Goal: Task Accomplishment & Management: Use online tool/utility

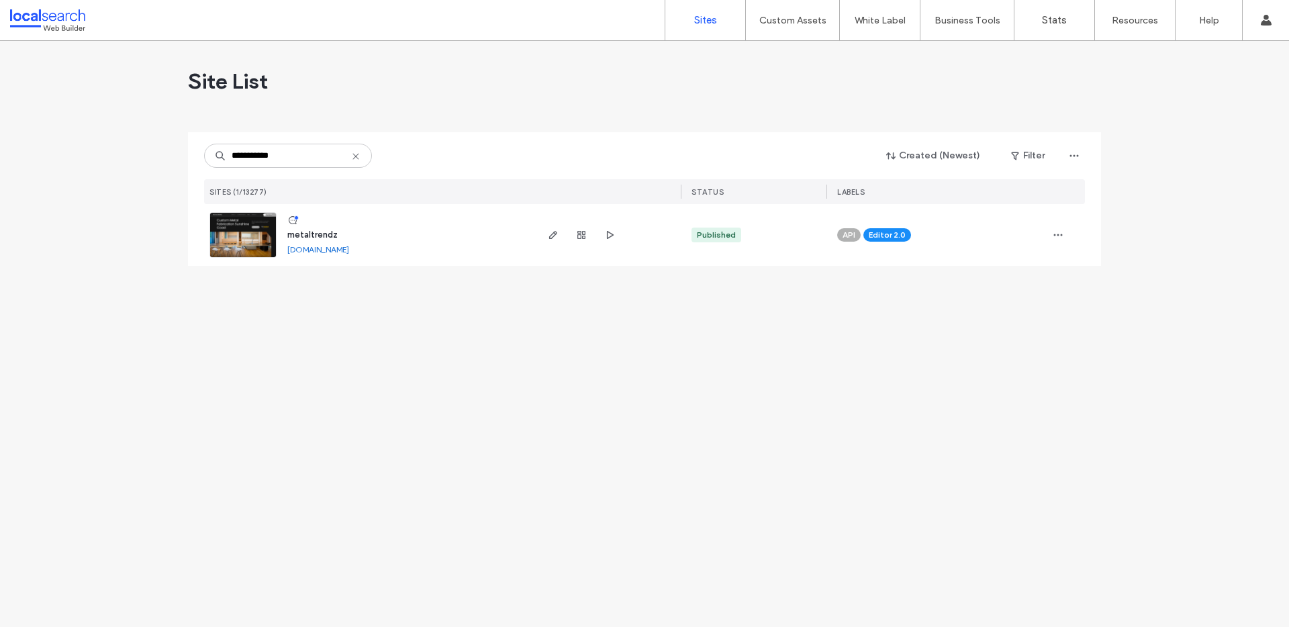
type input "**********"
click at [542, 234] on div at bounding box center [607, 235] width 146 height 62
click at [549, 237] on use "button" at bounding box center [553, 235] width 8 height 8
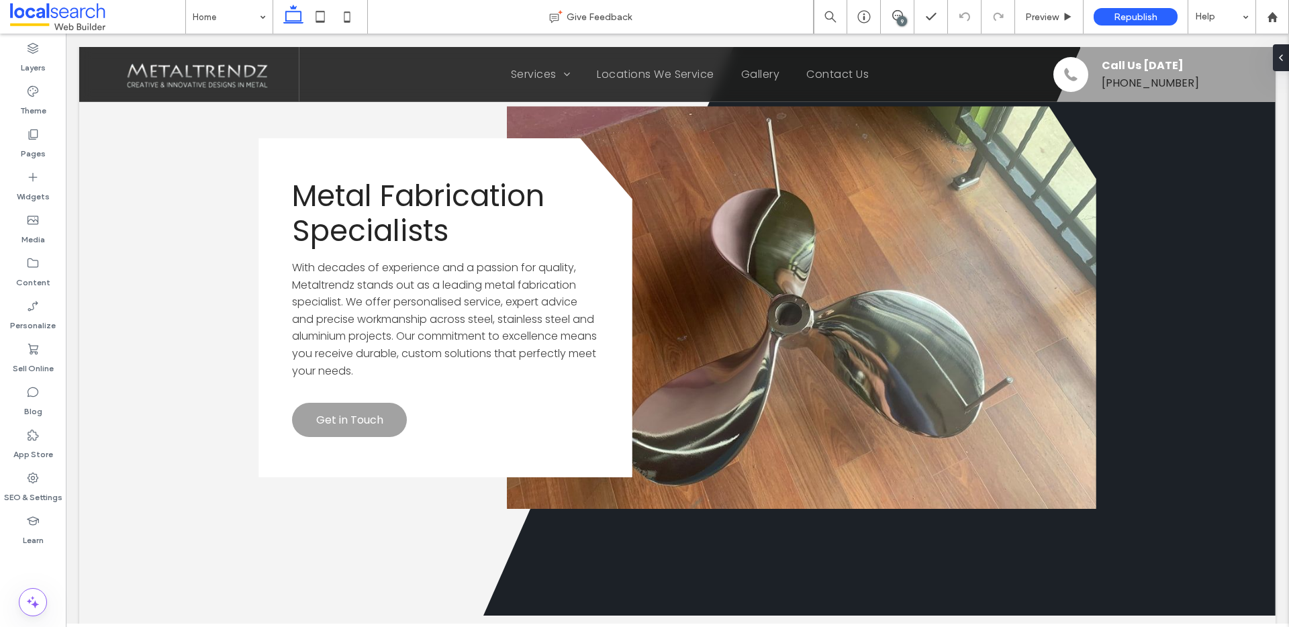
scroll to position [3144, 0]
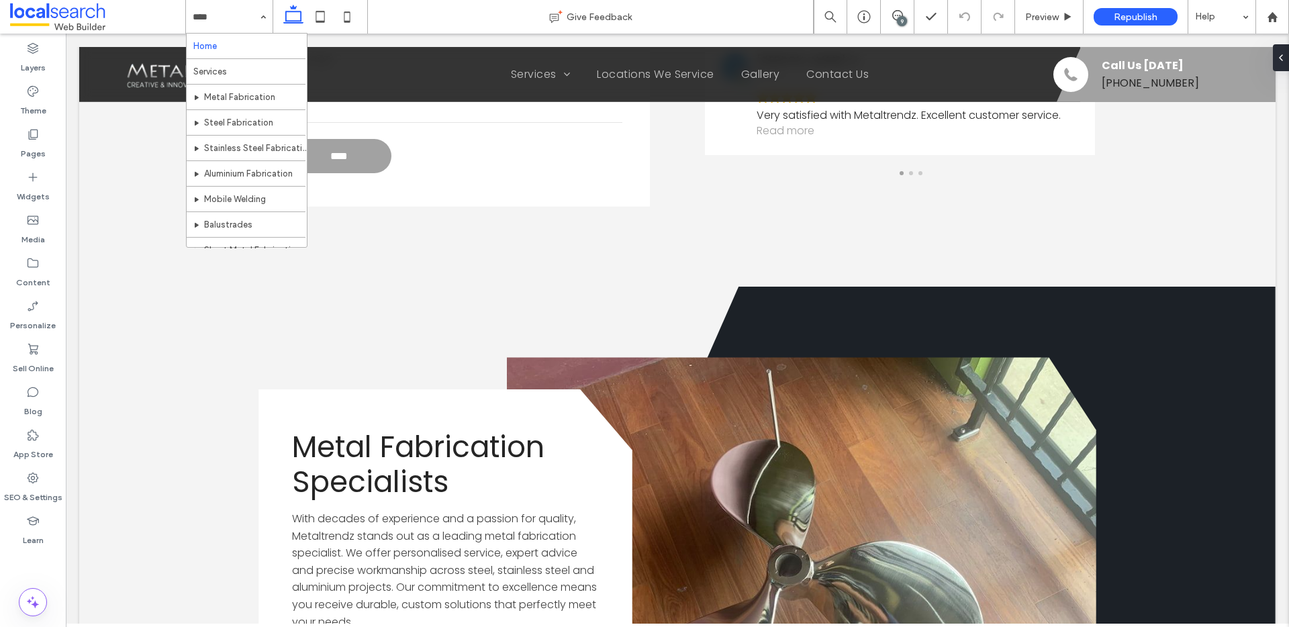
click at [899, 19] on div "9" at bounding box center [902, 21] width 10 height 10
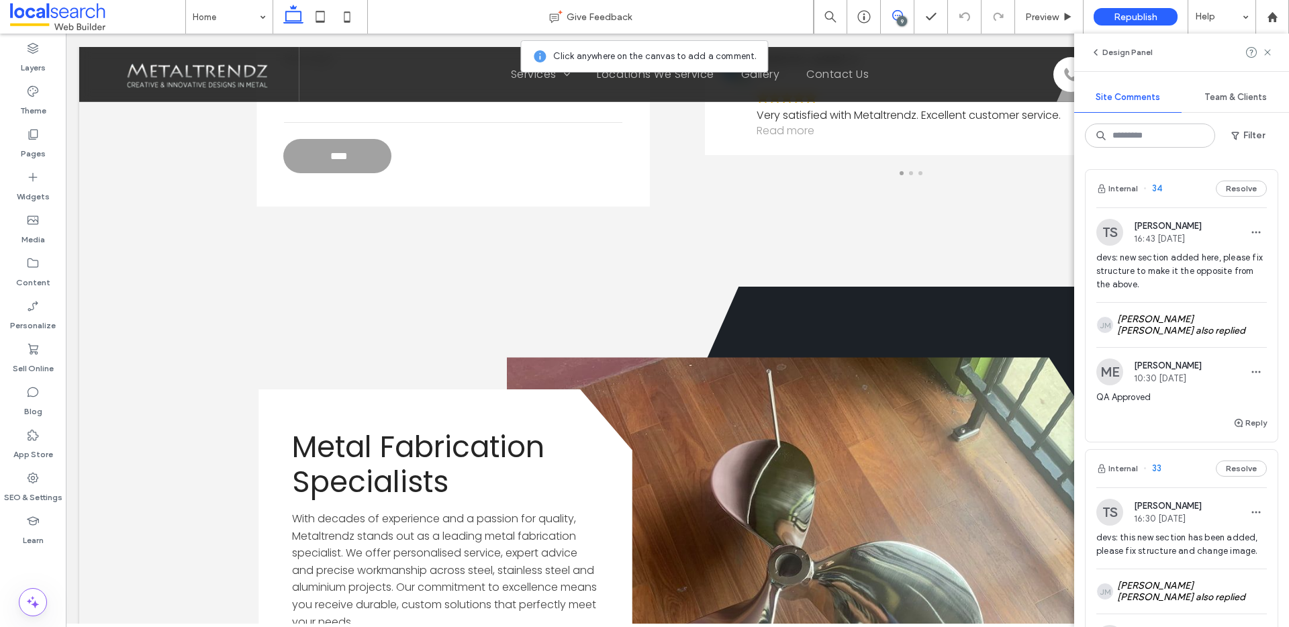
click at [1154, 187] on span "34" at bounding box center [1152, 188] width 19 height 13
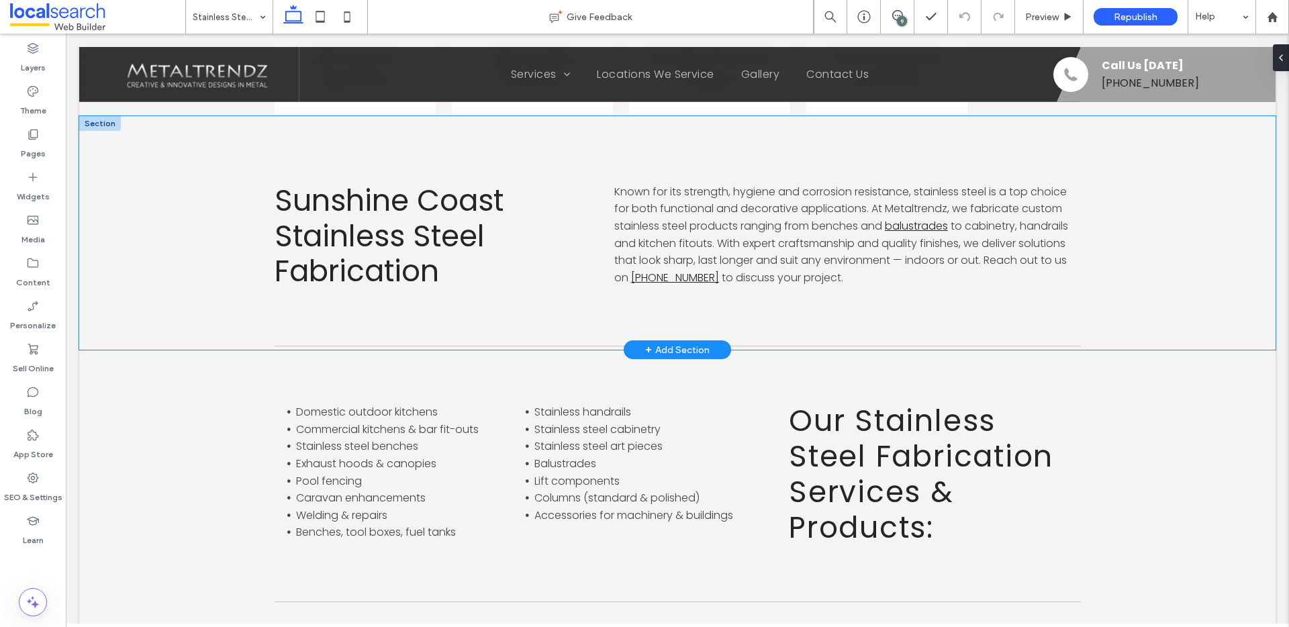
scroll to position [919, 0]
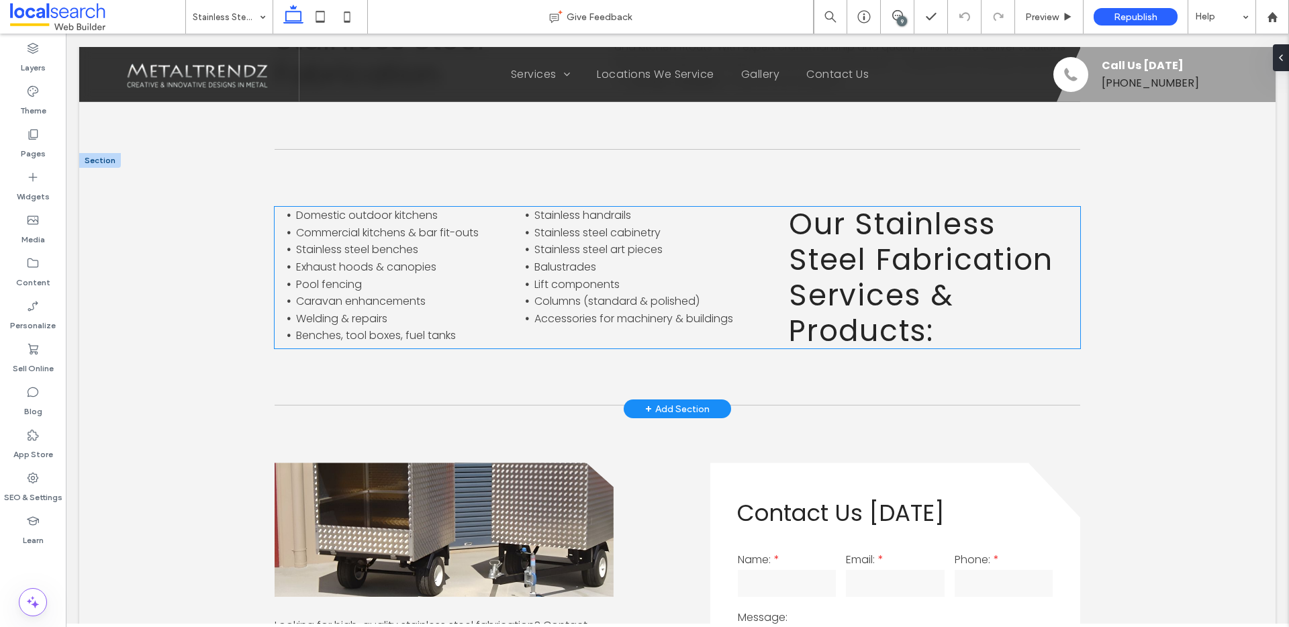
click at [938, 335] on h2 "Our Stainless Steel Fabrication Services & Products:" at bounding box center [934, 278] width 291 height 142
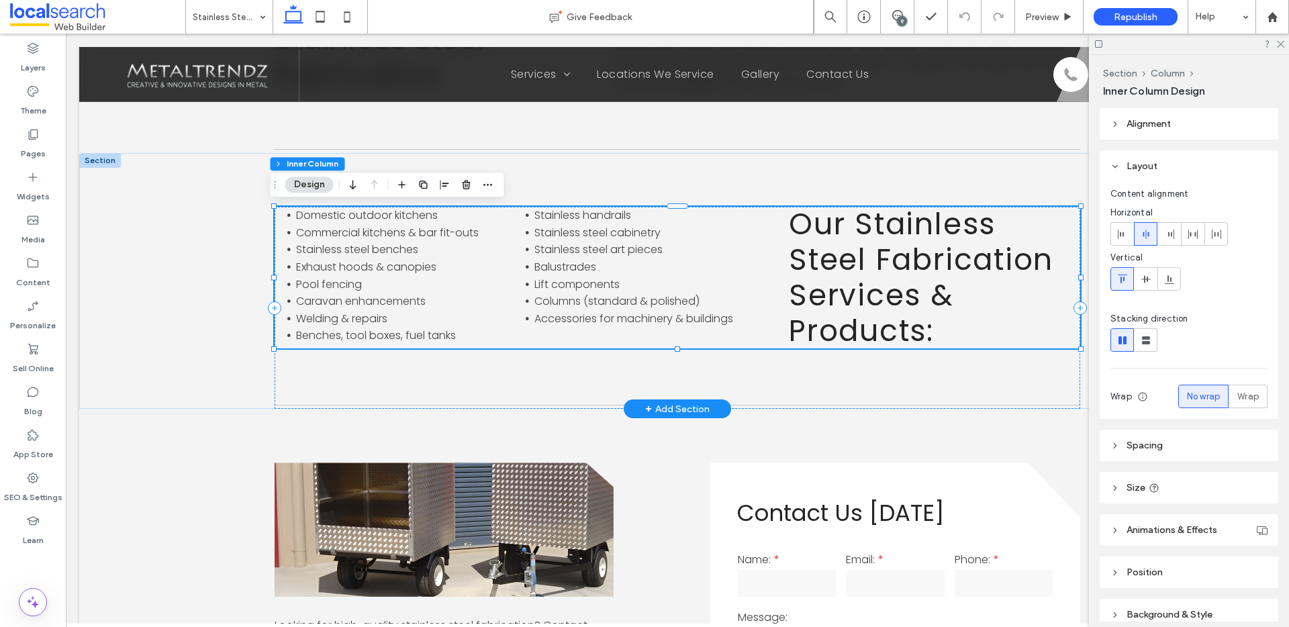
click at [938, 333] on h2 "Our Stainless Steel Fabrication Services & Products:" at bounding box center [934, 278] width 291 height 142
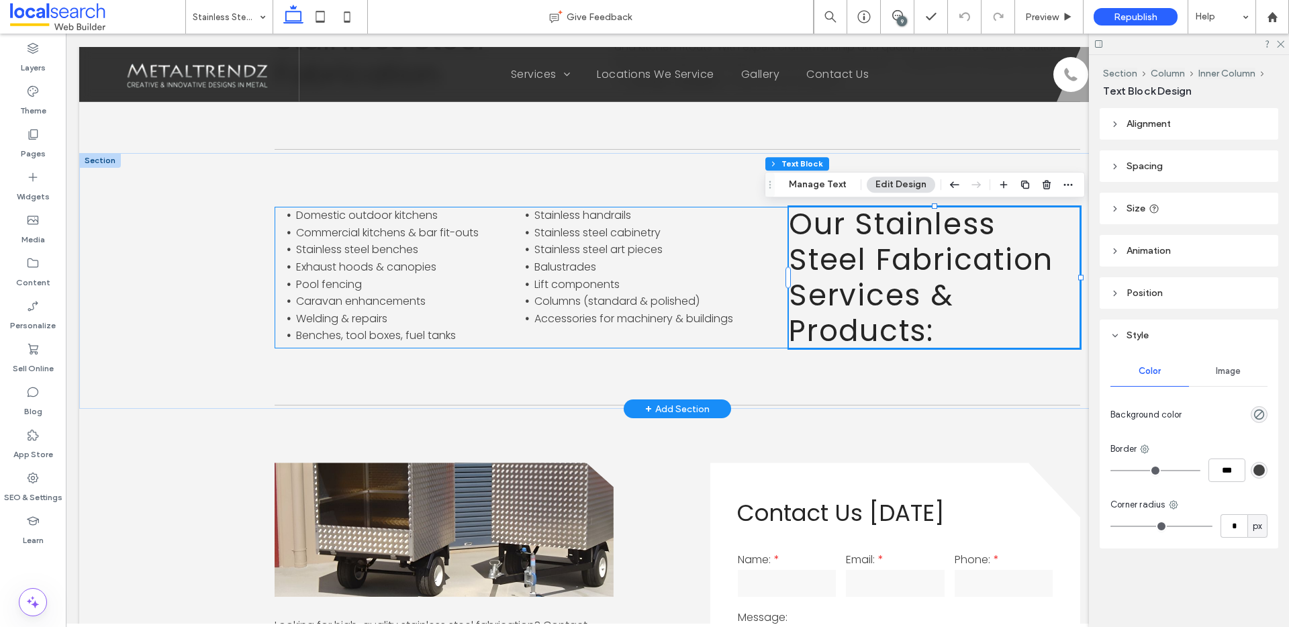
click at [938, 333] on h2 "Our Stainless Steel Fabrication Services & Products:" at bounding box center [934, 278] width 291 height 142
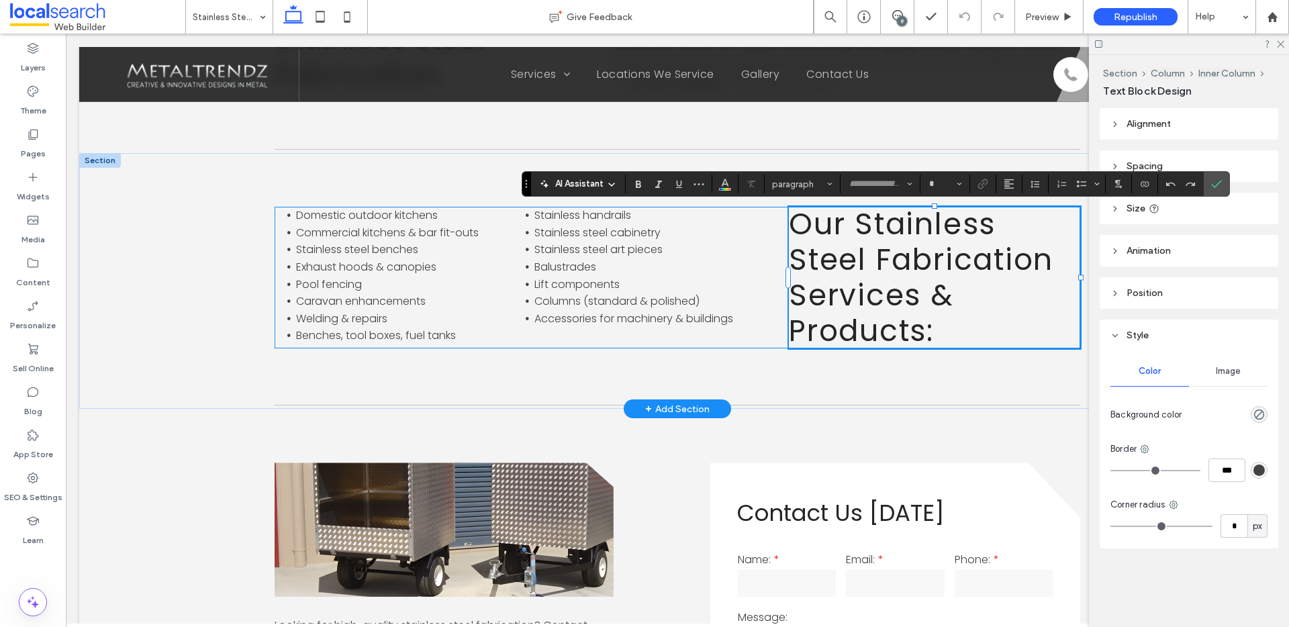
type input "*******"
type input "**"
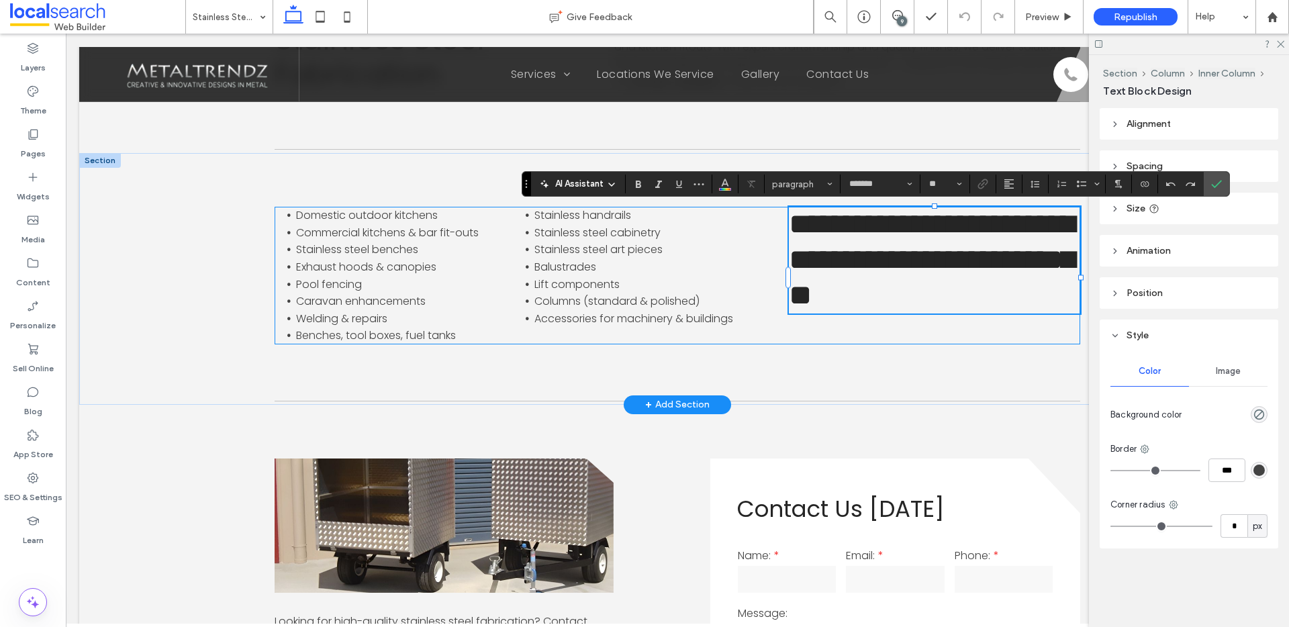
click at [929, 309] on span "**********" at bounding box center [931, 259] width 285 height 100
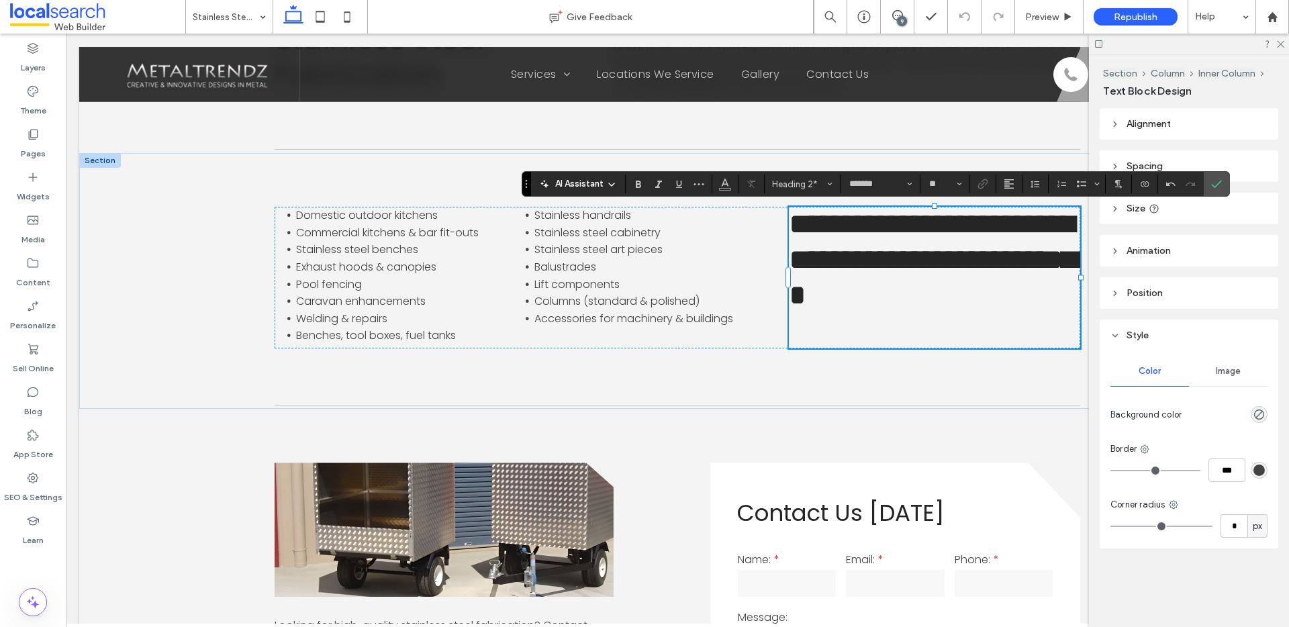
click at [1209, 190] on label "Confirm" at bounding box center [1216, 184] width 20 height 24
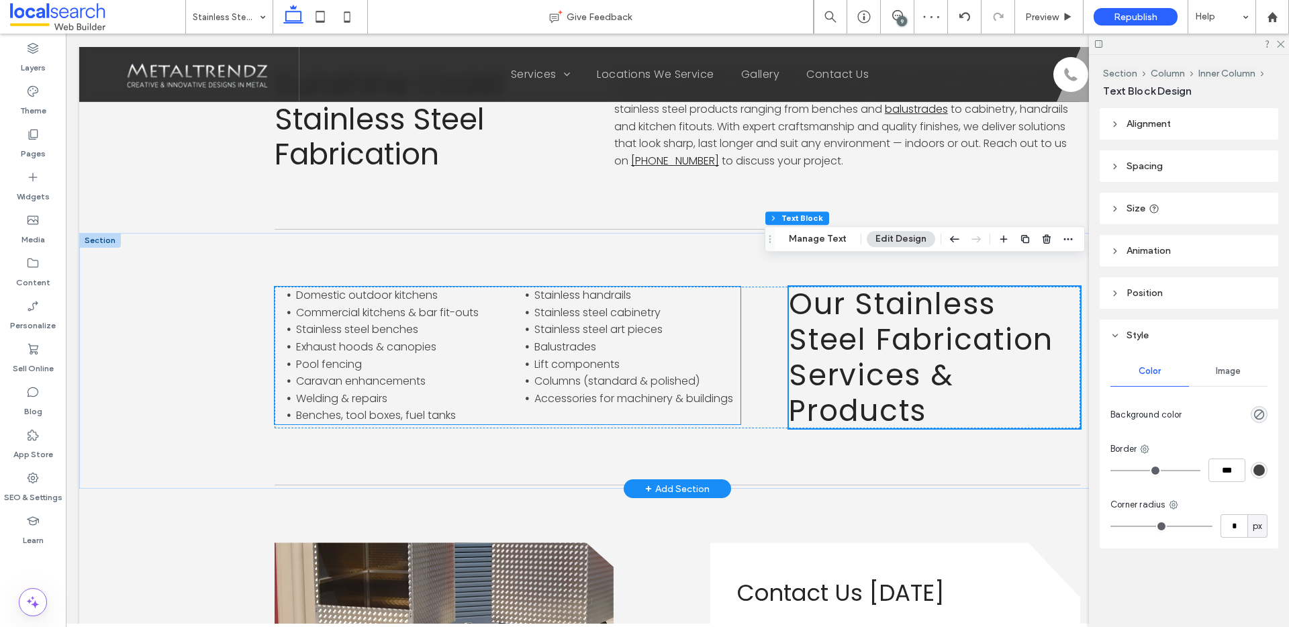
scroll to position [836, 0]
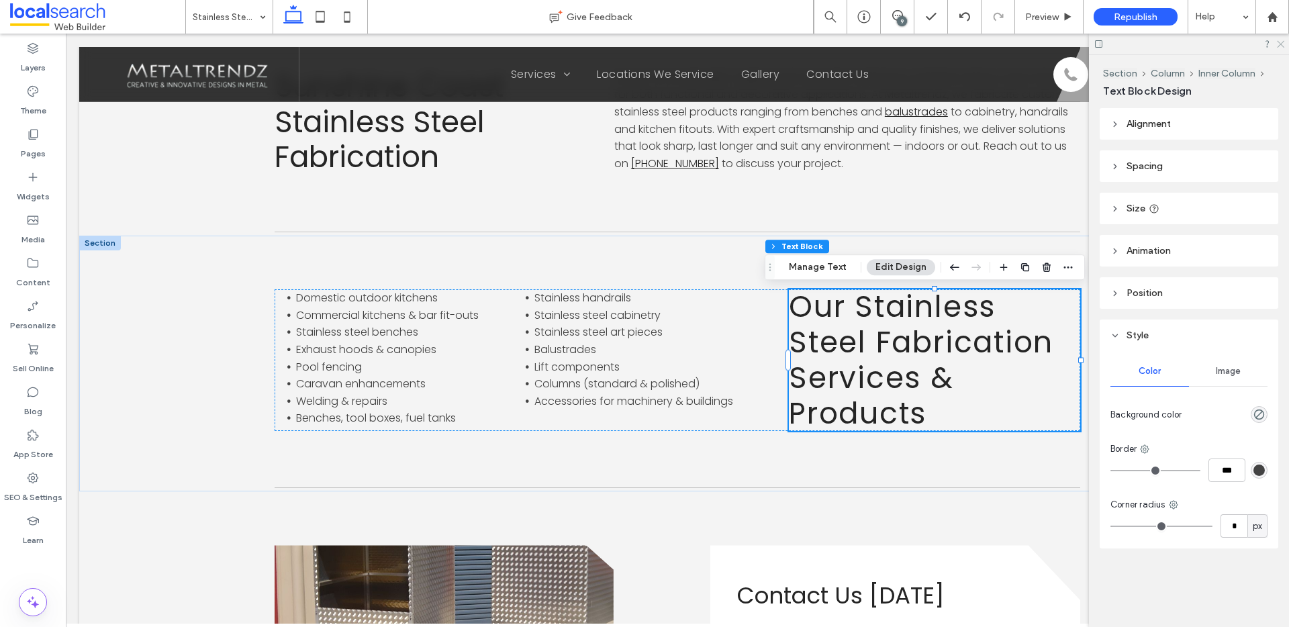
click at [1280, 44] on use at bounding box center [1279, 44] width 7 height 7
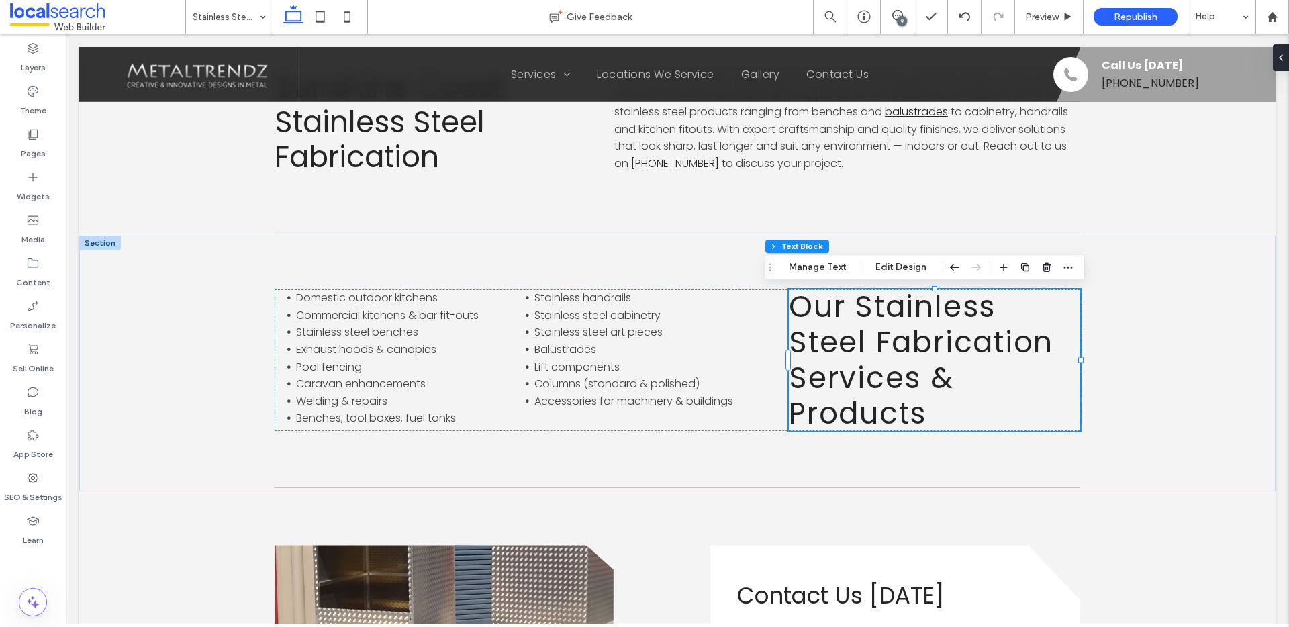
click at [901, 16] on div "9" at bounding box center [902, 21] width 10 height 10
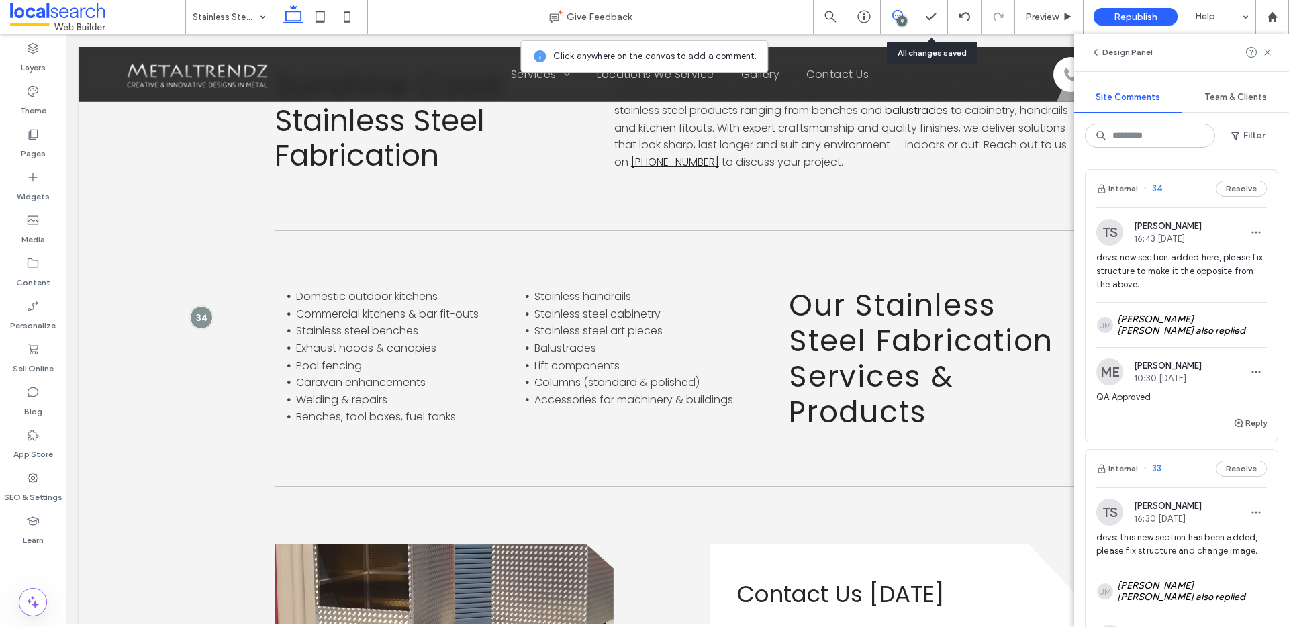
scroll to position [842, 0]
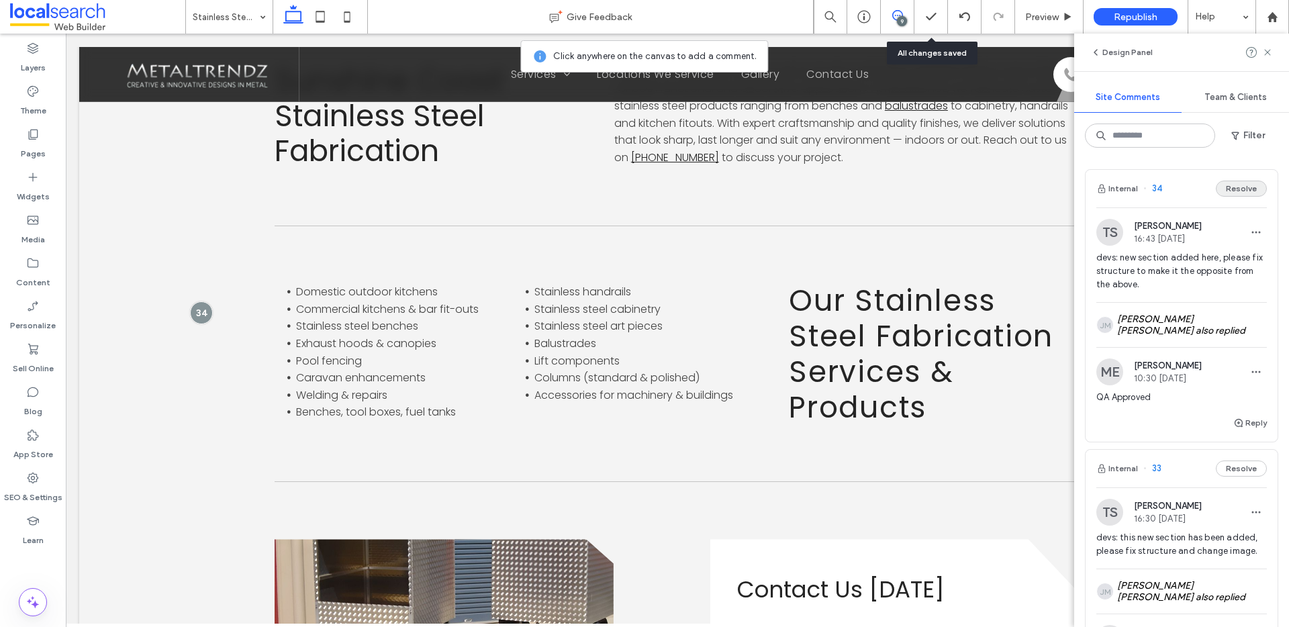
click at [1233, 187] on button "Resolve" at bounding box center [1240, 189] width 51 height 16
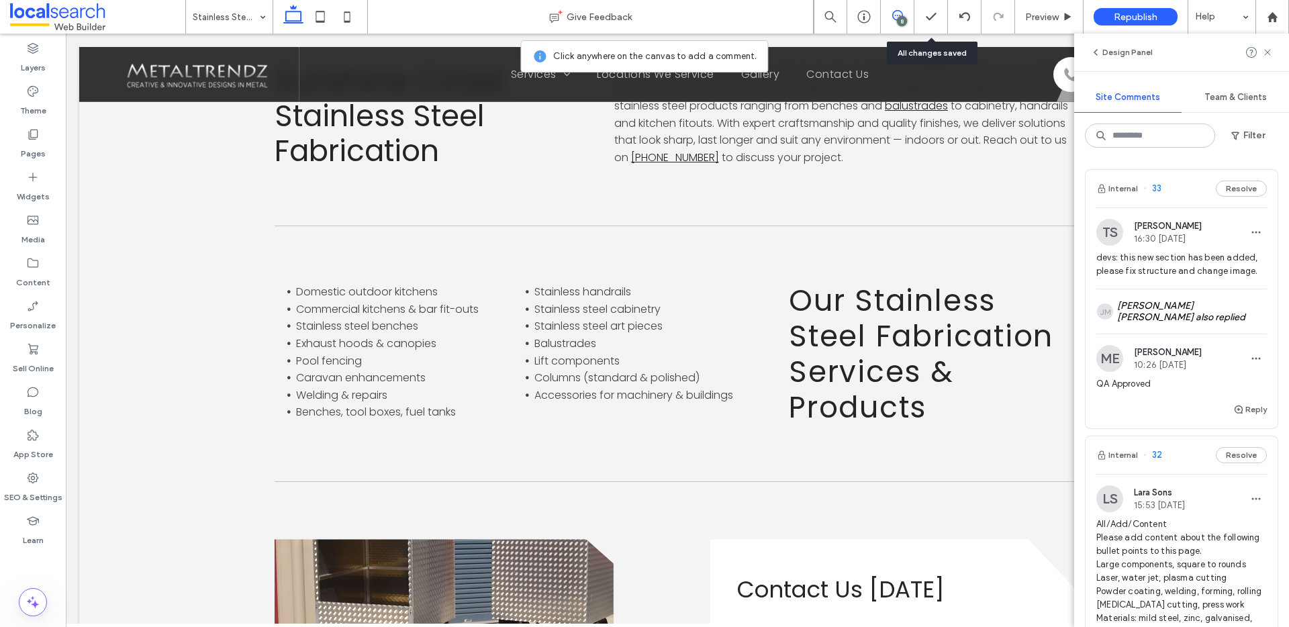
click at [1157, 187] on span "33" at bounding box center [1152, 188] width 18 height 13
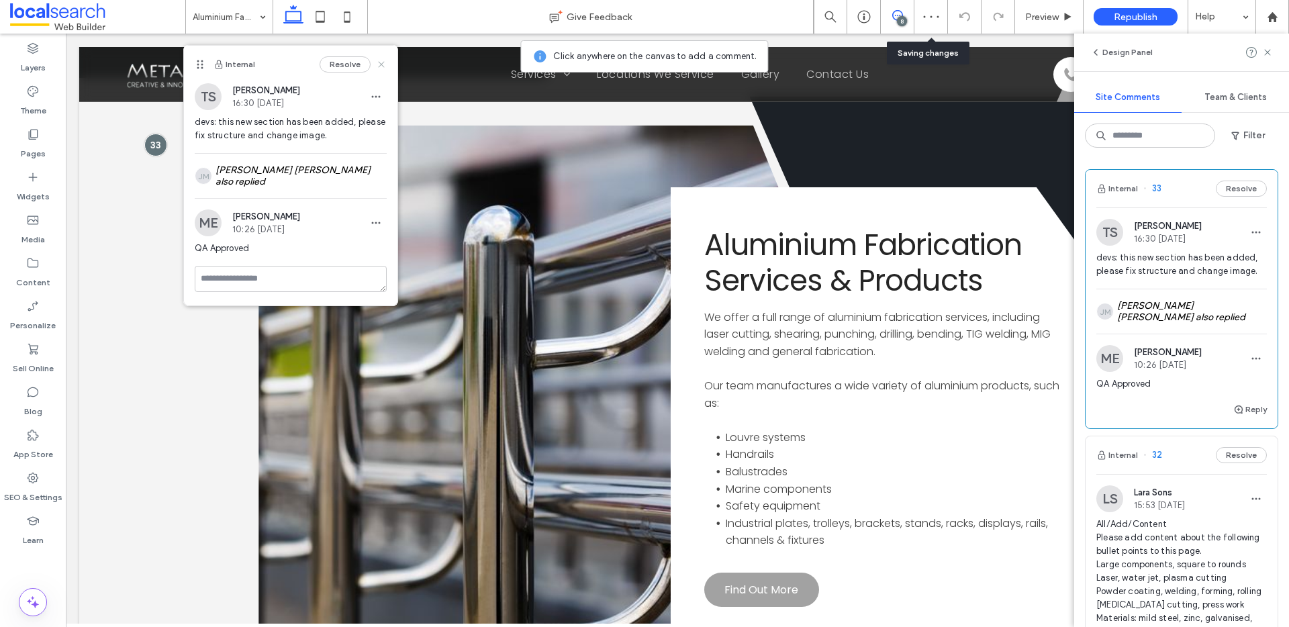
drag, startPoint x: 382, startPoint y: 62, endPoint x: 304, endPoint y: 46, distance: 79.5
click at [382, 62] on use at bounding box center [381, 64] width 6 height 6
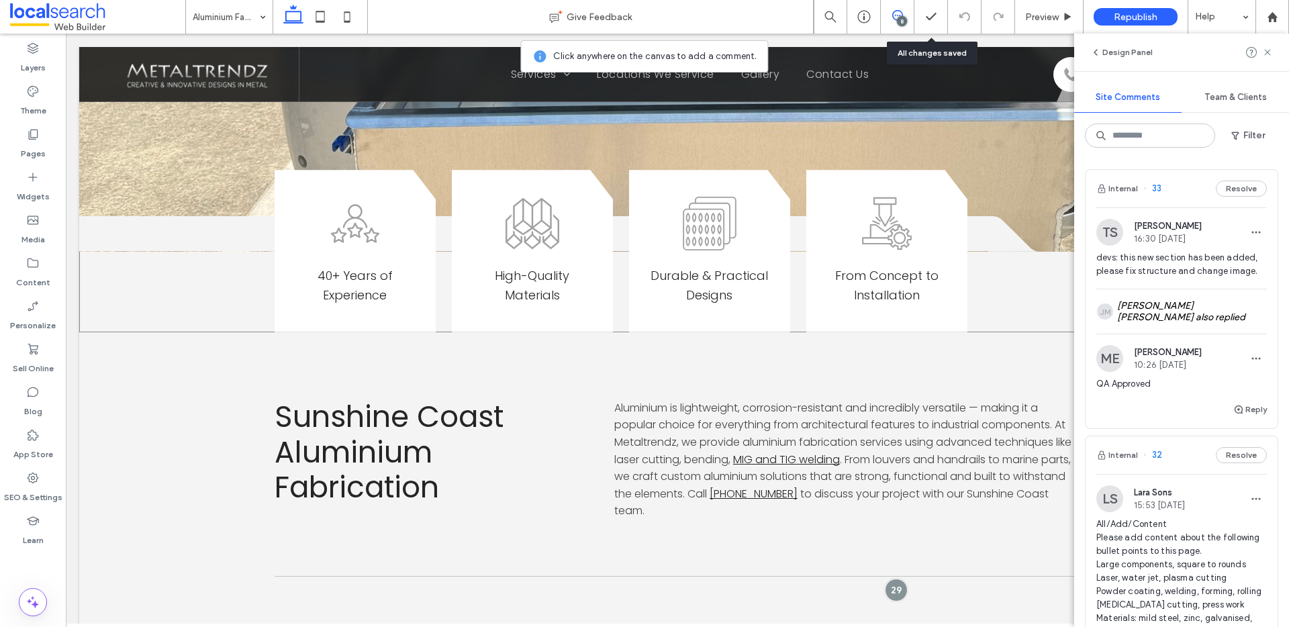
scroll to position [791, 0]
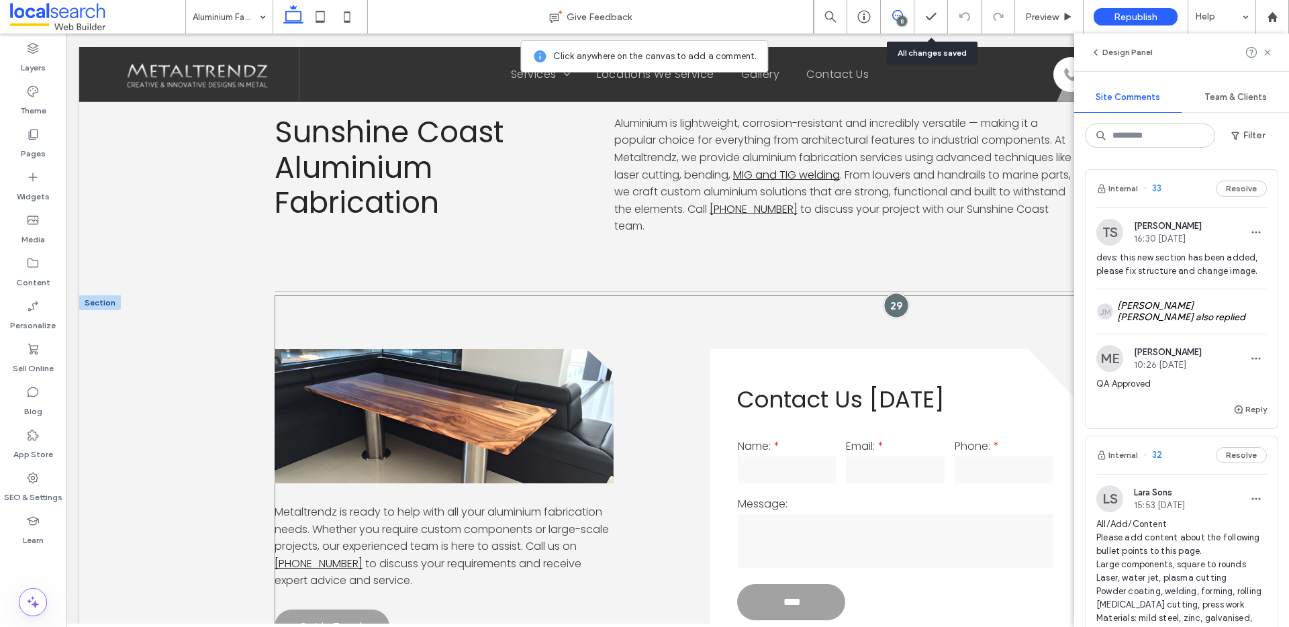
click at [890, 293] on div at bounding box center [895, 305] width 25 height 25
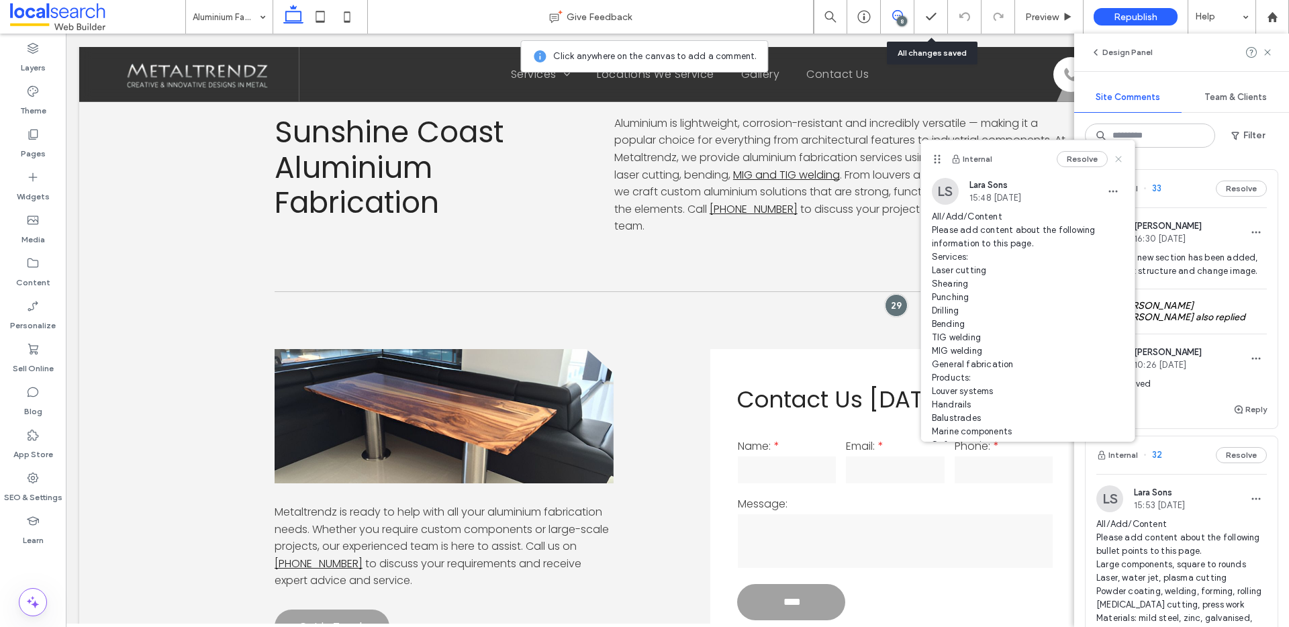
click at [1113, 159] on icon at bounding box center [1118, 159] width 11 height 11
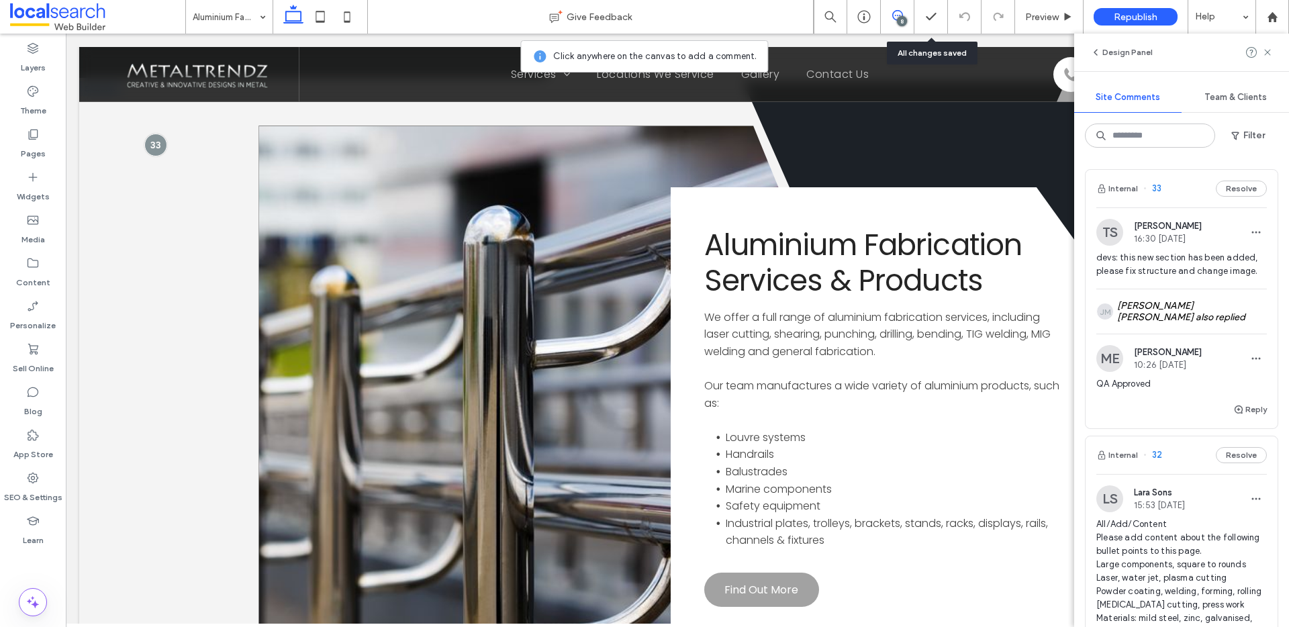
scroll to position [2645, 0]
click at [1269, 51] on use at bounding box center [1267, 52] width 6 height 6
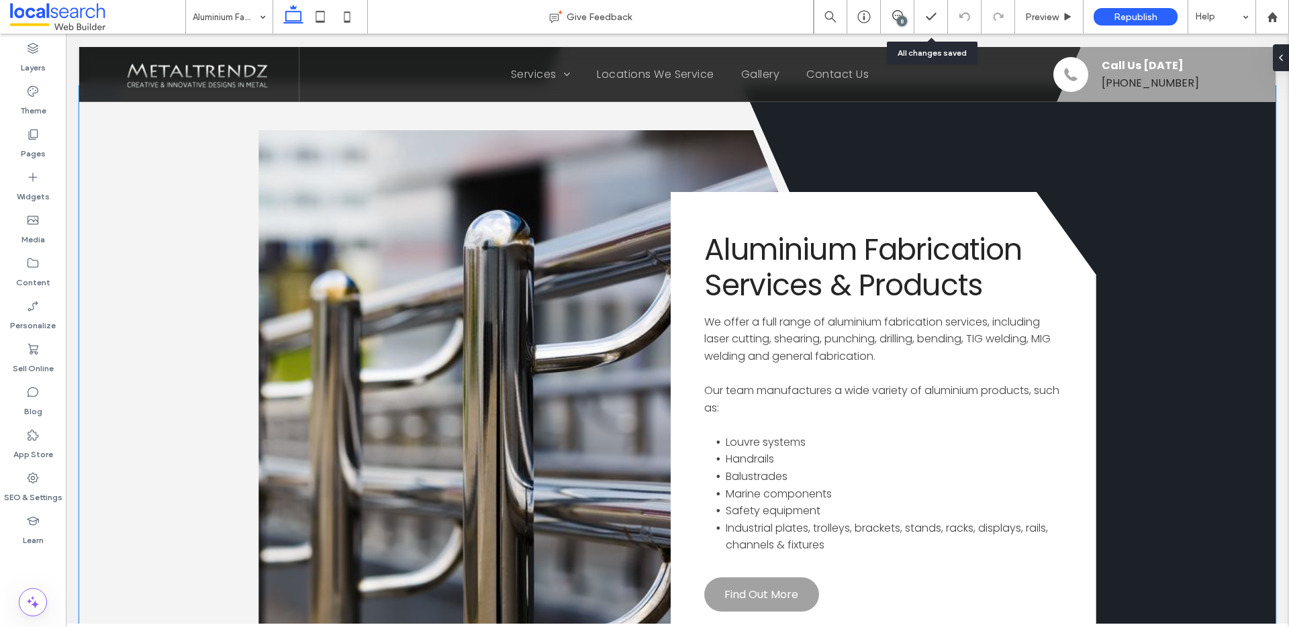
scroll to position [2639, 0]
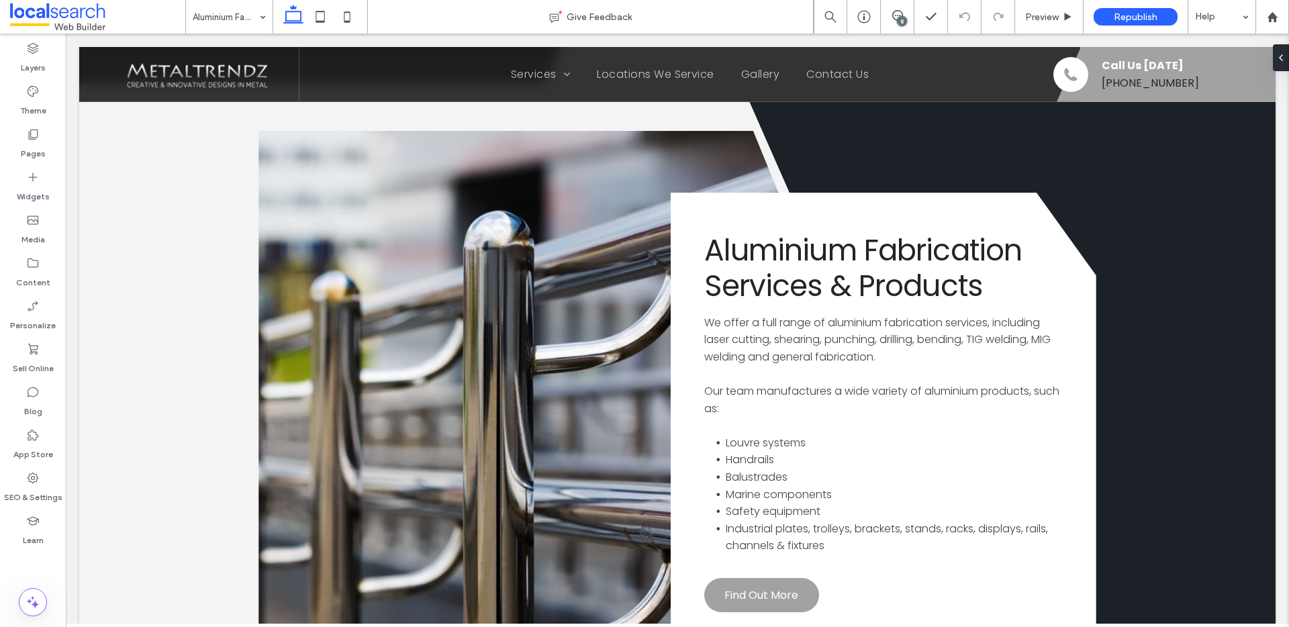
click at [903, 19] on div "8" at bounding box center [902, 21] width 10 height 10
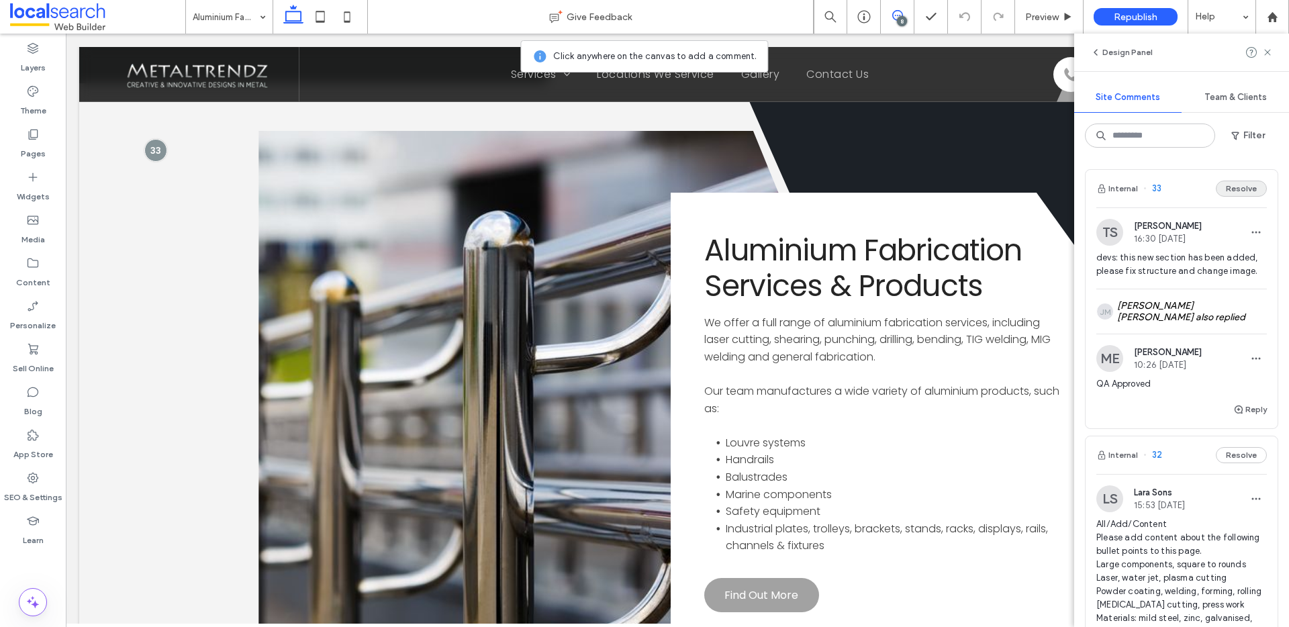
click at [1232, 189] on button "Resolve" at bounding box center [1240, 189] width 51 height 16
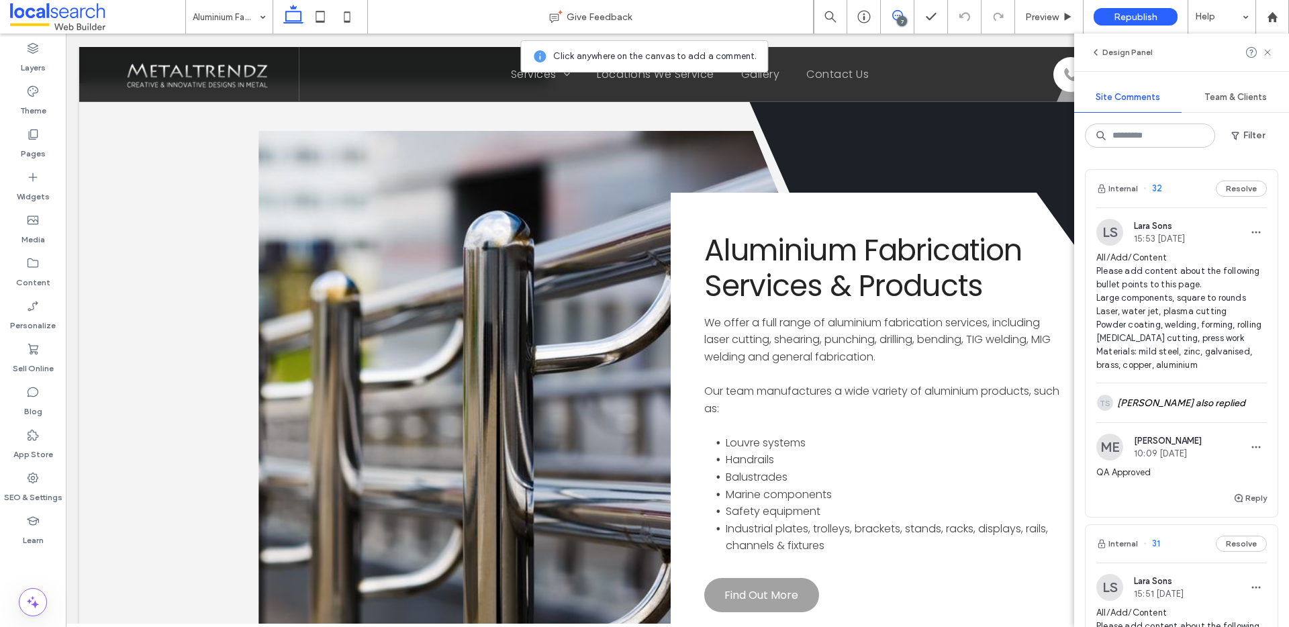
click at [1158, 191] on span "32" at bounding box center [1152, 188] width 19 height 13
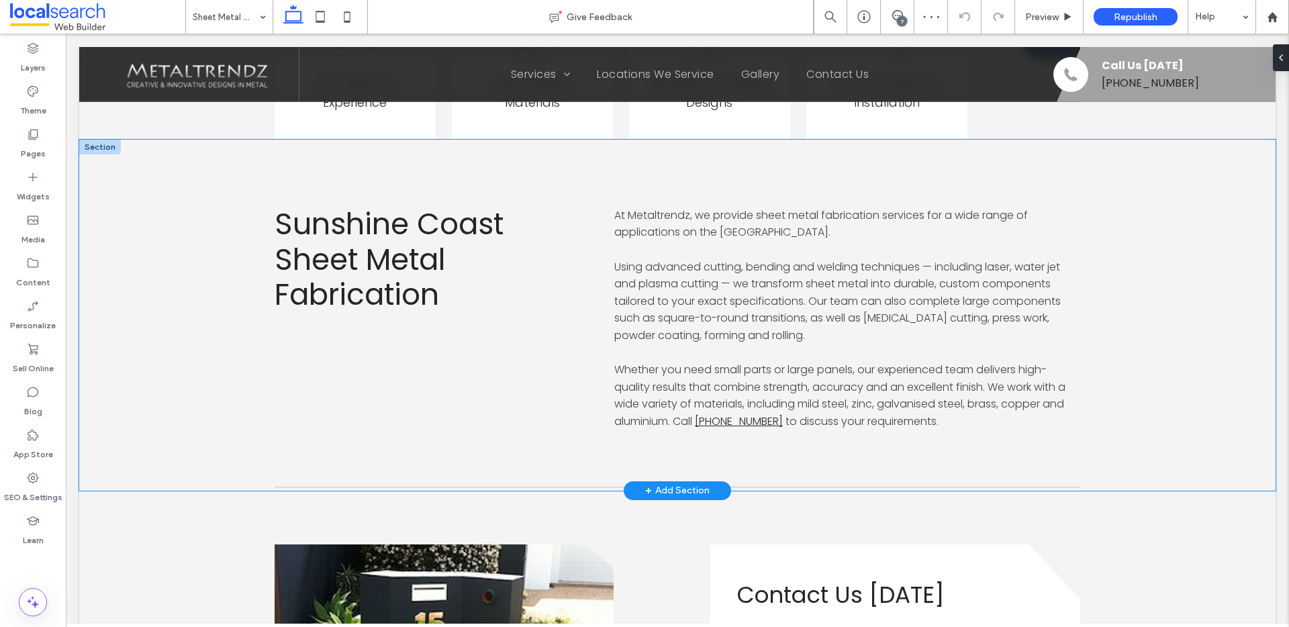
scroll to position [711, 0]
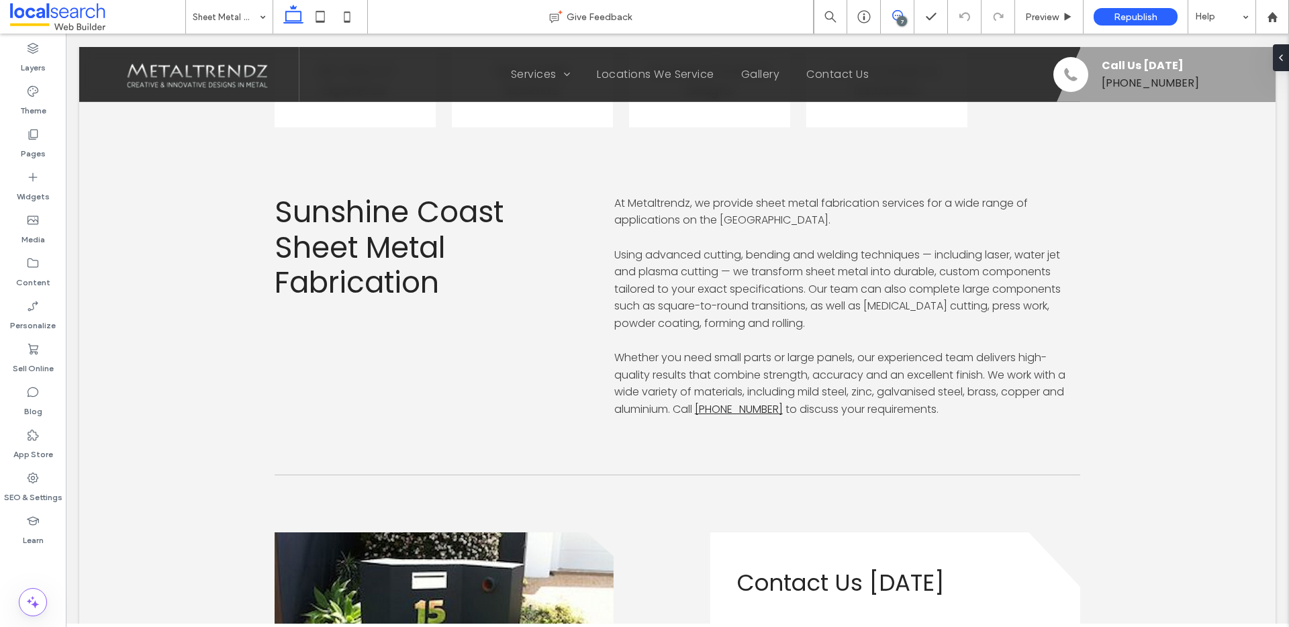
click at [893, 10] on icon at bounding box center [897, 15] width 11 height 11
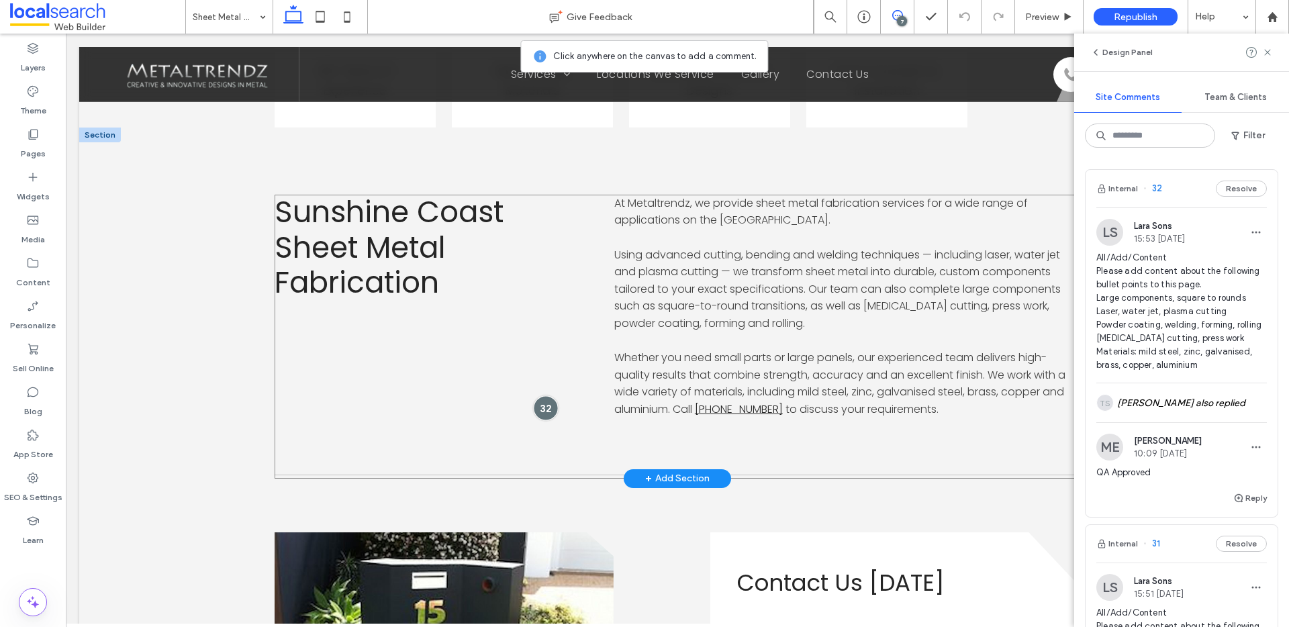
click at [539, 403] on div at bounding box center [545, 408] width 25 height 25
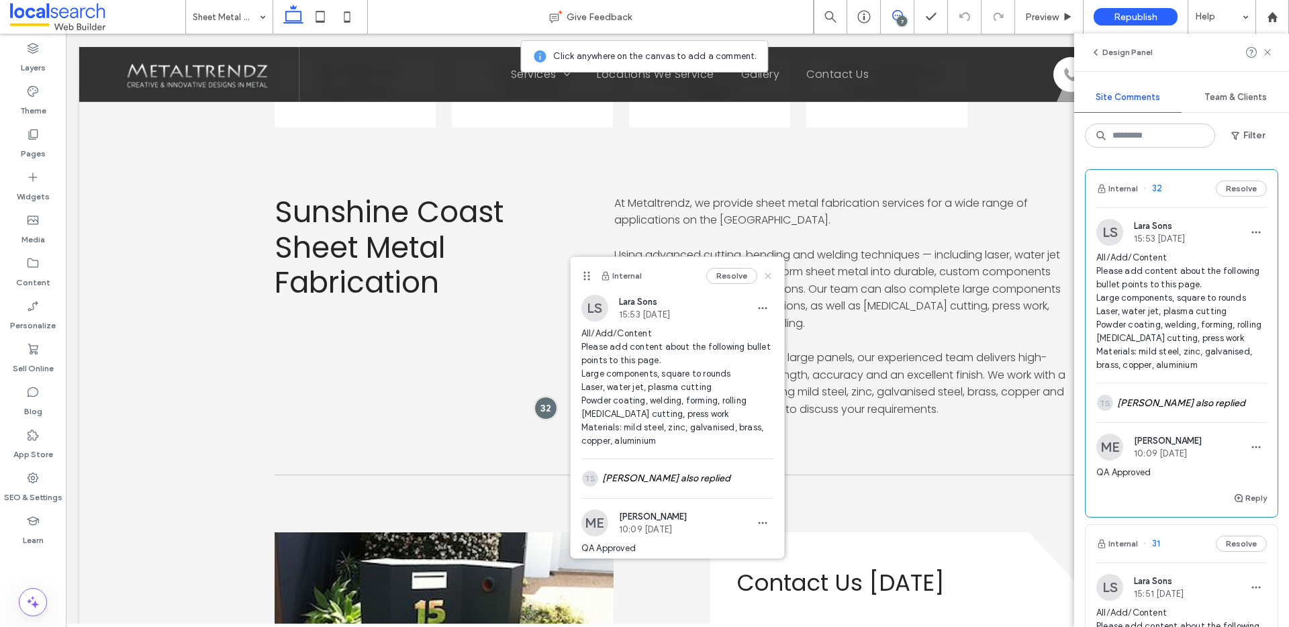
click at [764, 274] on use at bounding box center [767, 275] width 6 height 6
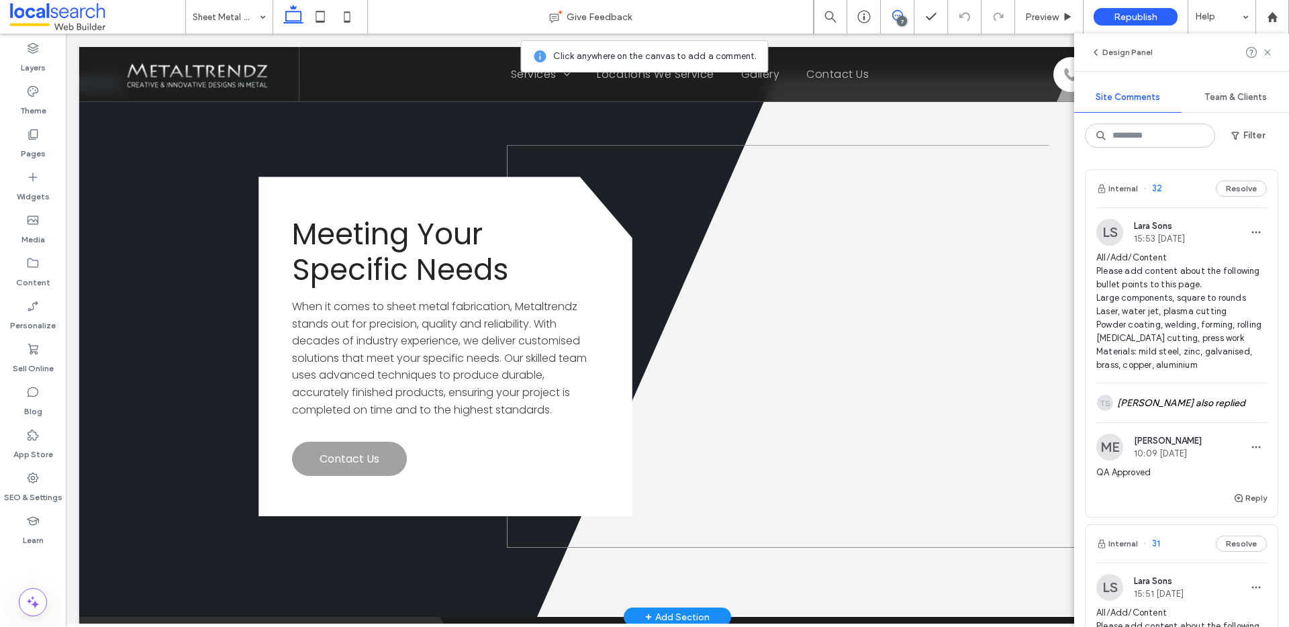
scroll to position [2215, 0]
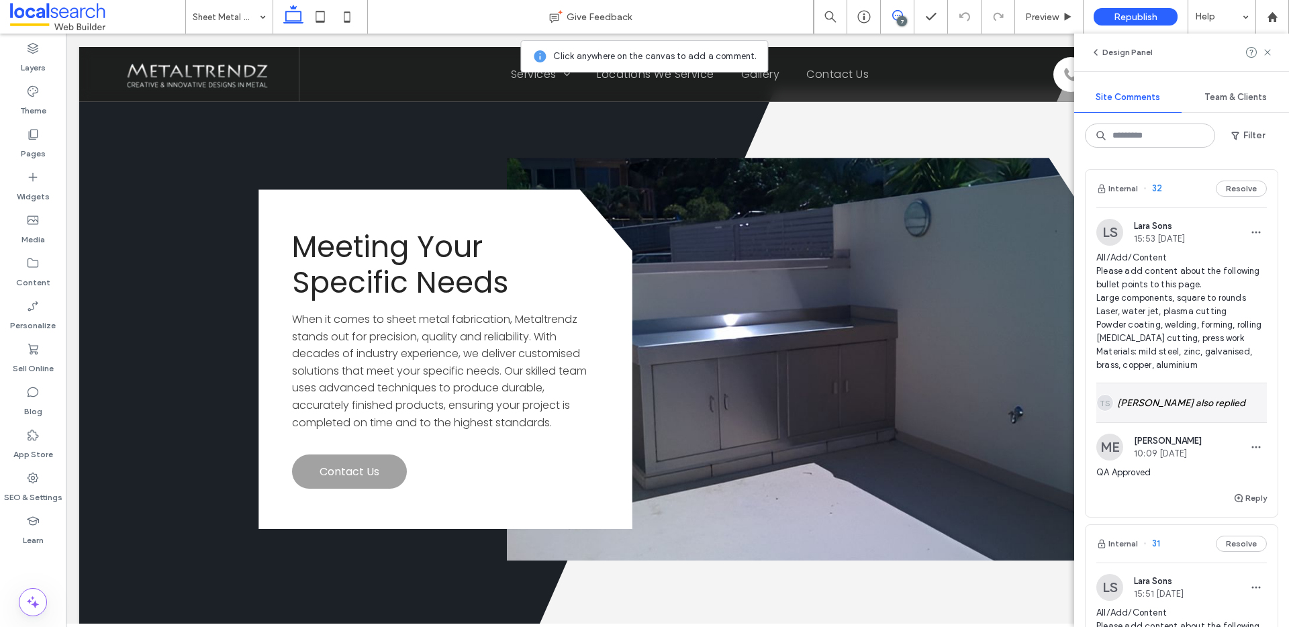
click at [1179, 411] on div "TS Timothy Scott also replied" at bounding box center [1181, 402] width 170 height 39
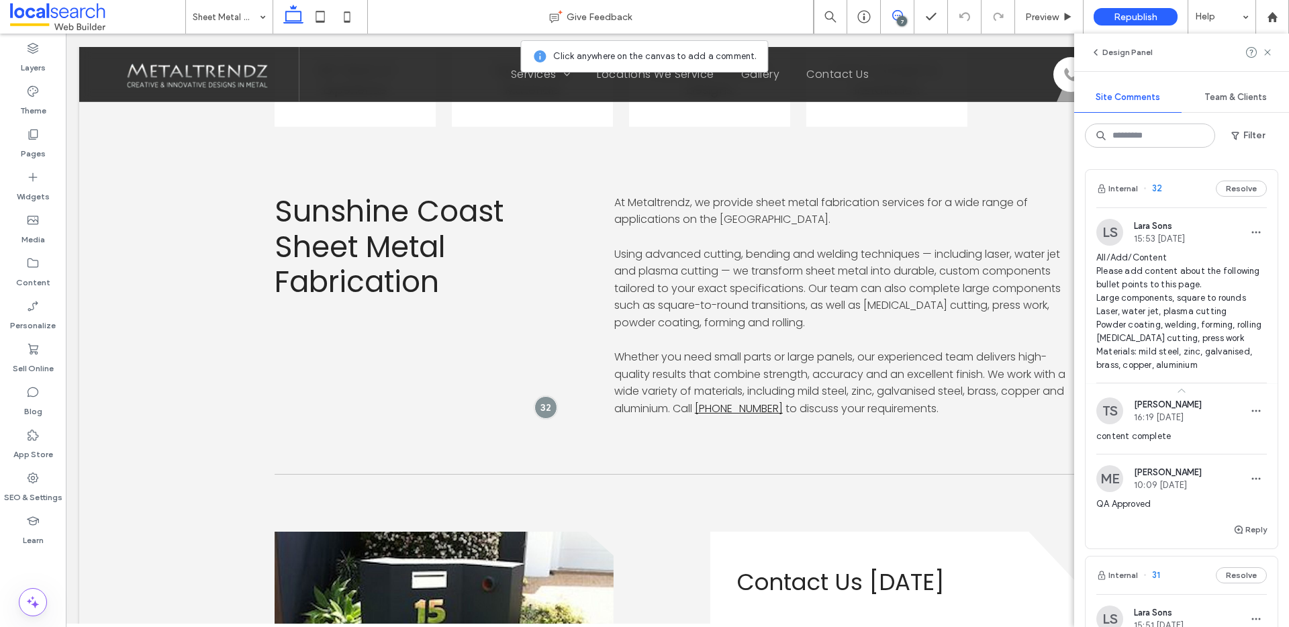
scroll to position [685, 0]
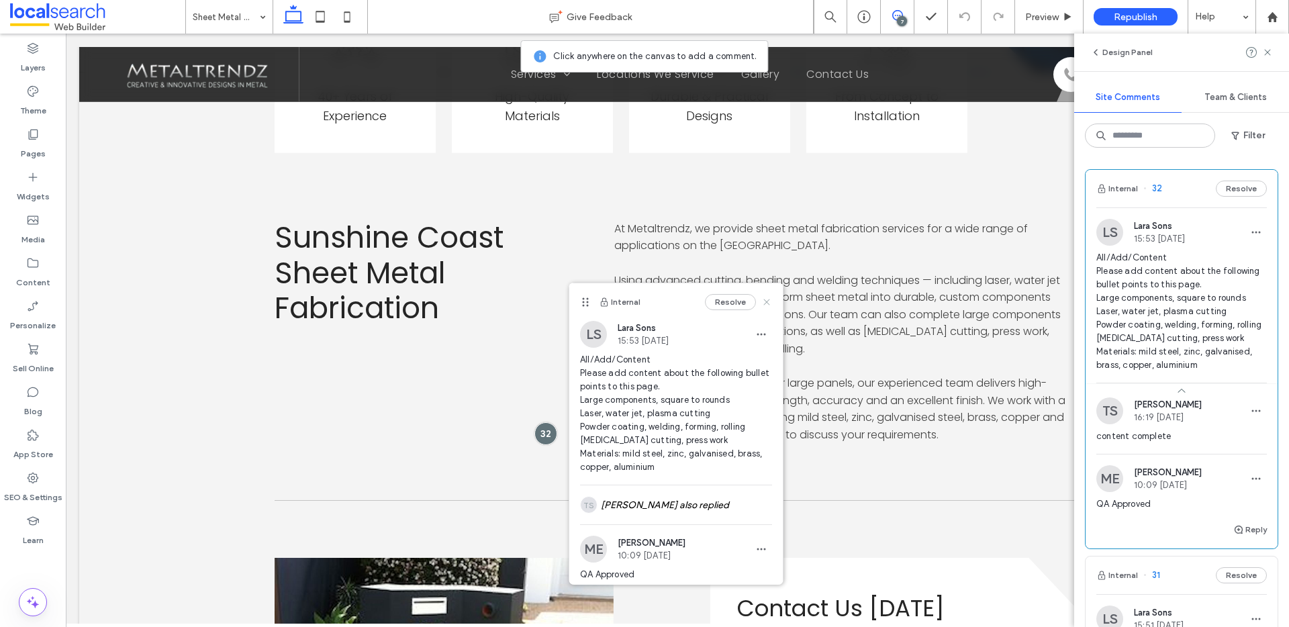
drag, startPoint x: 696, startPoint y: 265, endPoint x: 760, endPoint y: 299, distance: 72.6
click at [761, 299] on icon at bounding box center [766, 302] width 11 height 11
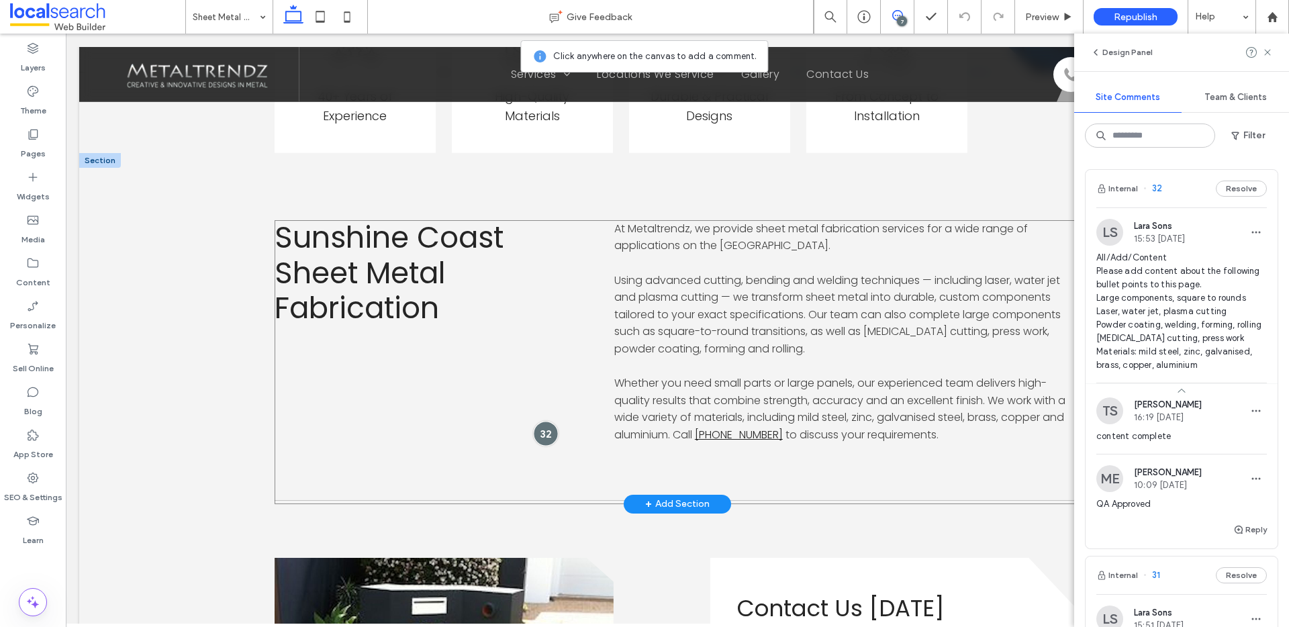
click at [536, 429] on div at bounding box center [545, 433] width 25 height 25
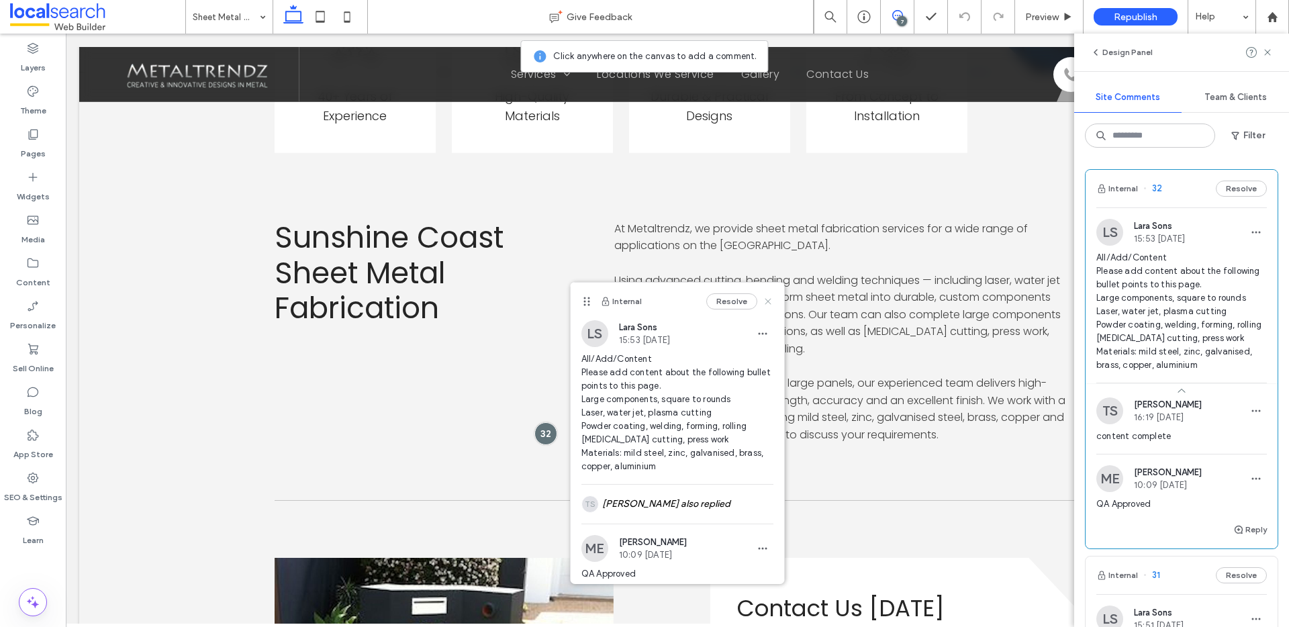
drag, startPoint x: 756, startPoint y: 299, endPoint x: 692, endPoint y: 266, distance: 72.6
click at [764, 299] on use at bounding box center [767, 301] width 6 height 6
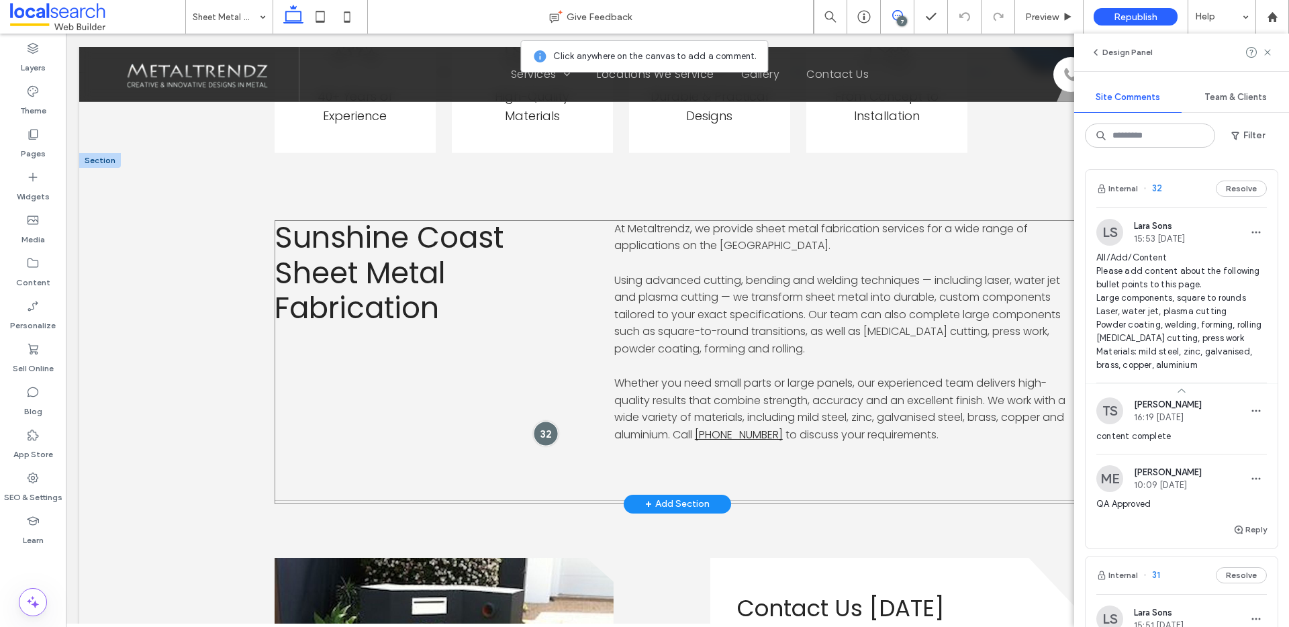
click at [534, 431] on div at bounding box center [545, 433] width 25 height 25
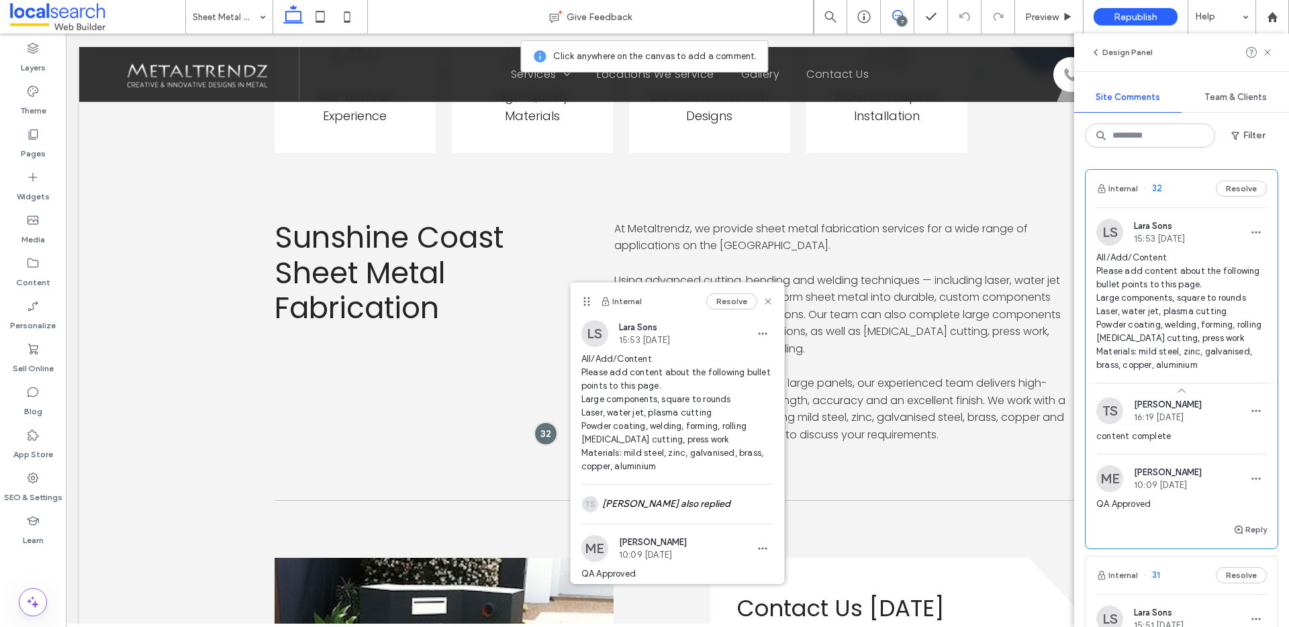
click at [722, 297] on button "Resolve" at bounding box center [731, 301] width 51 height 16
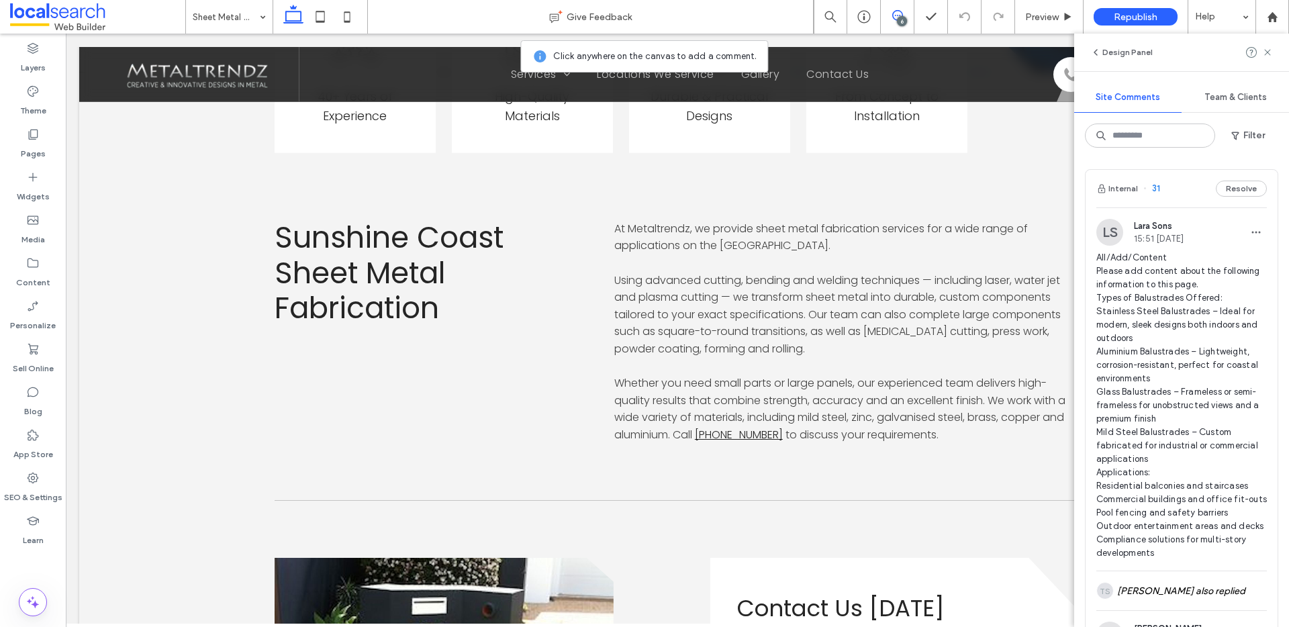
click at [1157, 187] on span "31" at bounding box center [1151, 188] width 17 height 13
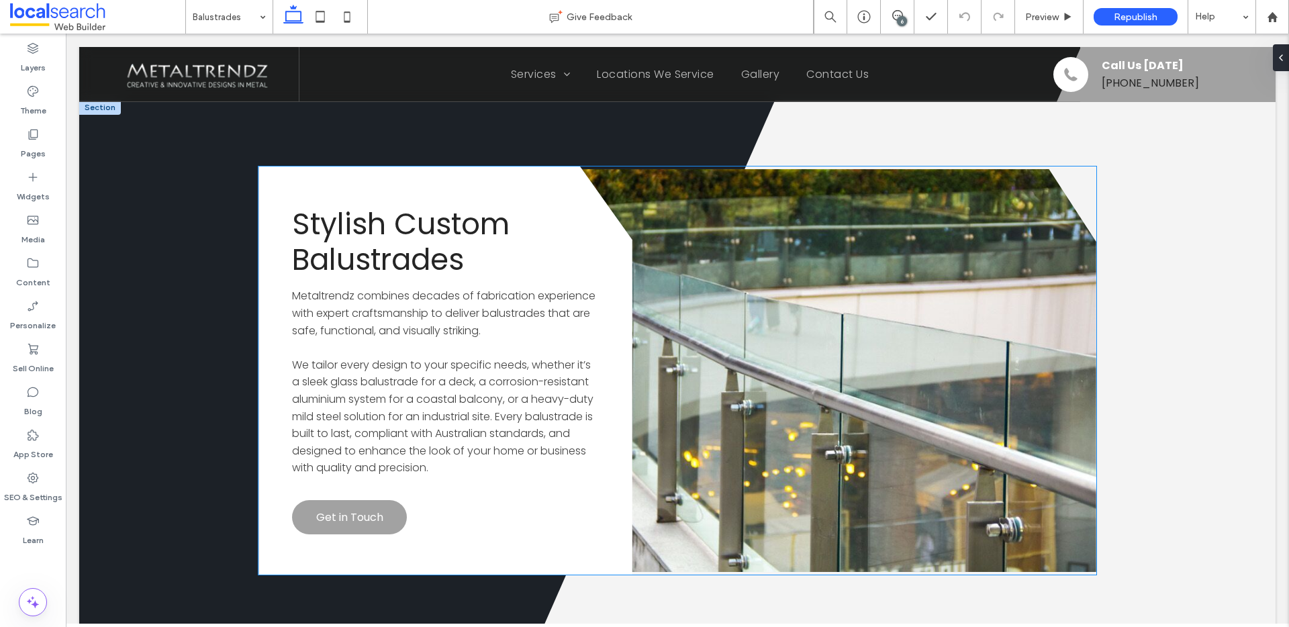
scroll to position [2221, 0]
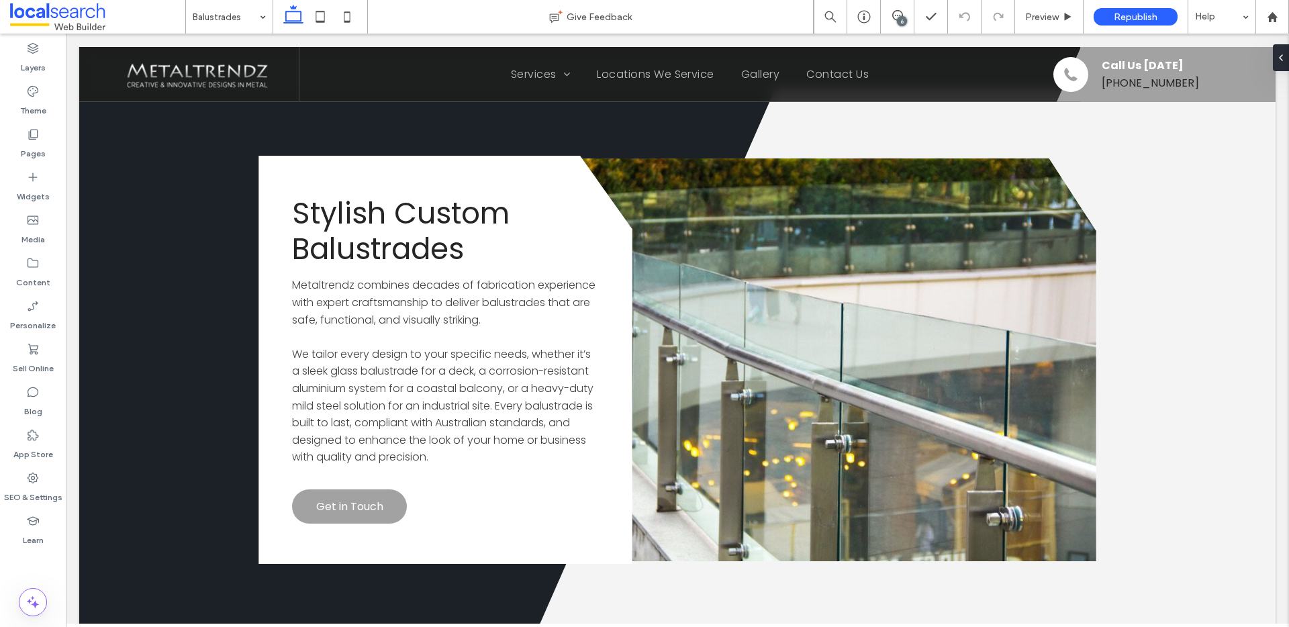
click at [901, 17] on div "6" at bounding box center [902, 21] width 10 height 10
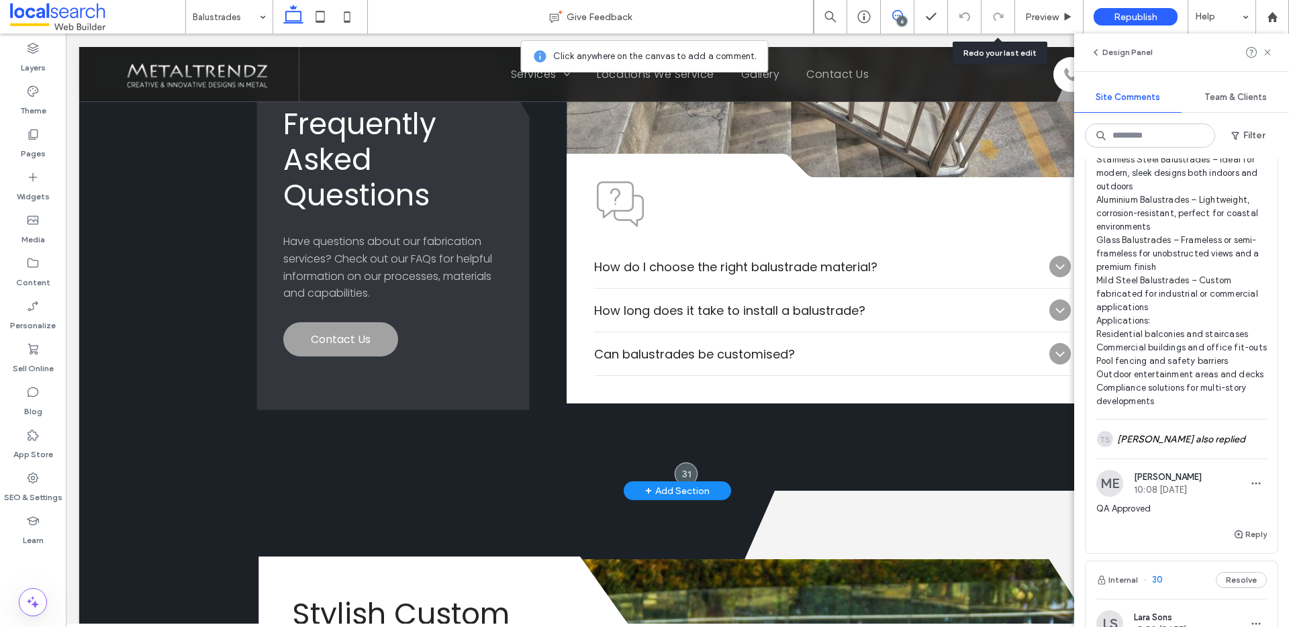
scroll to position [1821, 0]
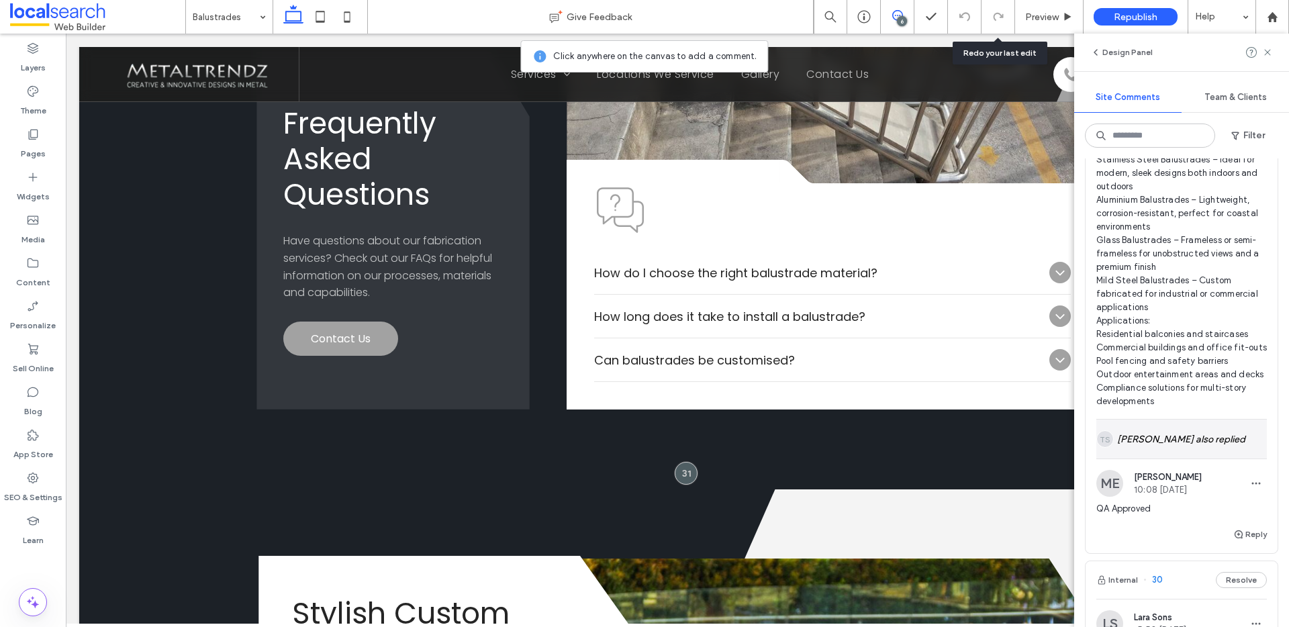
click at [1209, 458] on div "TS Timothy Scott also replied" at bounding box center [1181, 438] width 170 height 39
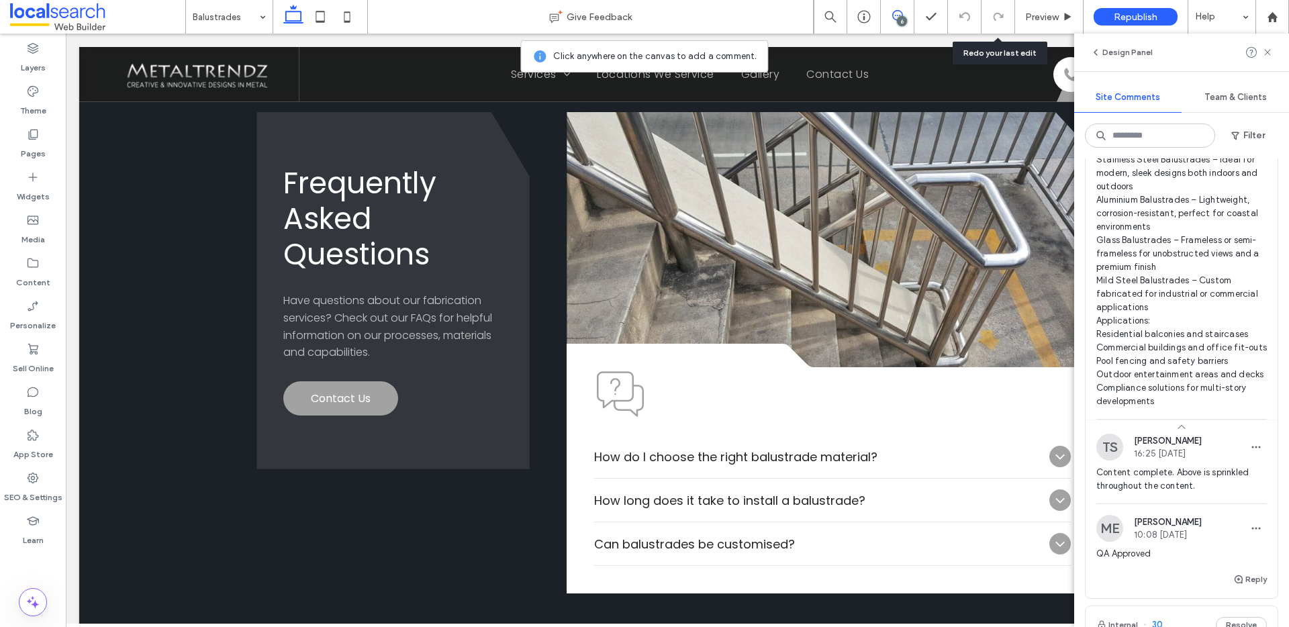
scroll to position [1602, 0]
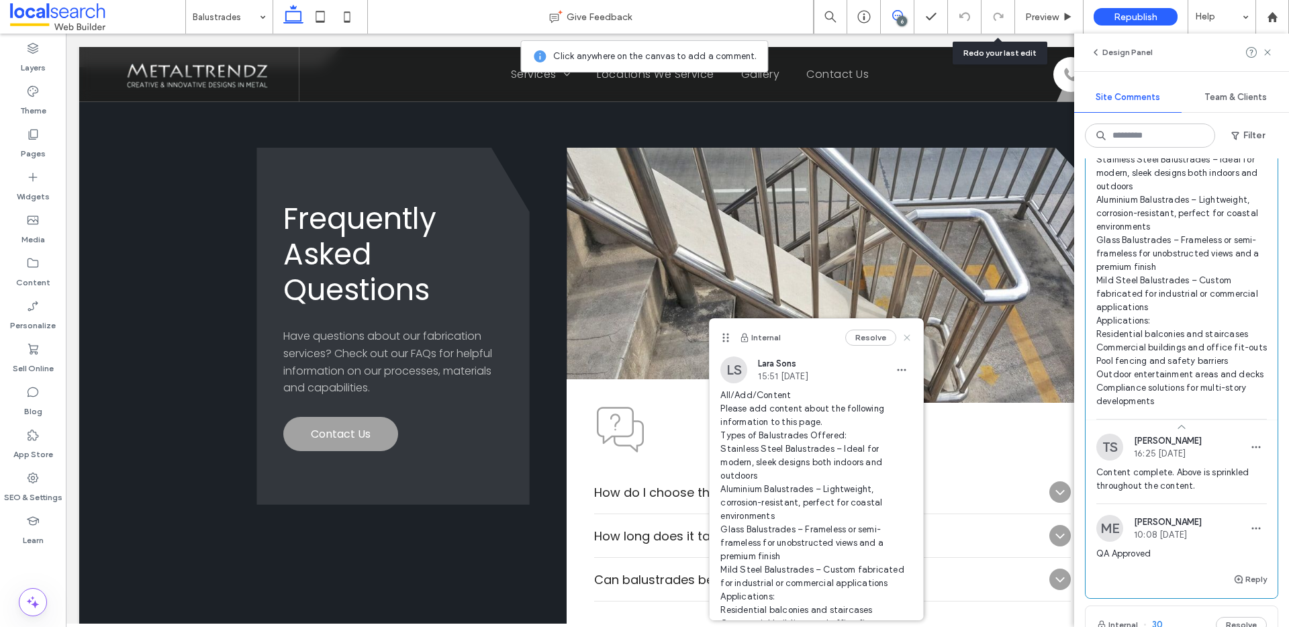
drag, startPoint x: 899, startPoint y: 336, endPoint x: 833, endPoint y: 302, distance: 73.8
click at [904, 336] on use at bounding box center [907, 337] width 6 height 6
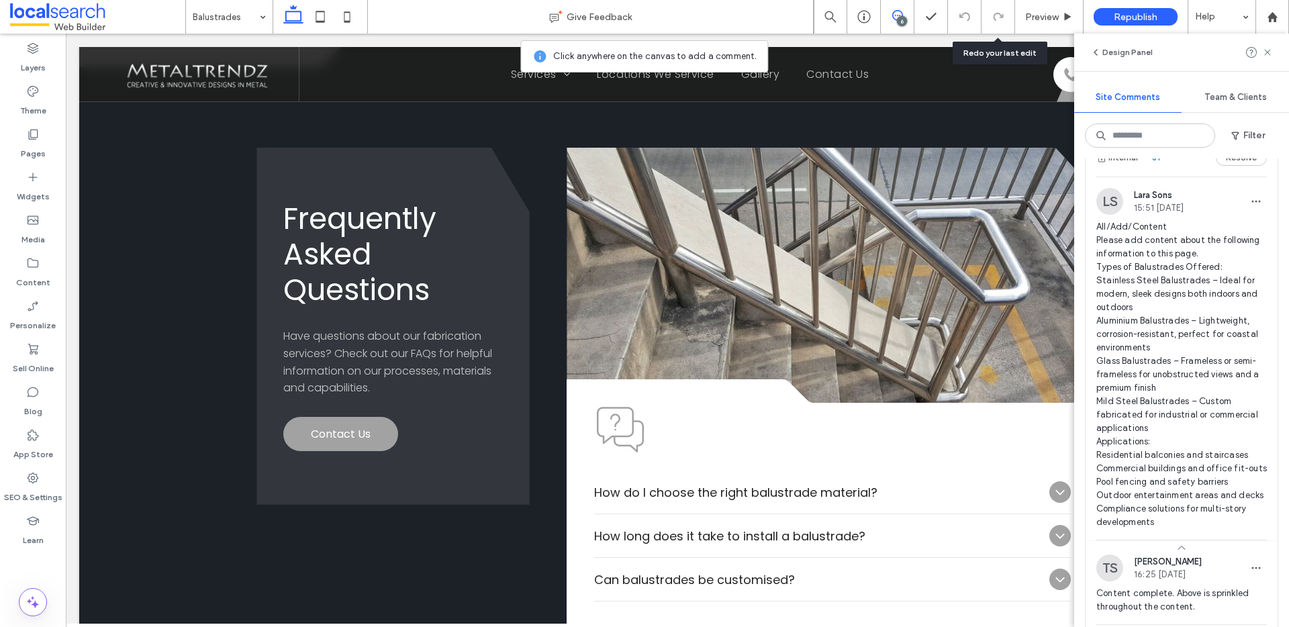
scroll to position [0, 0]
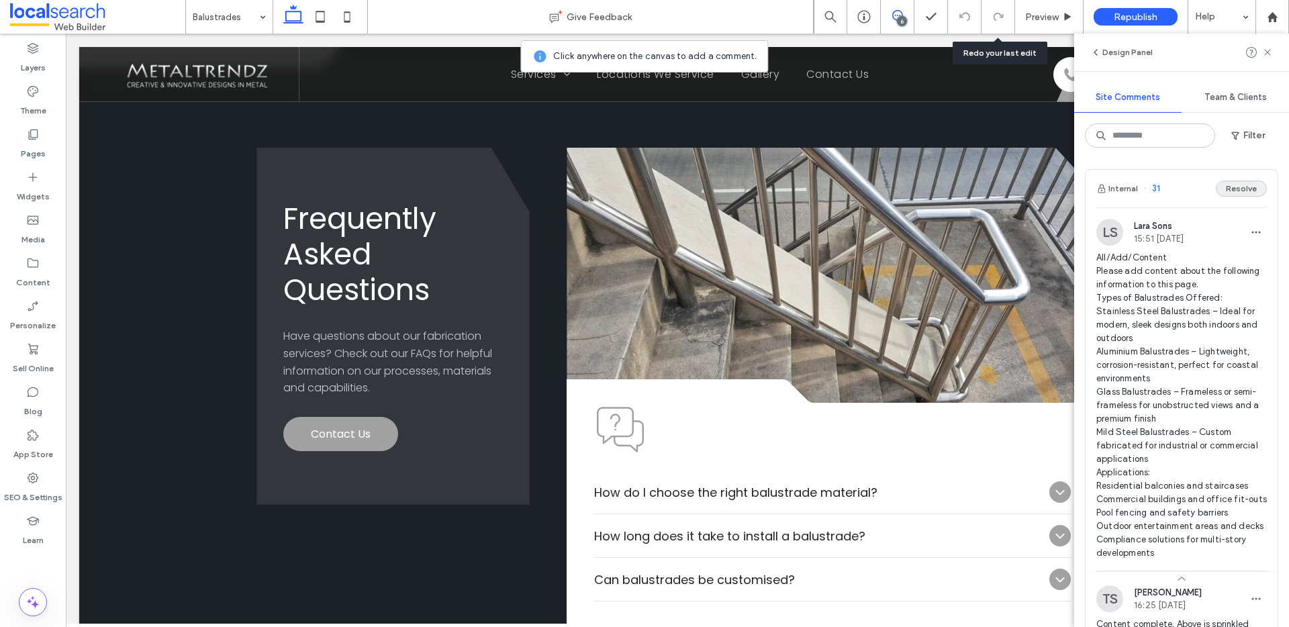
click at [1223, 190] on button "Resolve" at bounding box center [1240, 189] width 51 height 16
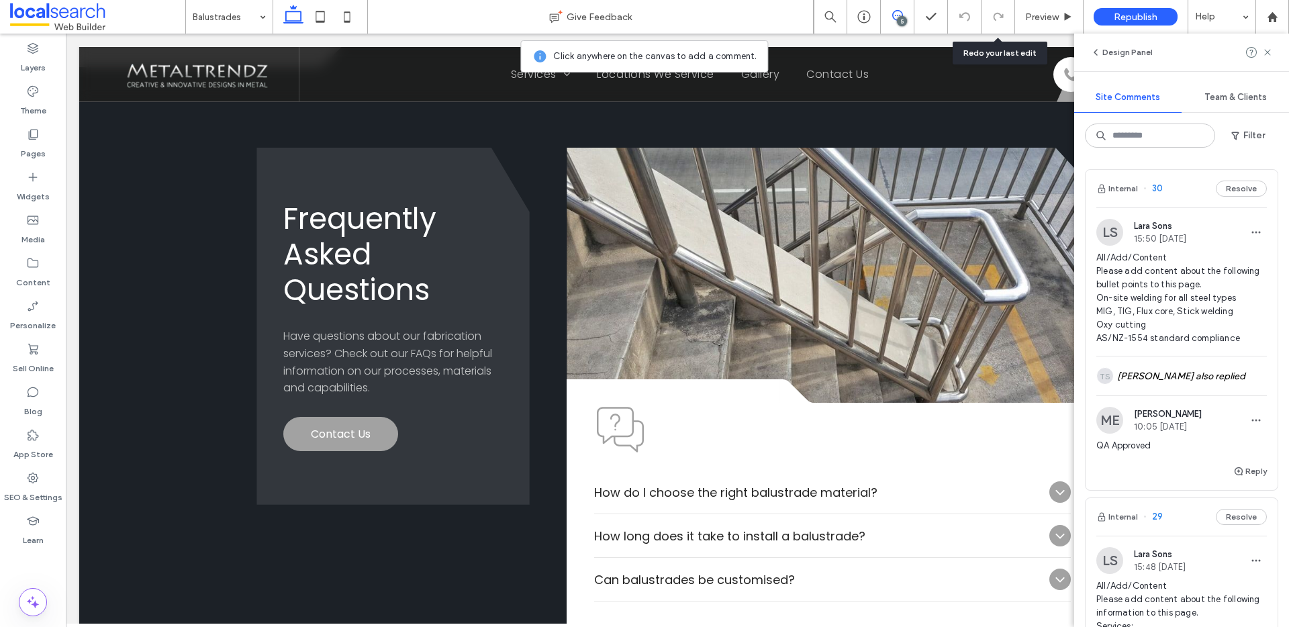
click at [1156, 188] on span "30" at bounding box center [1152, 188] width 19 height 13
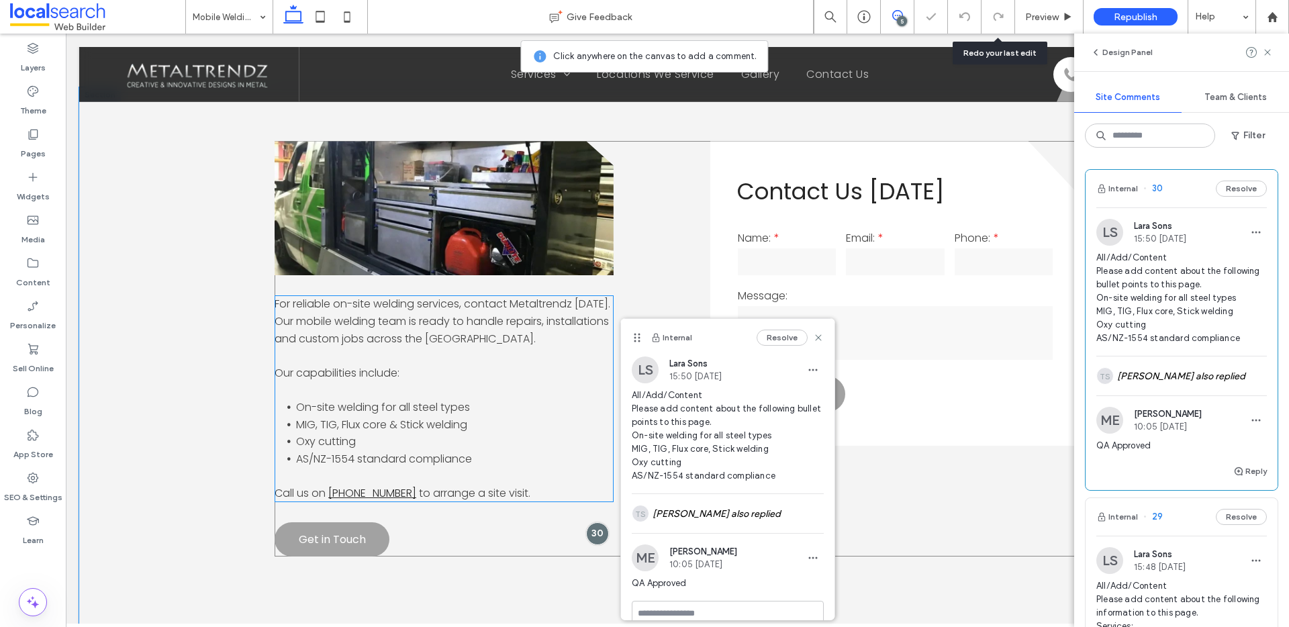
scroll to position [981, 0]
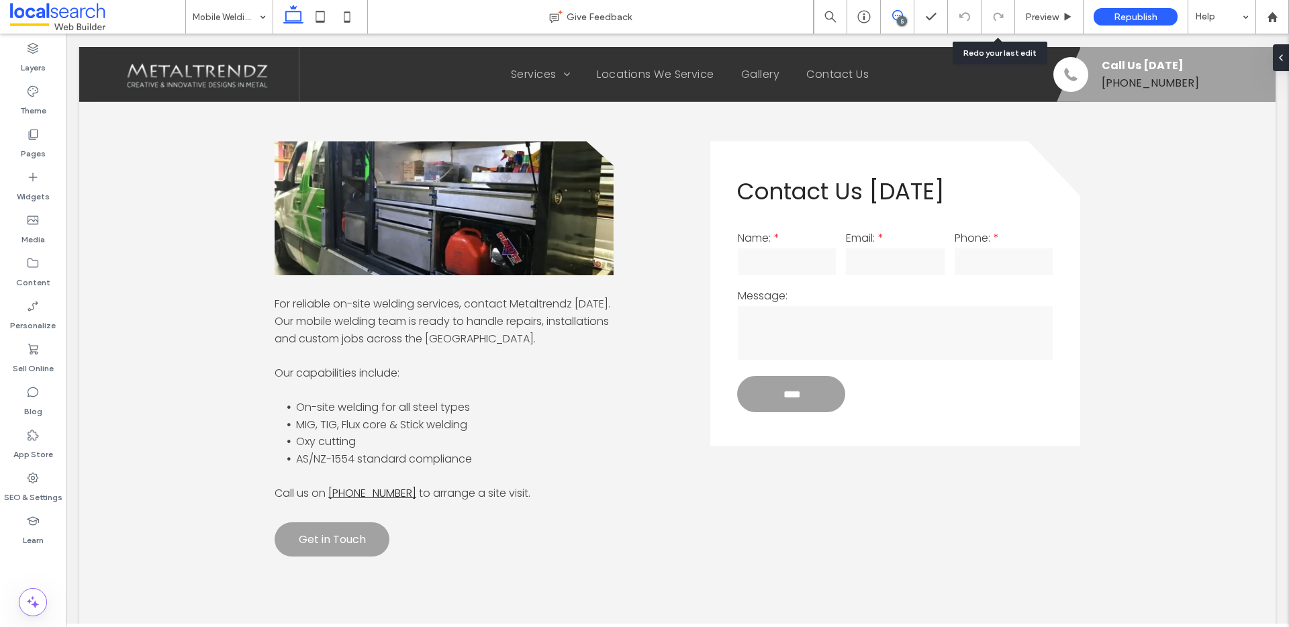
click at [892, 17] on use at bounding box center [897, 15] width 11 height 11
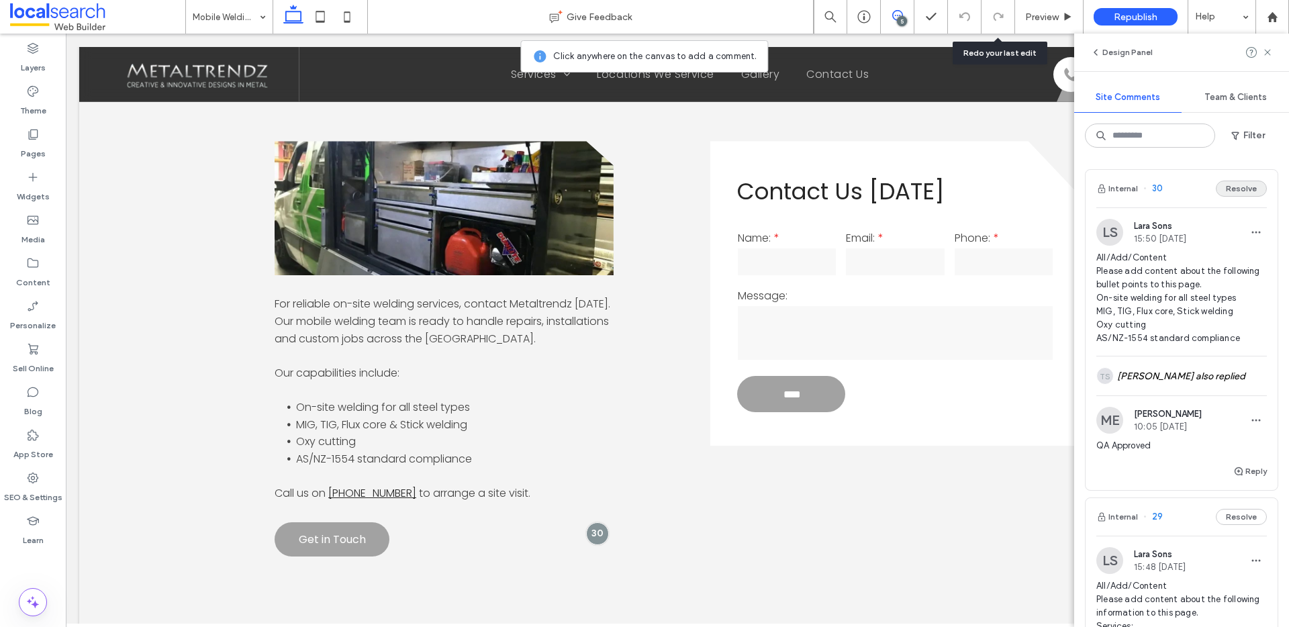
click at [1238, 193] on button "Resolve" at bounding box center [1240, 189] width 51 height 16
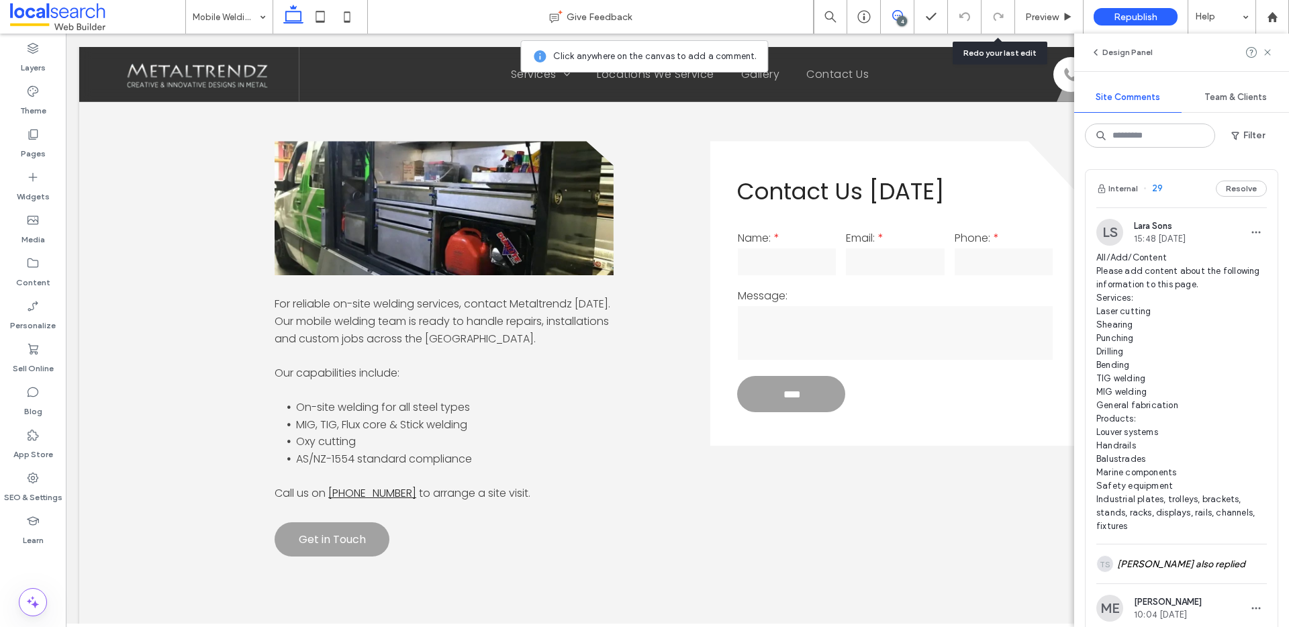
click at [1157, 191] on span "29" at bounding box center [1152, 188] width 19 height 13
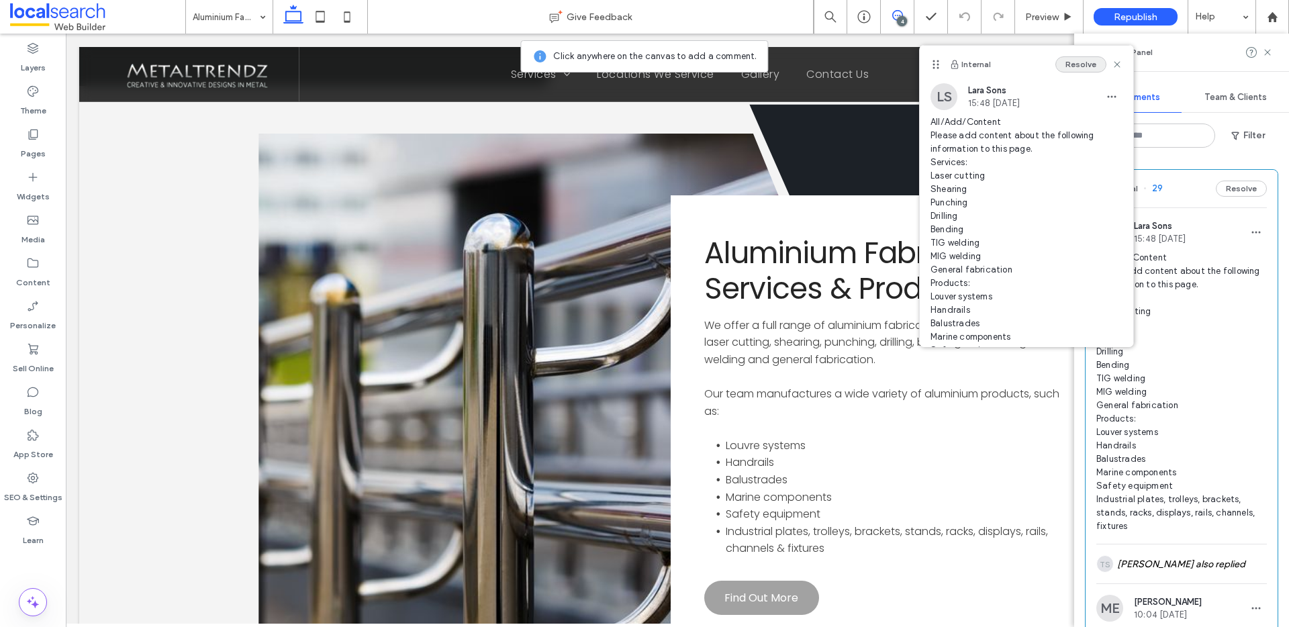
click at [1078, 67] on button "Resolve" at bounding box center [1080, 64] width 51 height 16
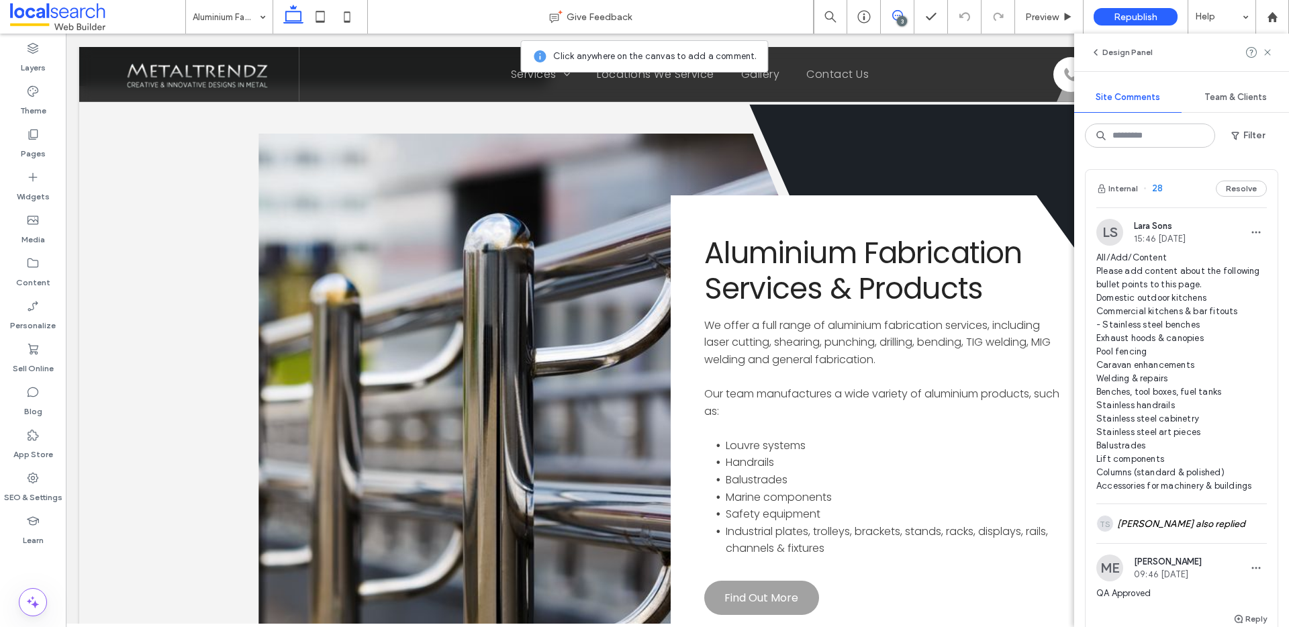
click at [1155, 187] on span "28" at bounding box center [1152, 188] width 19 height 13
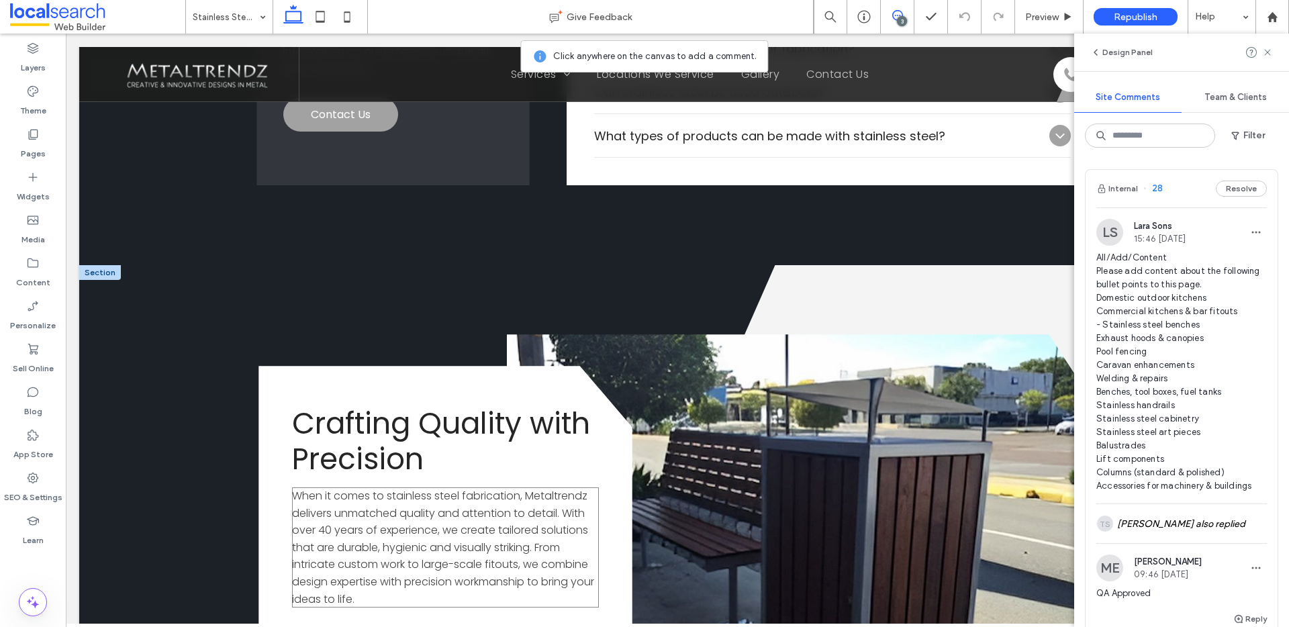
scroll to position [2054, 0]
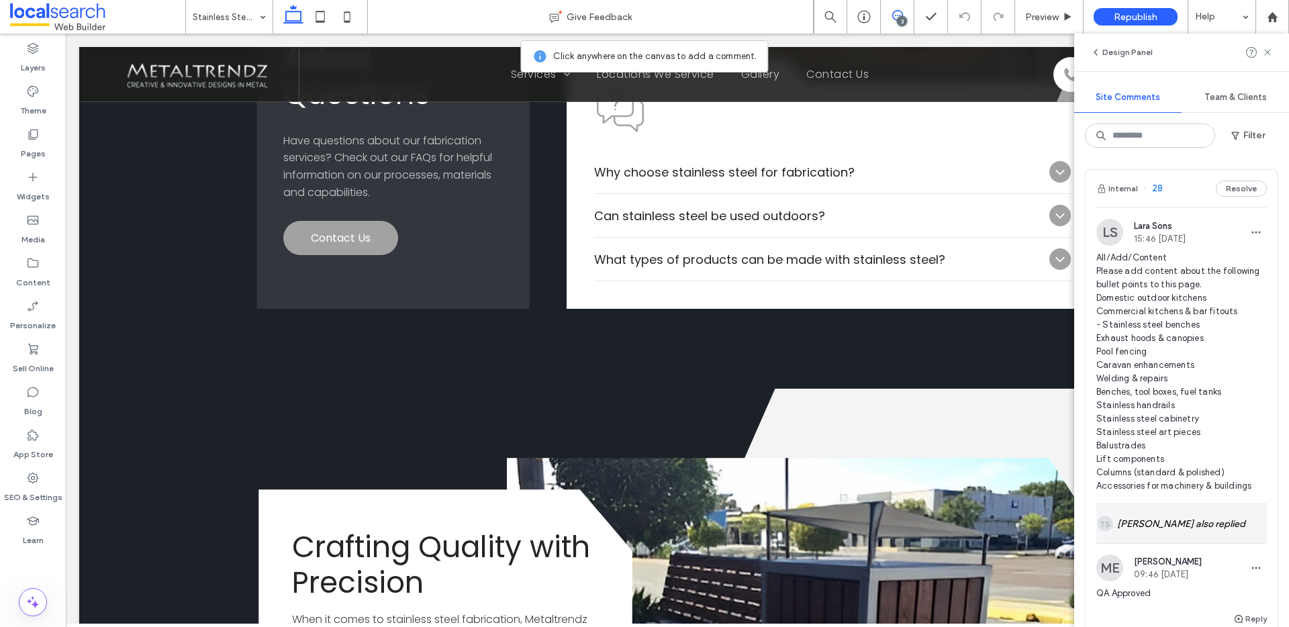
click at [1182, 532] on div "TS Timothy Scott also replied" at bounding box center [1181, 523] width 170 height 39
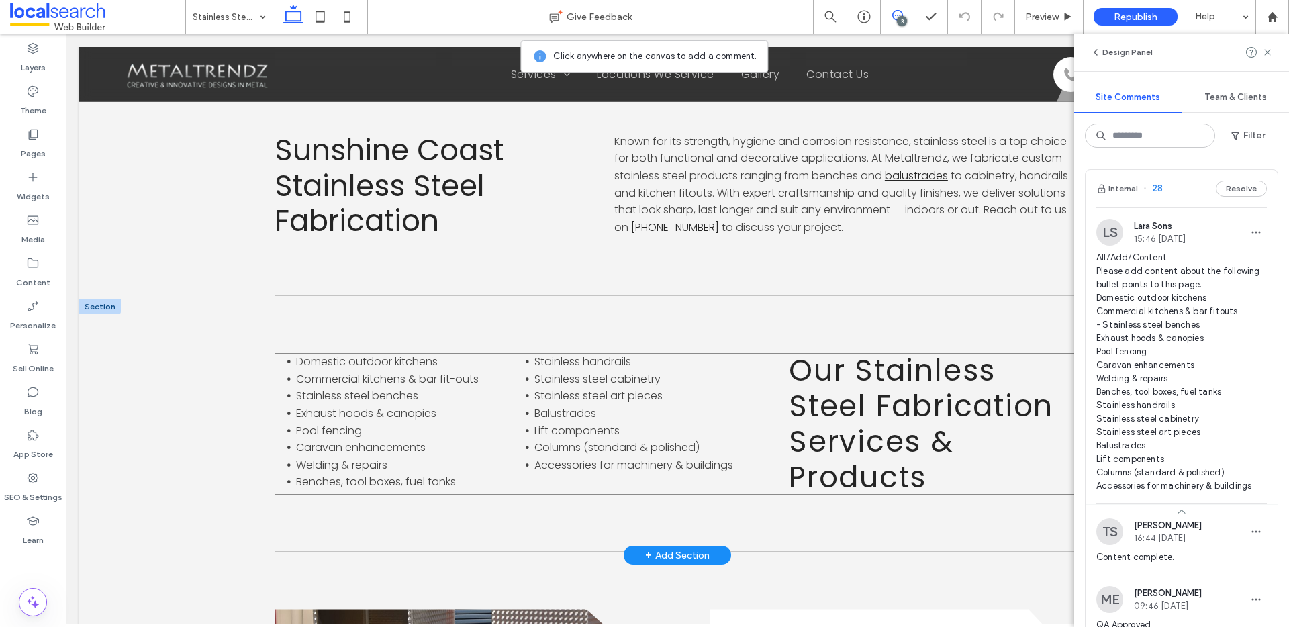
scroll to position [747, 0]
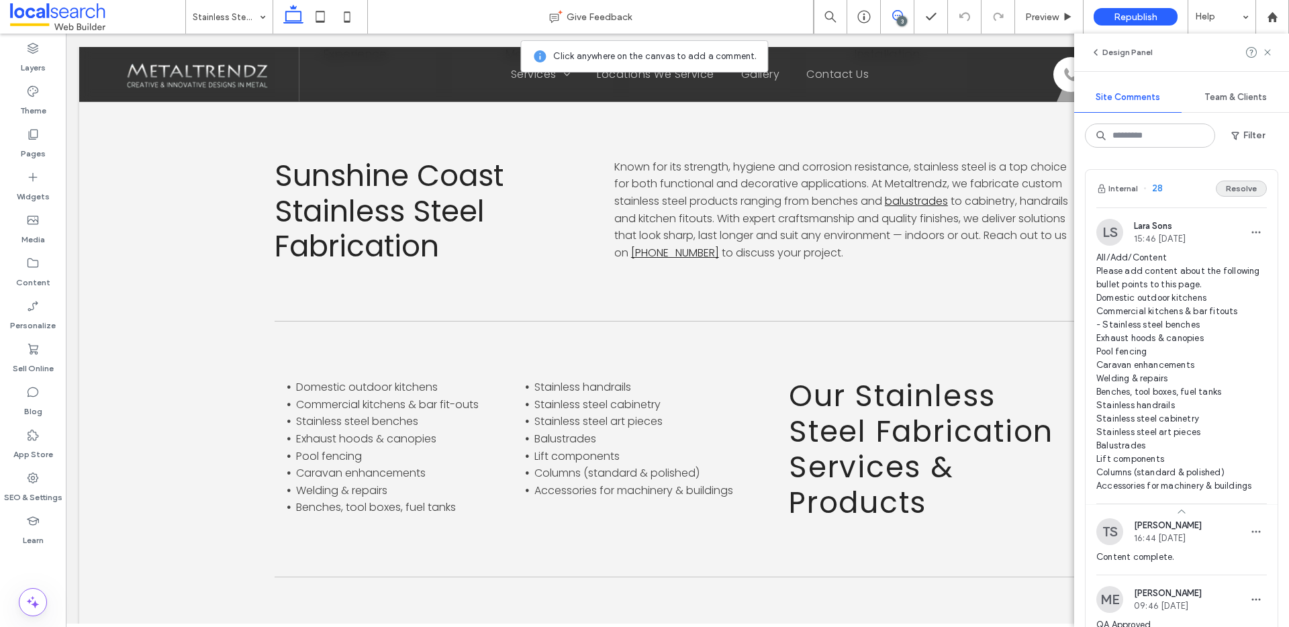
click at [1238, 190] on button "Resolve" at bounding box center [1240, 189] width 51 height 16
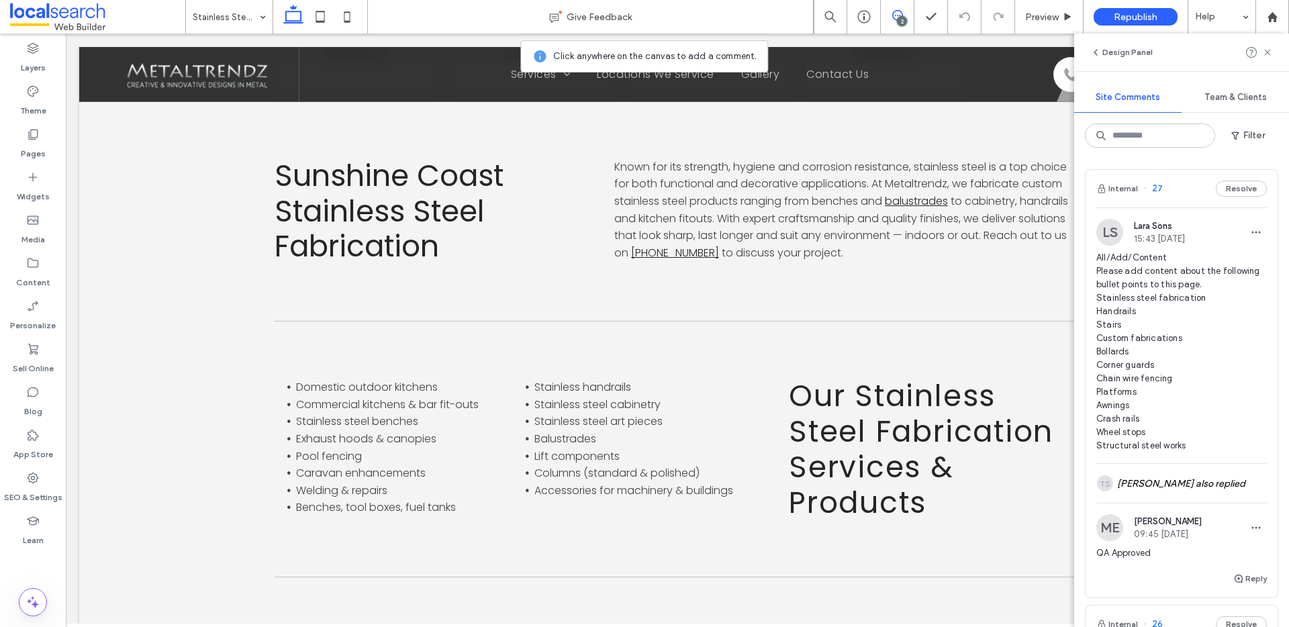
click at [1154, 185] on span "27" at bounding box center [1152, 188] width 19 height 13
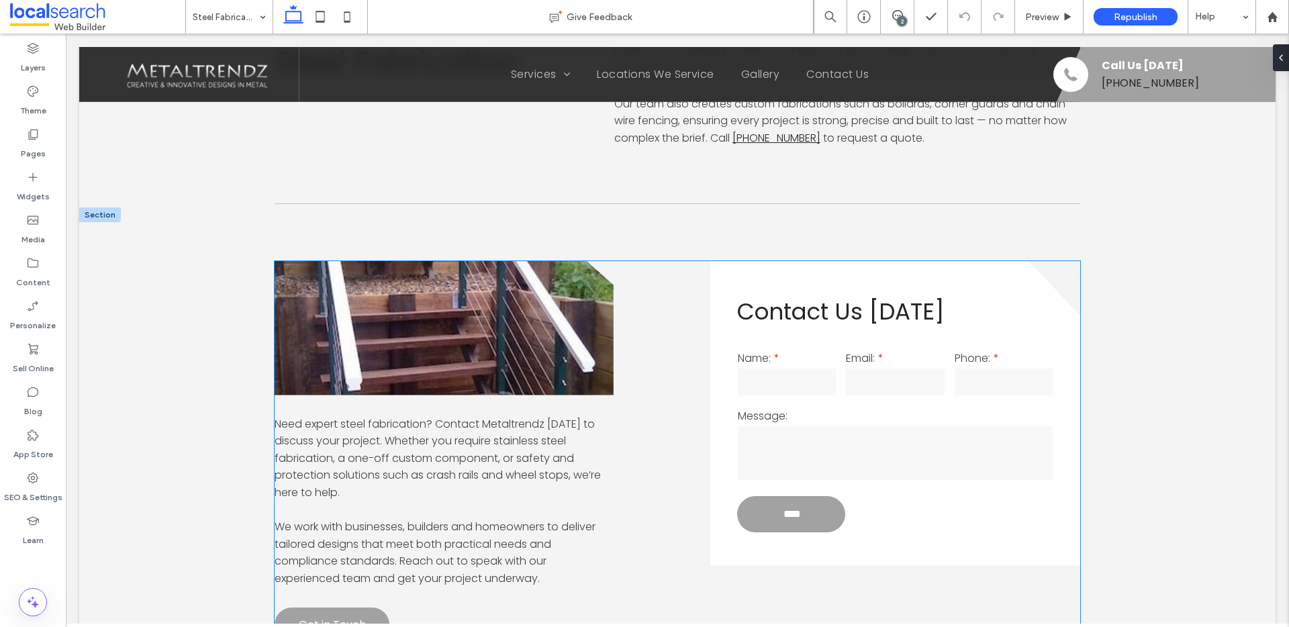
scroll to position [888, 0]
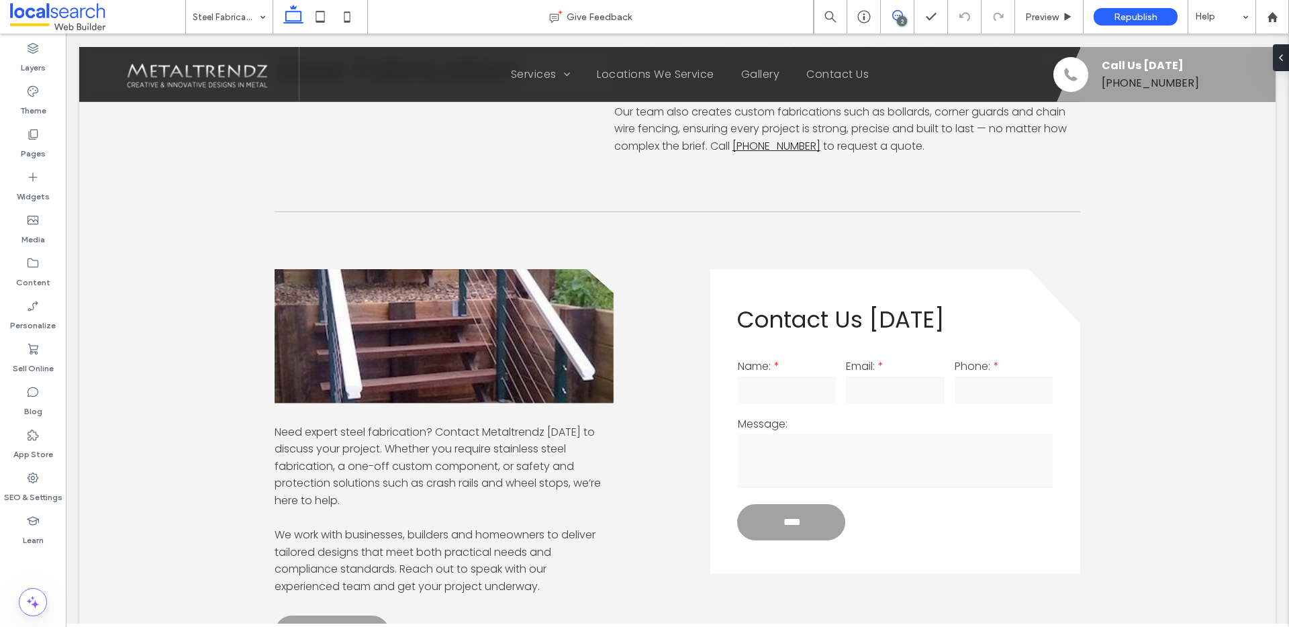
click at [893, 20] on icon at bounding box center [897, 15] width 11 height 11
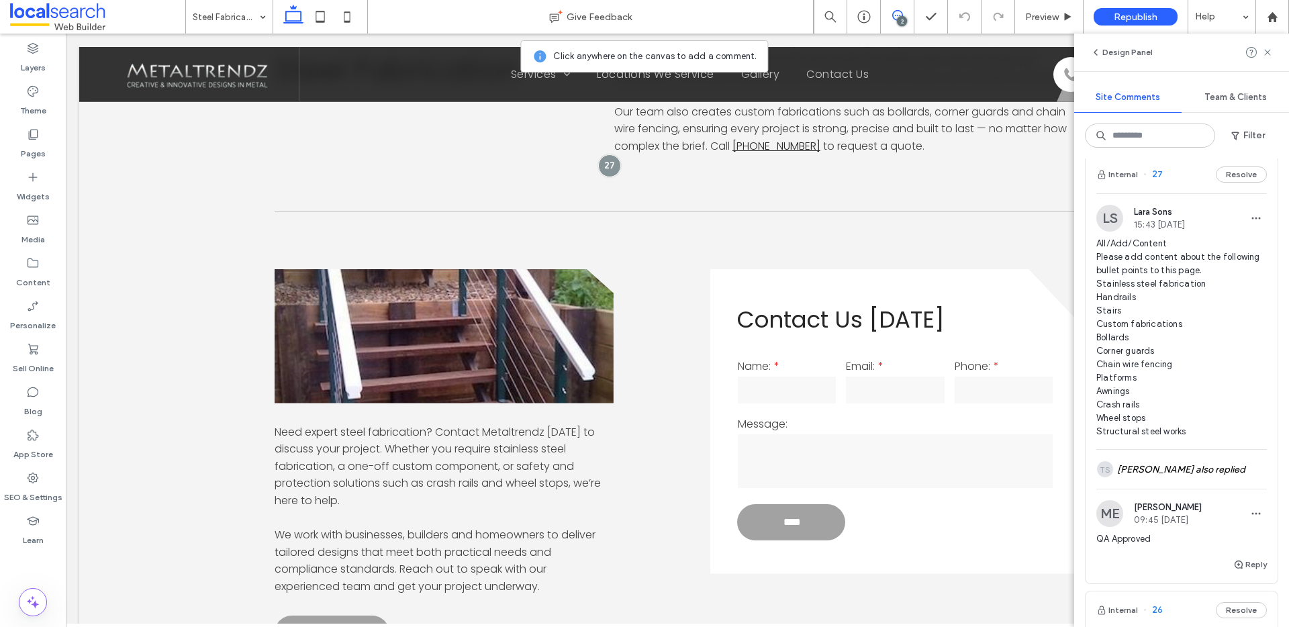
scroll to position [28, 0]
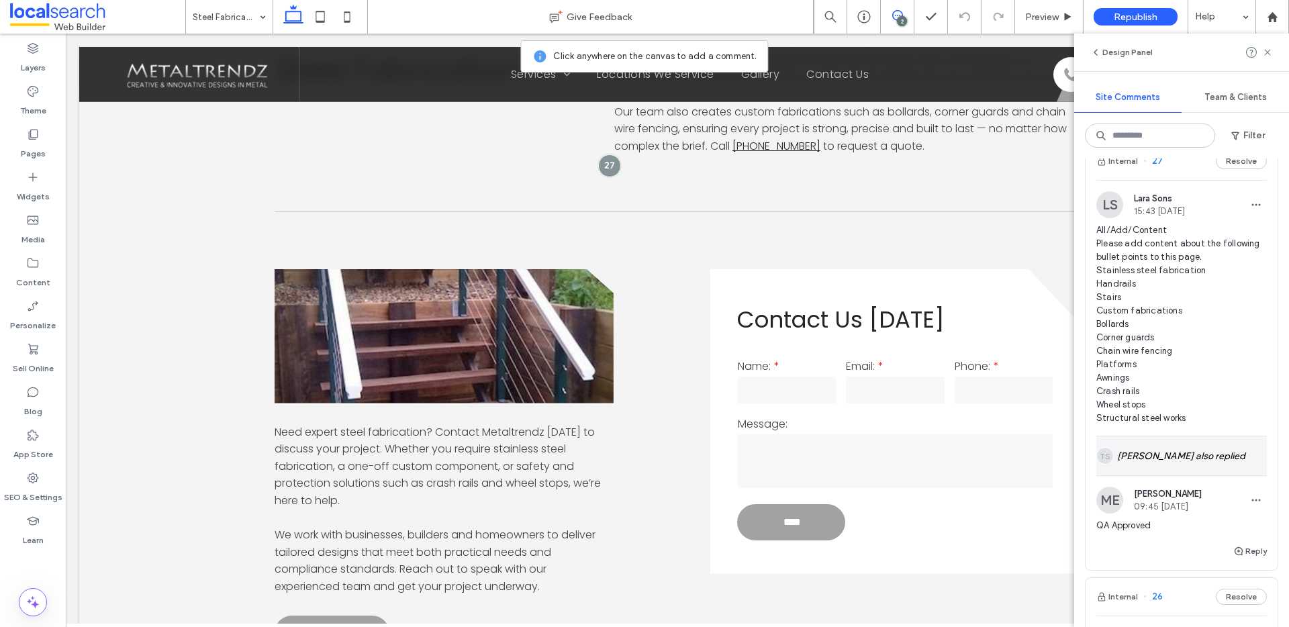
click at [1174, 452] on div "TS Timothy Scott also replied" at bounding box center [1181, 455] width 170 height 39
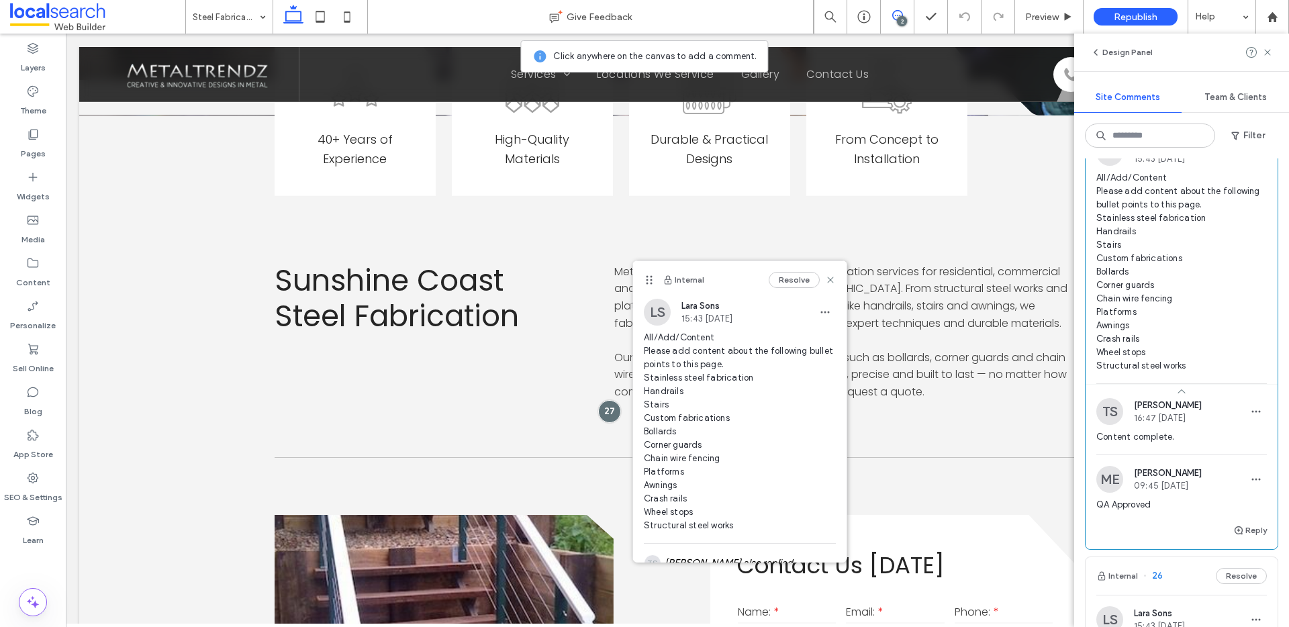
scroll to position [1043, 0]
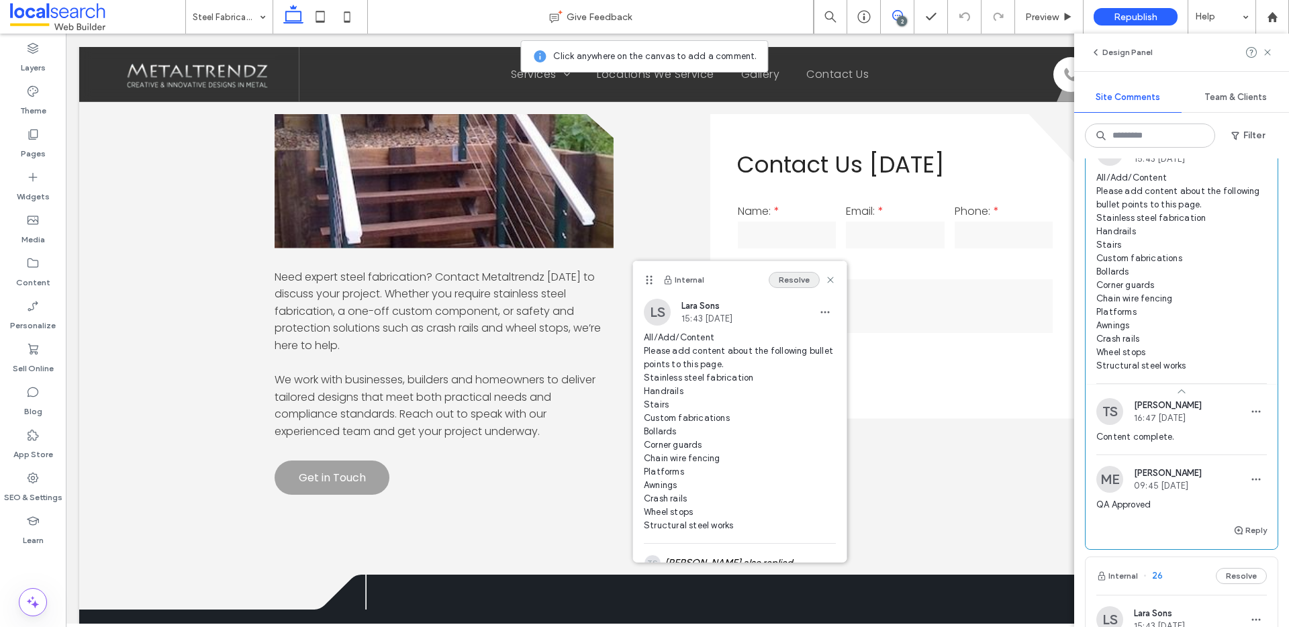
click at [784, 282] on button "Resolve" at bounding box center [793, 280] width 51 height 16
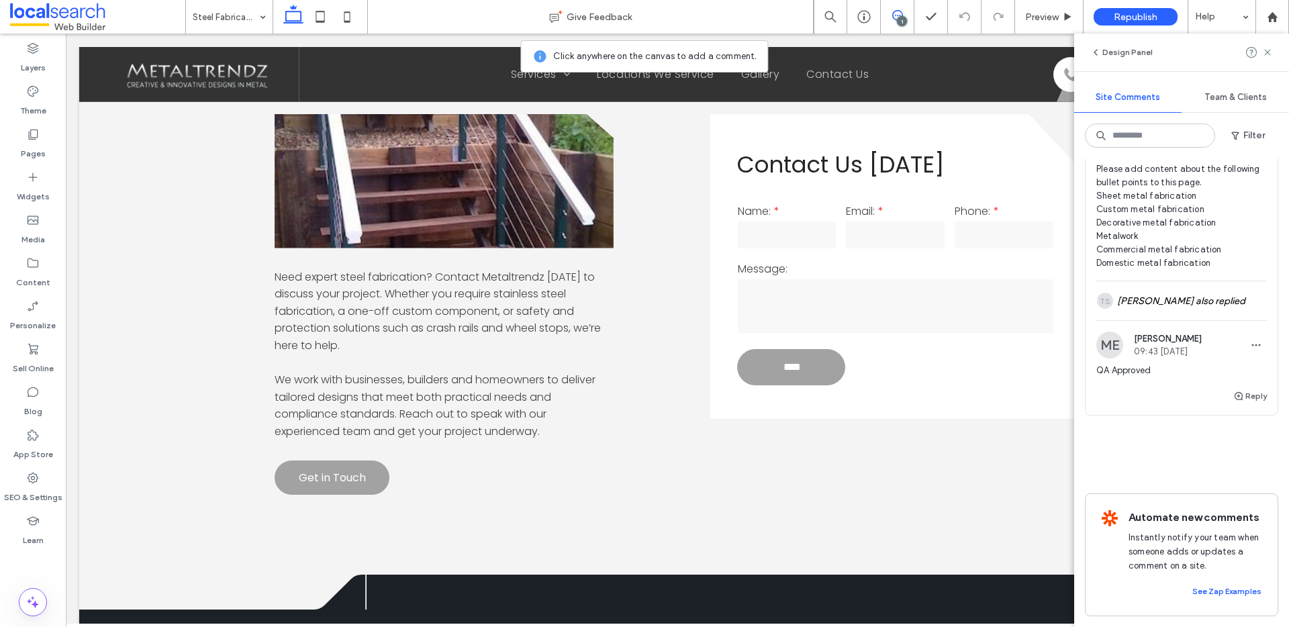
scroll to position [0, 0]
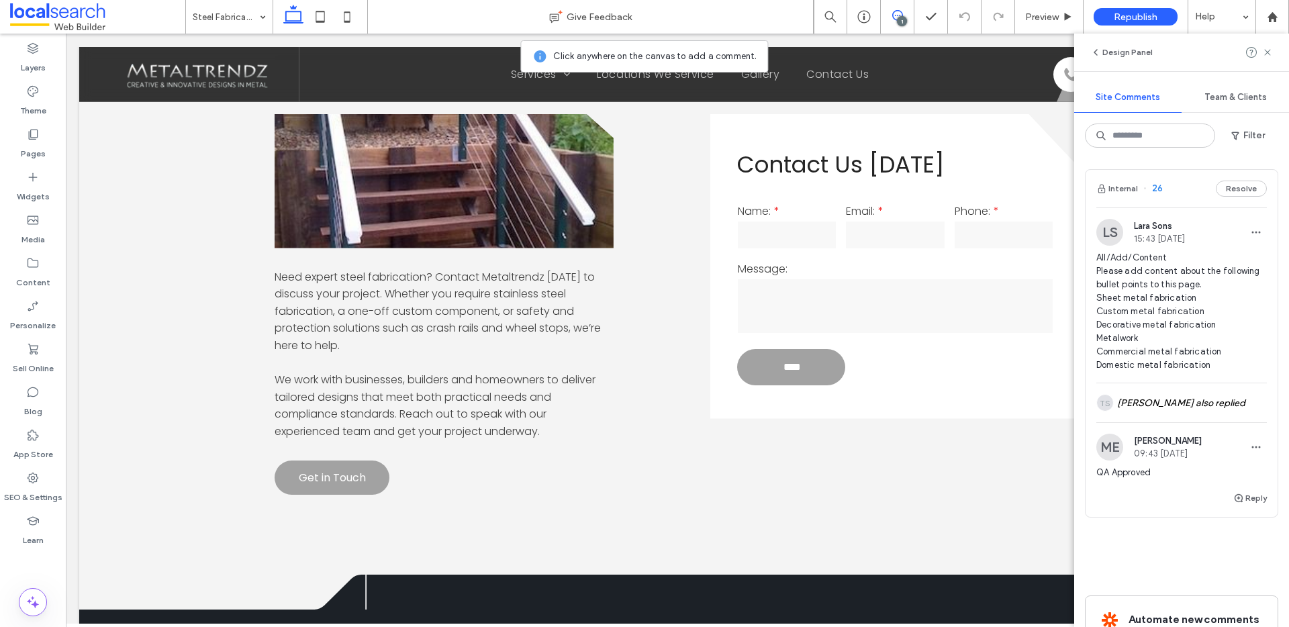
click at [1157, 187] on span "26" at bounding box center [1152, 188] width 19 height 13
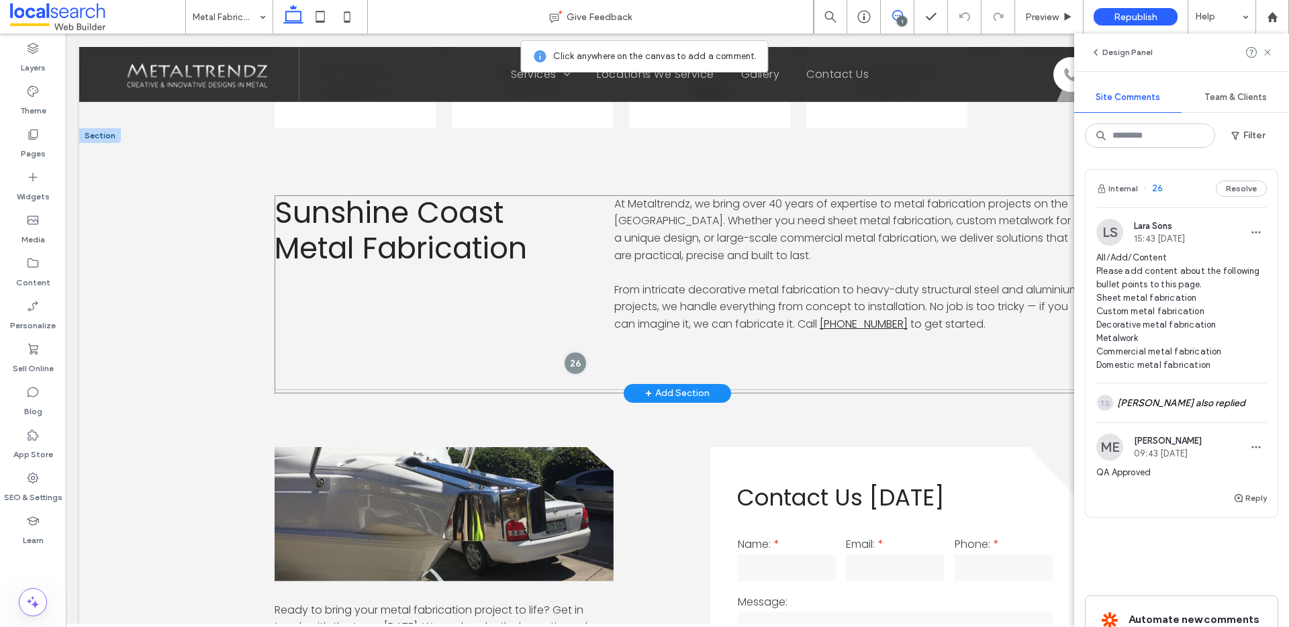
scroll to position [711, 0]
click at [566, 358] on div at bounding box center [574, 362] width 25 height 25
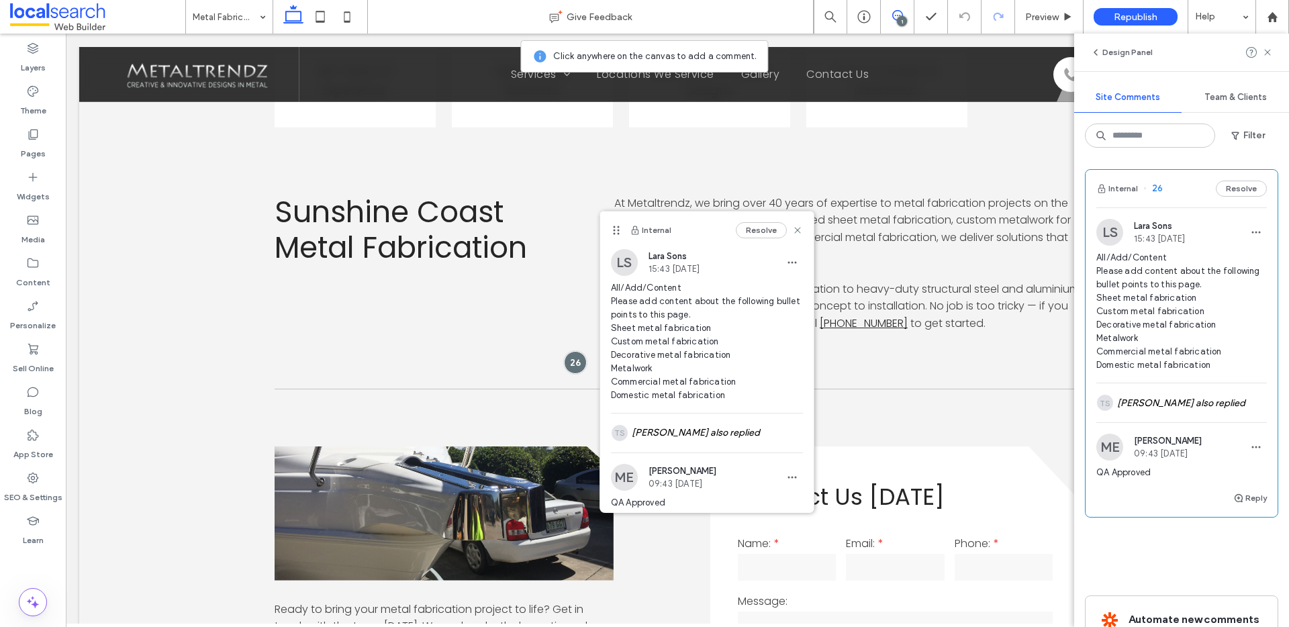
scroll to position [2239, 0]
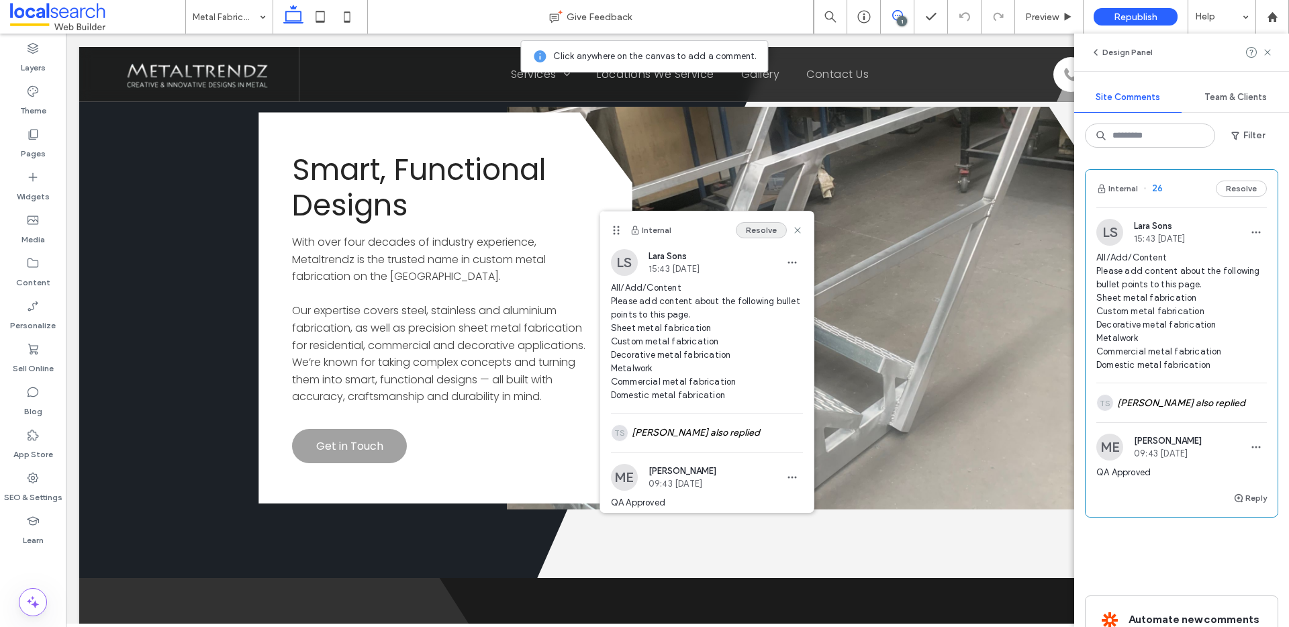
click at [752, 231] on button "Resolve" at bounding box center [761, 230] width 51 height 16
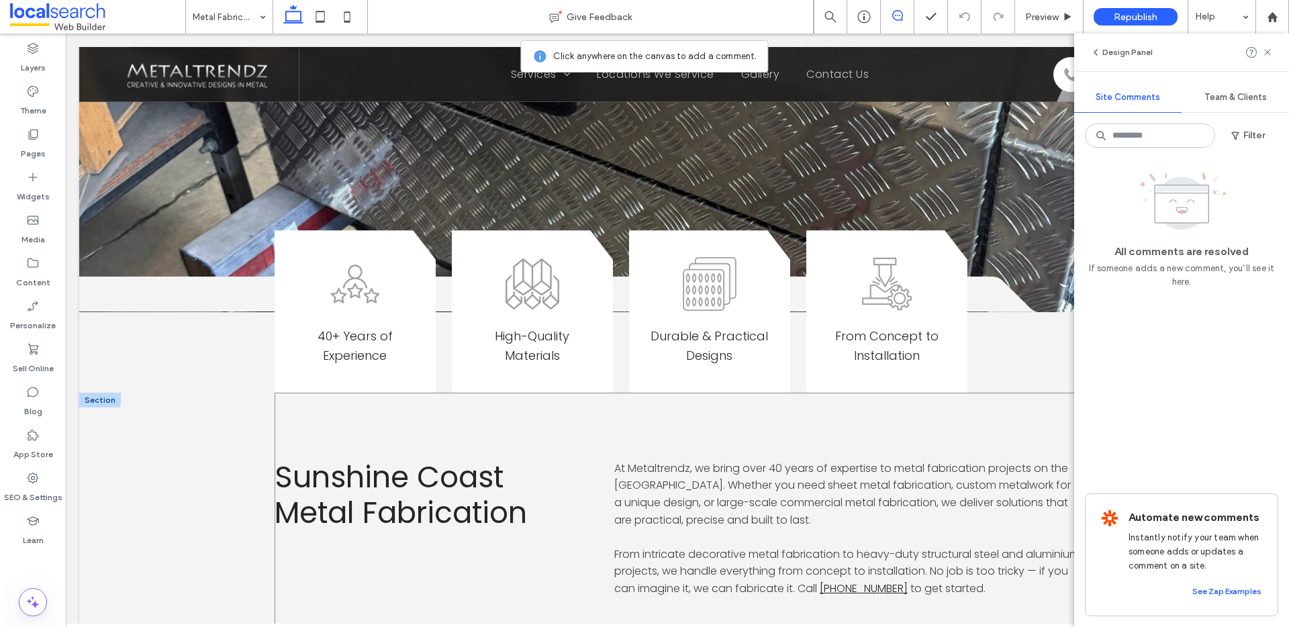
scroll to position [0, 0]
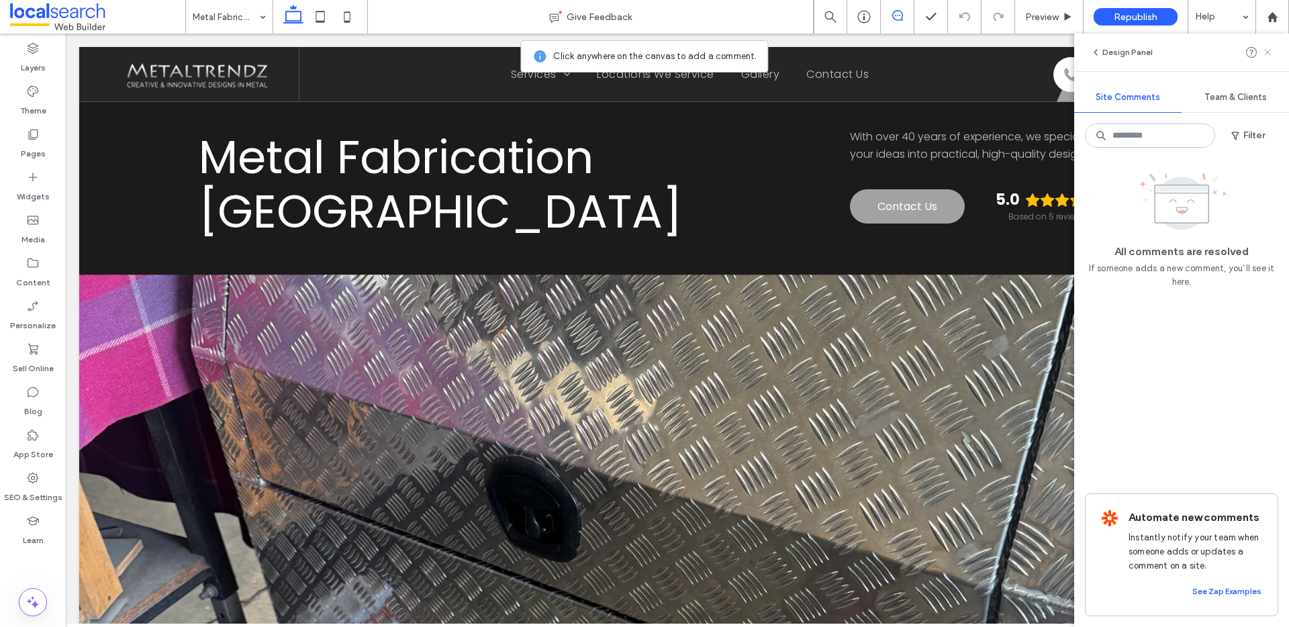
click at [1268, 50] on use at bounding box center [1267, 52] width 6 height 6
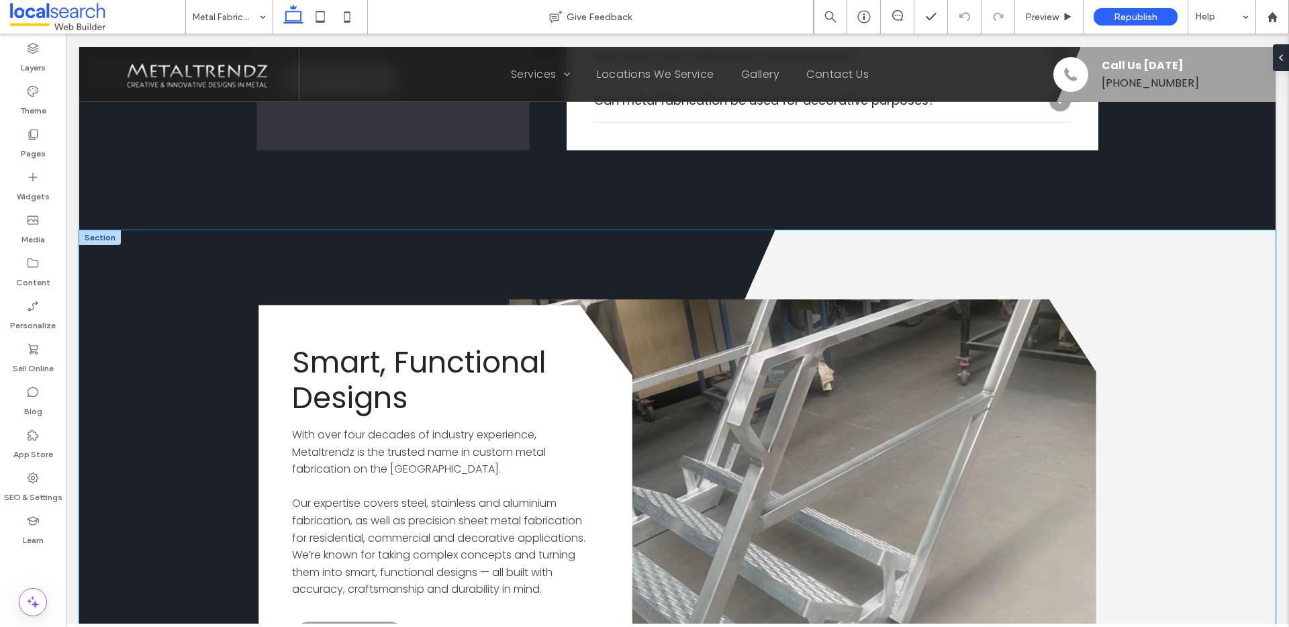
scroll to position [2101, 0]
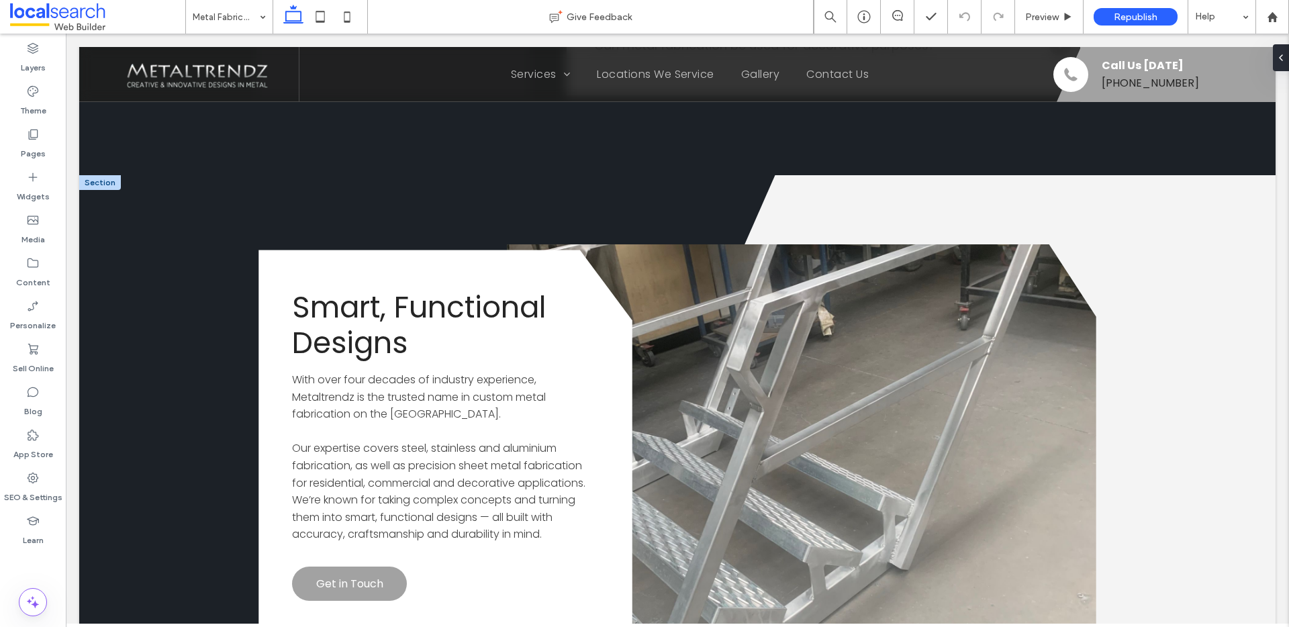
click at [105, 188] on div at bounding box center [100, 182] width 42 height 15
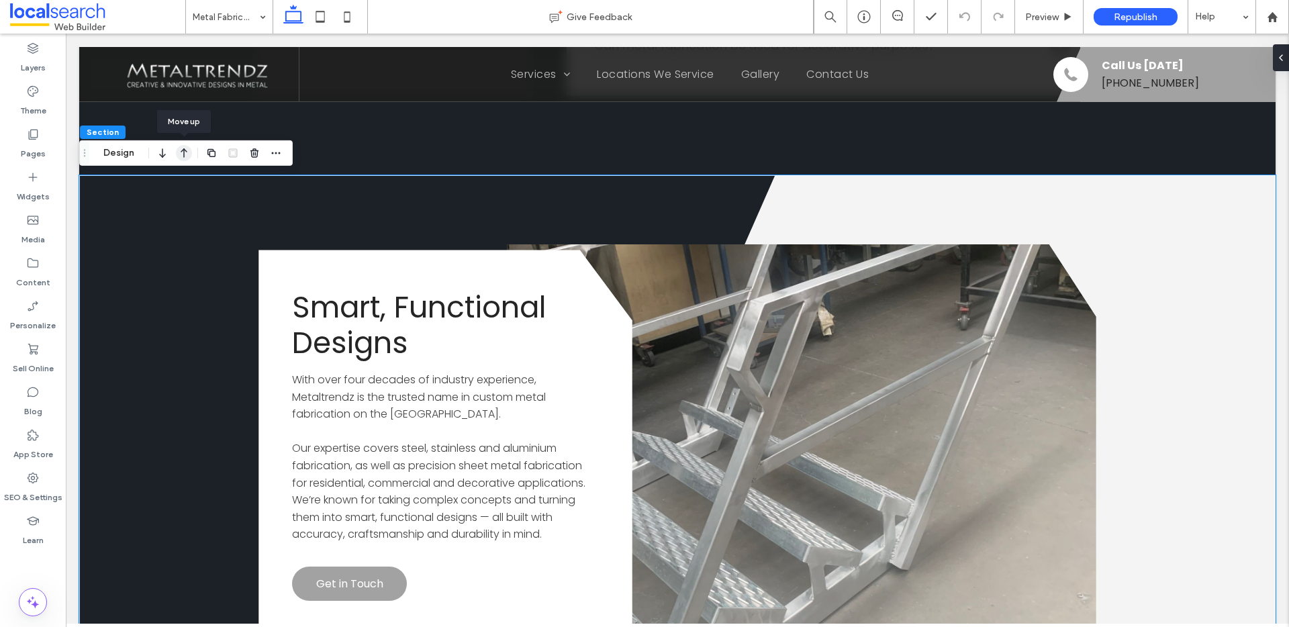
click at [185, 154] on icon "button" at bounding box center [184, 153] width 16 height 24
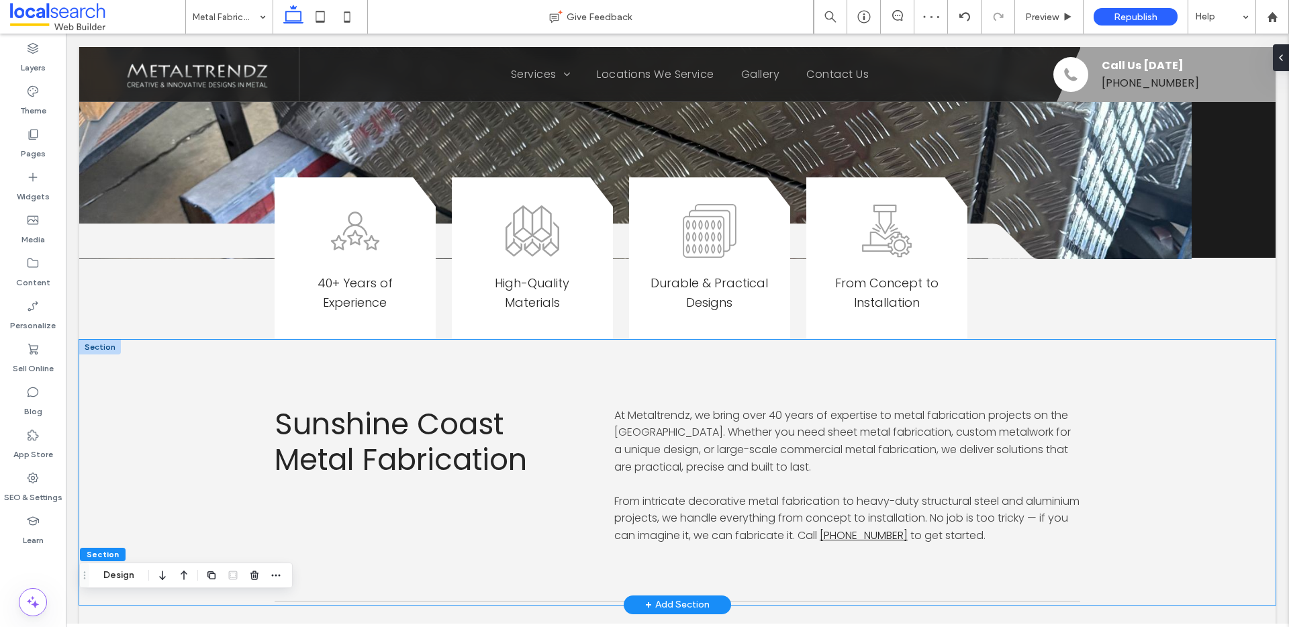
scroll to position [962, 0]
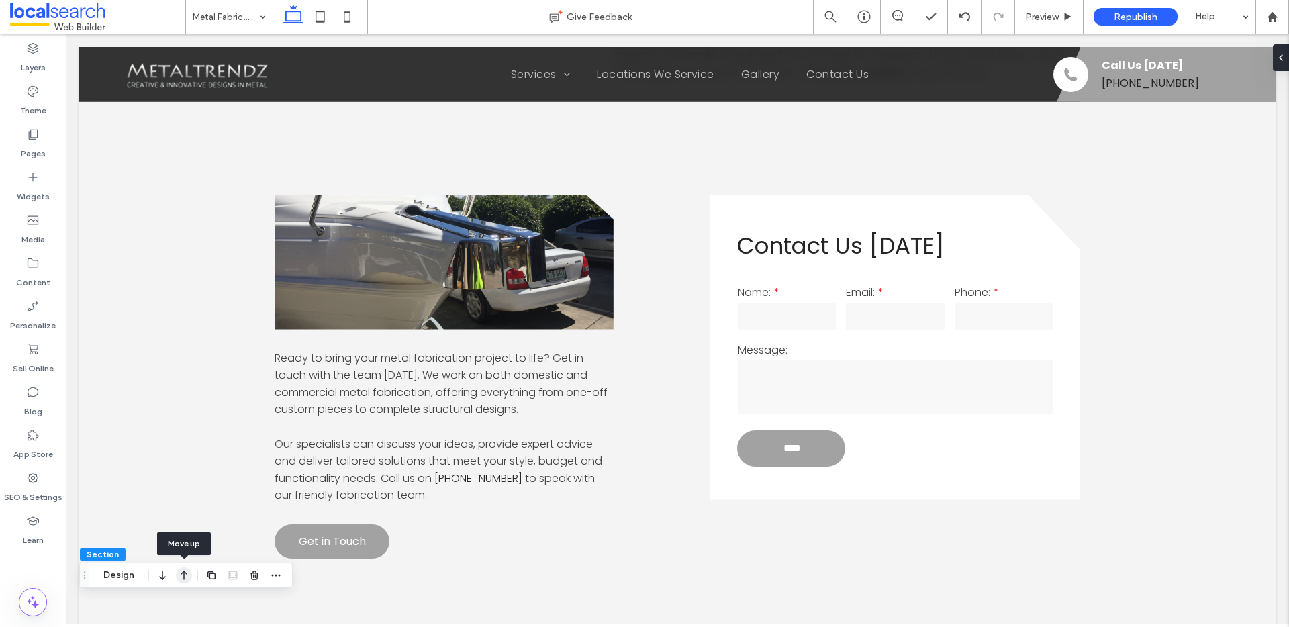
click at [180, 574] on icon "button" at bounding box center [184, 575] width 16 height 24
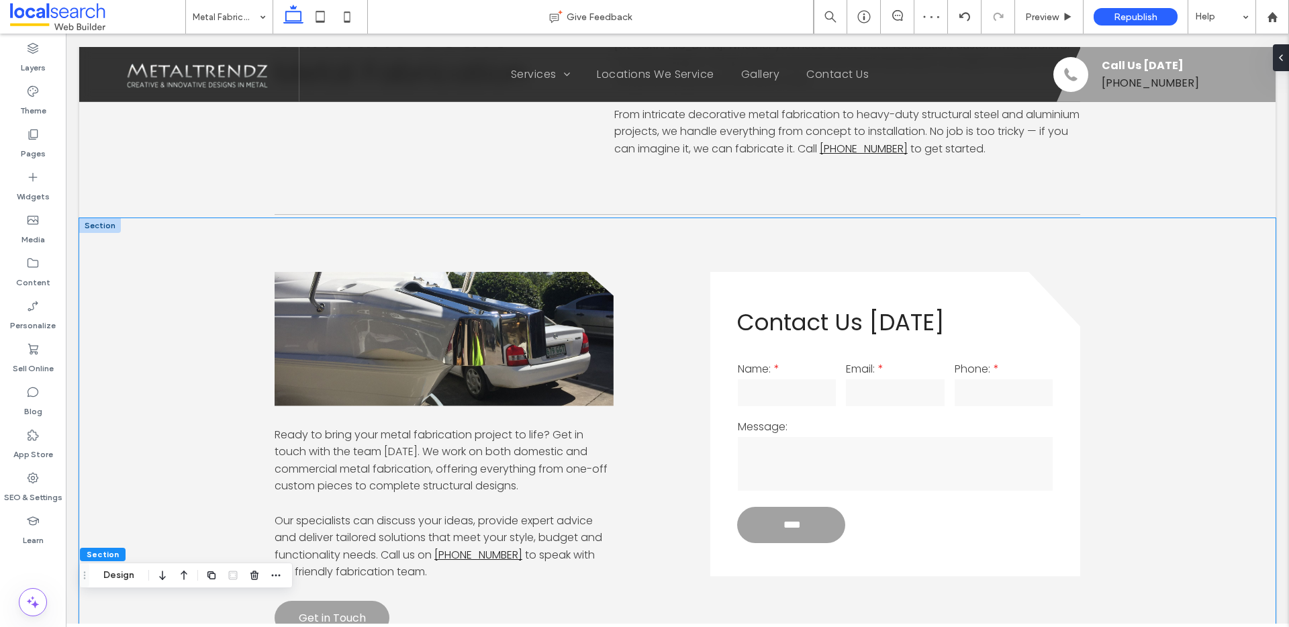
scroll to position [1272, 0]
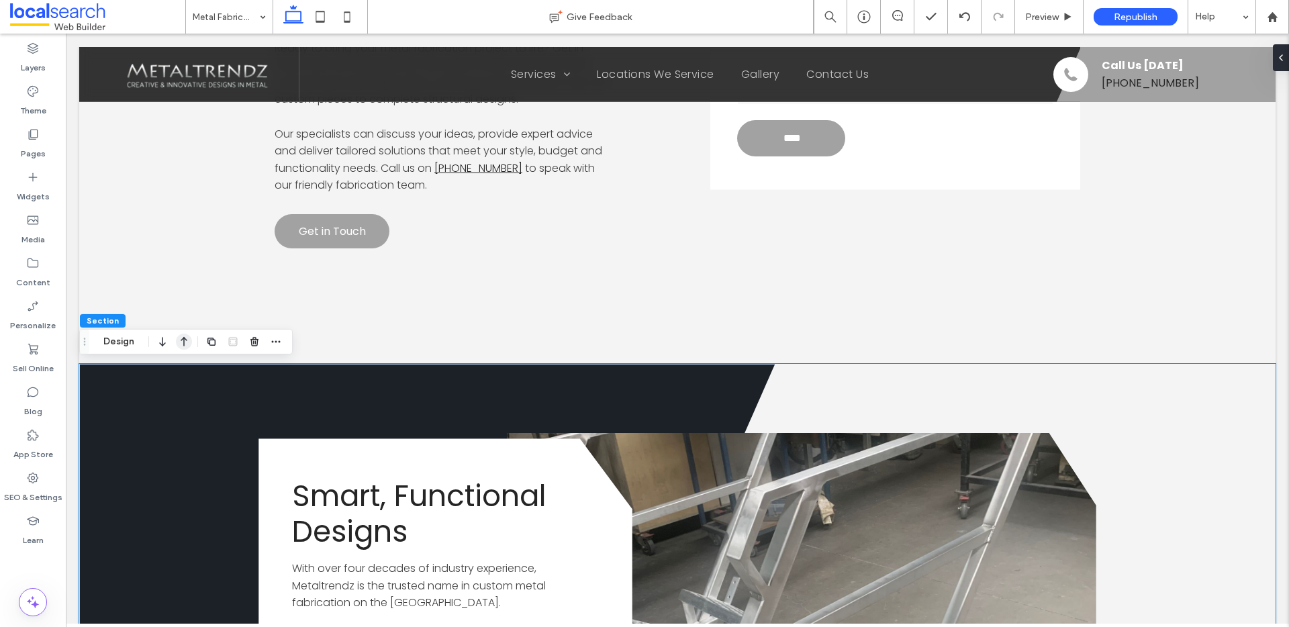
click at [181, 342] on icon "button" at bounding box center [184, 342] width 16 height 24
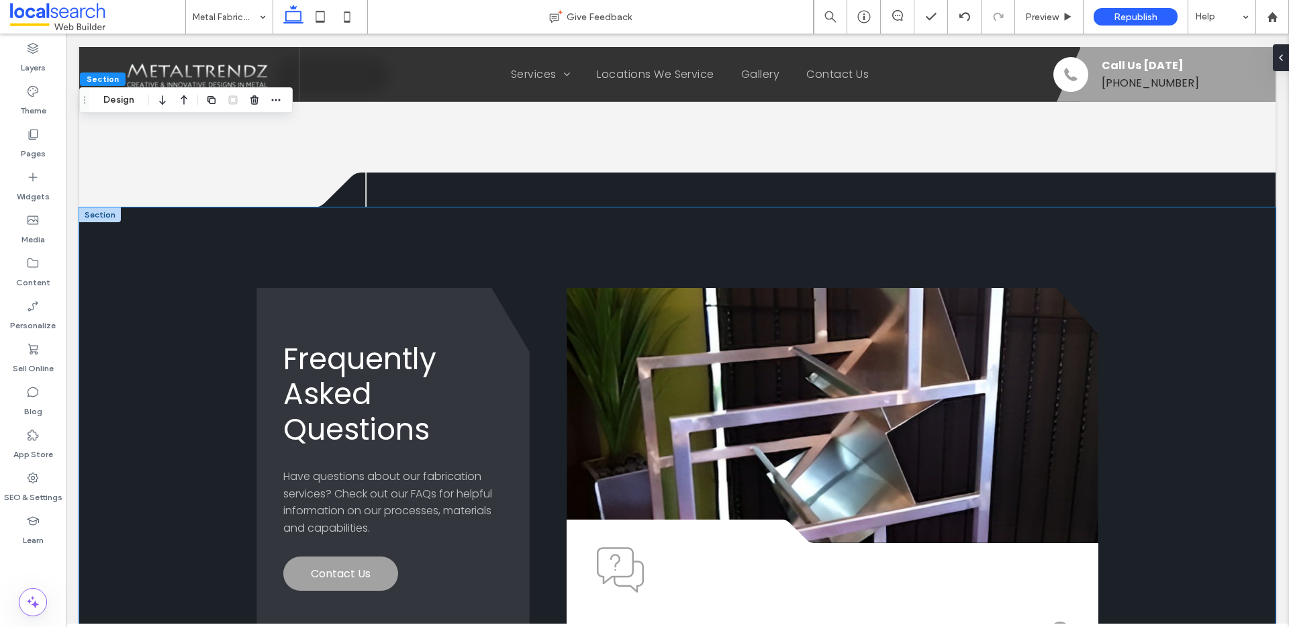
scroll to position [1979, 0]
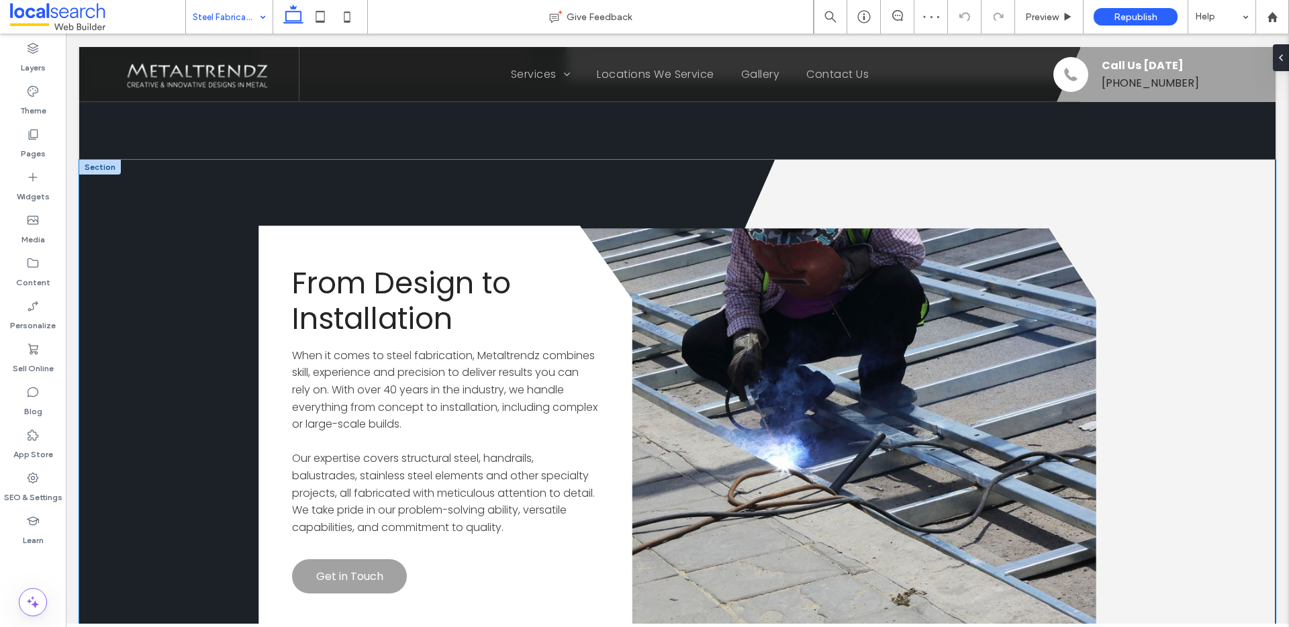
scroll to position [2236, 0]
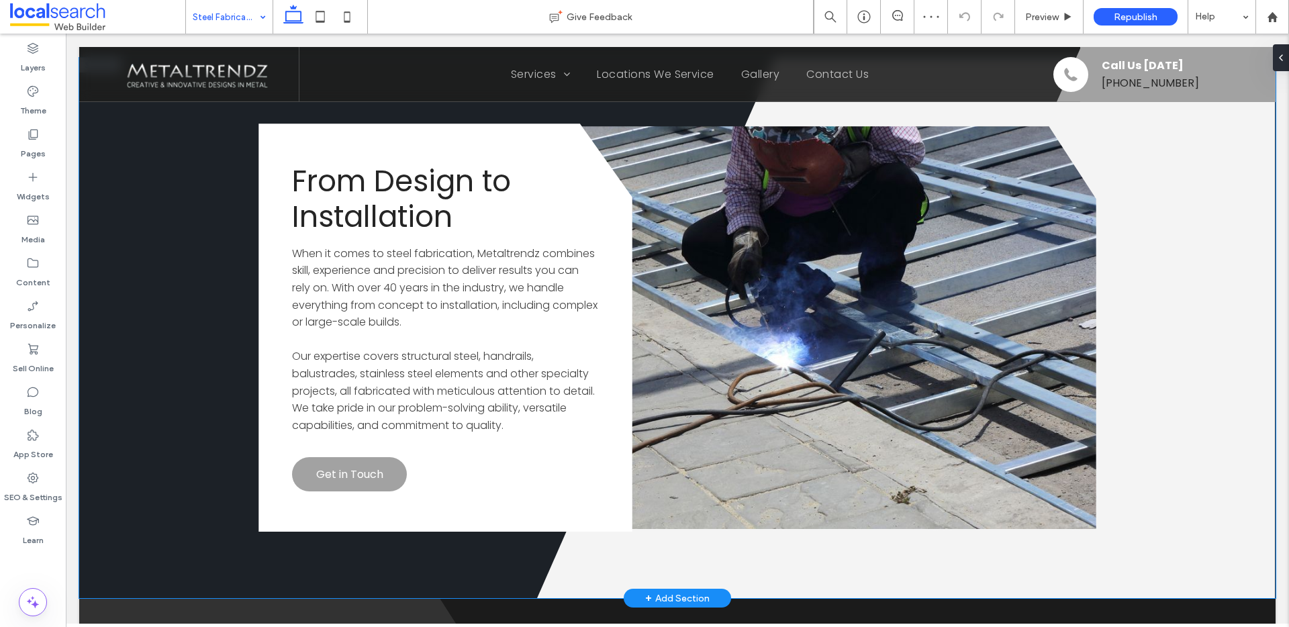
click at [219, 232] on div "Divider Icon" at bounding box center [677, 328] width 1196 height 541
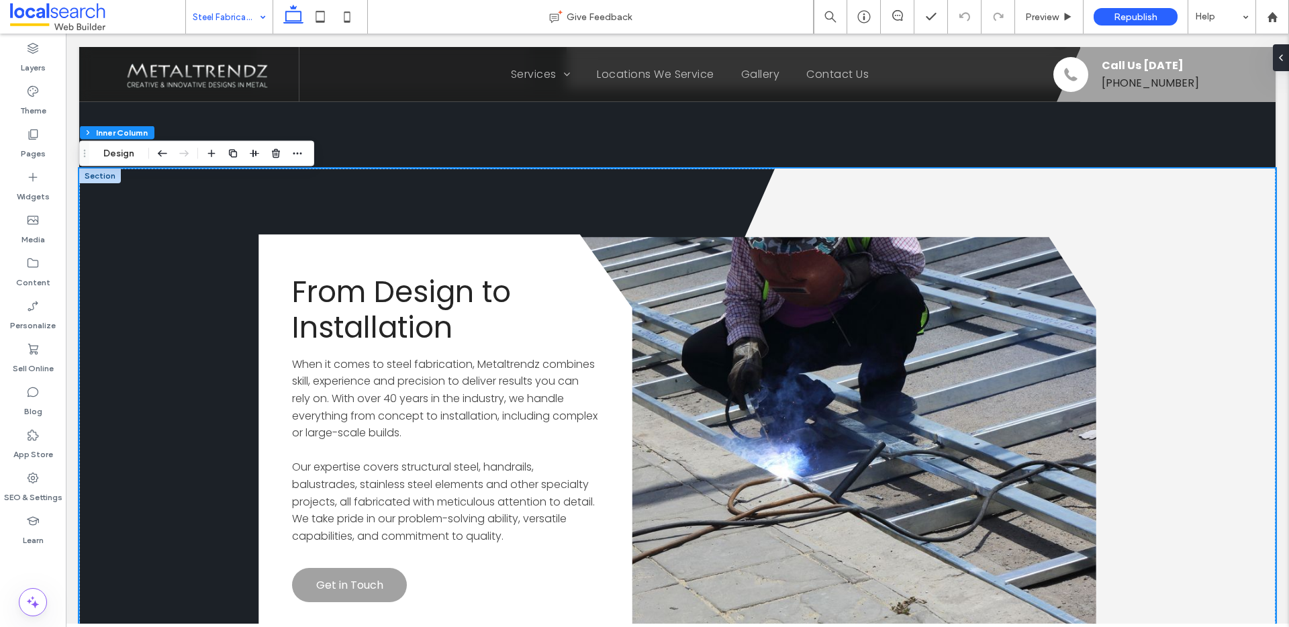
scroll to position [2118, 0]
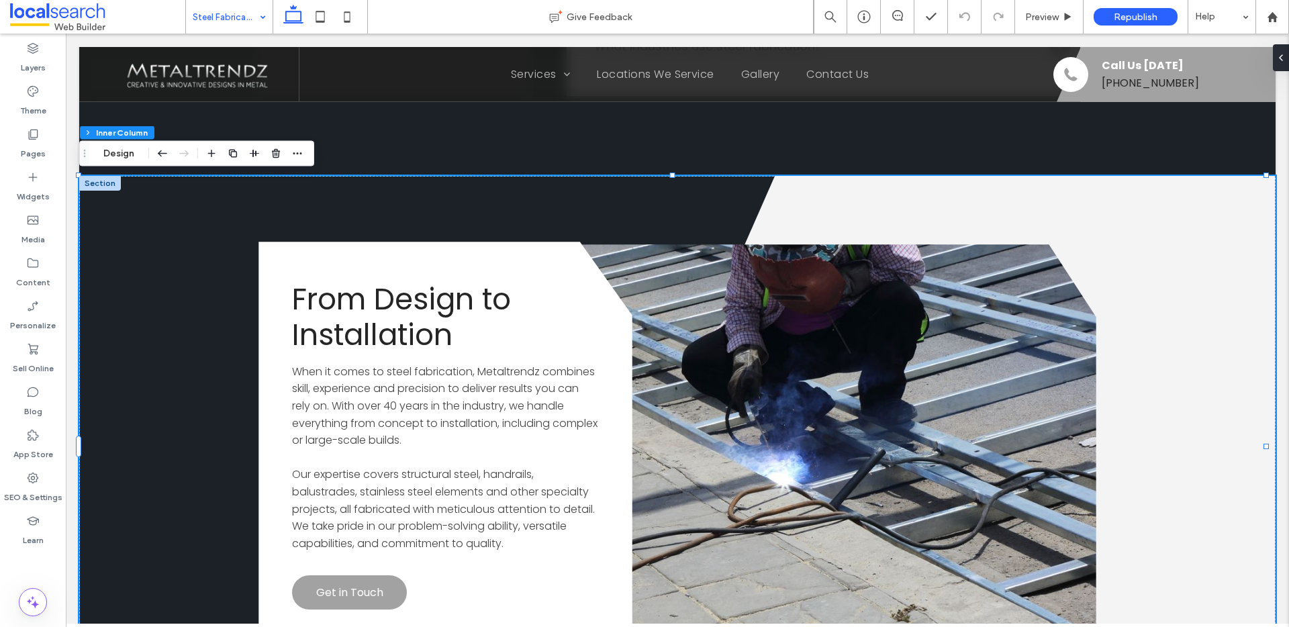
click at [91, 183] on div at bounding box center [100, 183] width 42 height 15
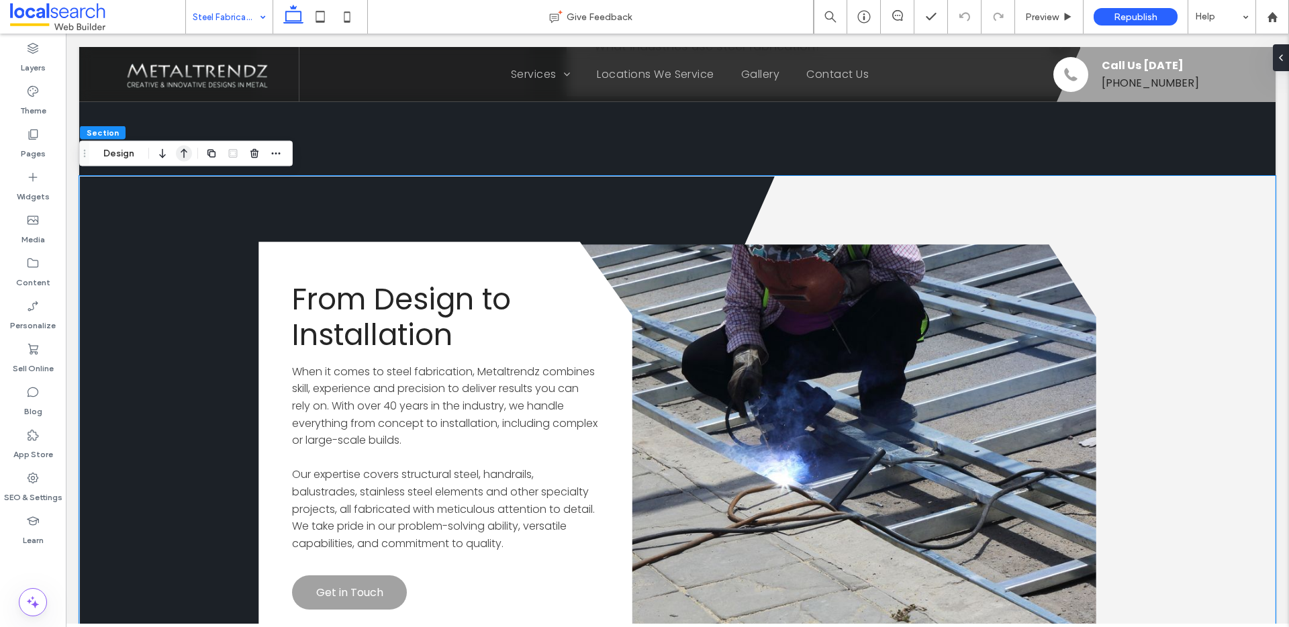
click at [185, 156] on icon "button" at bounding box center [184, 154] width 16 height 24
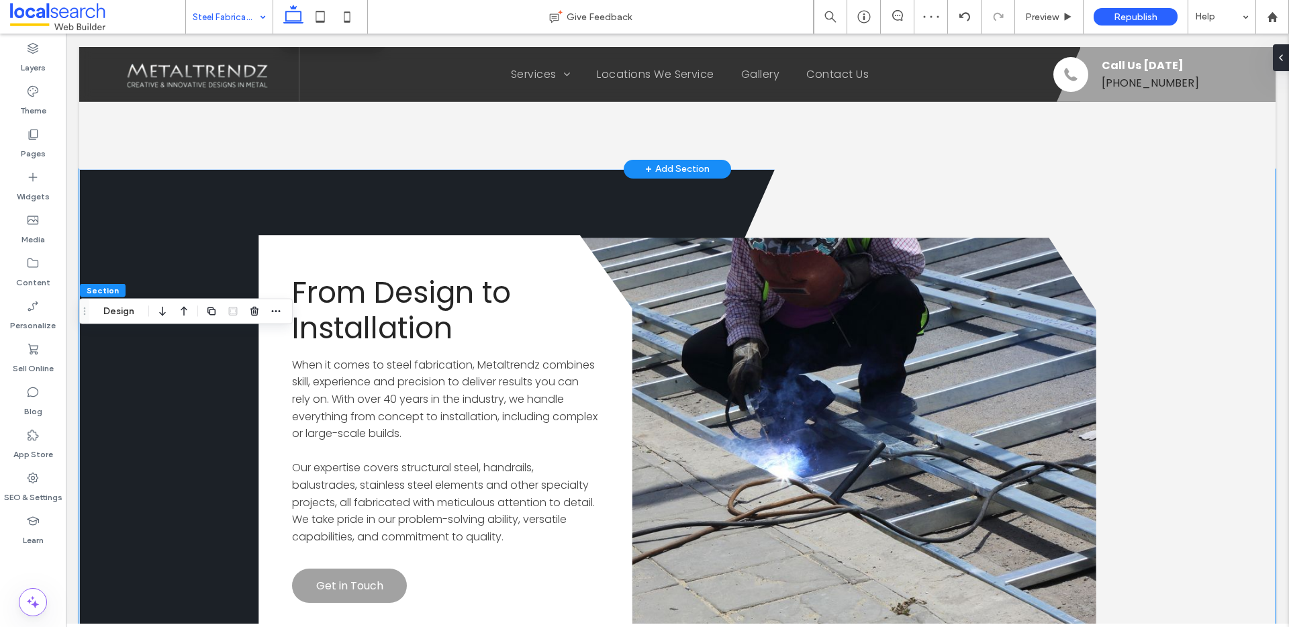
scroll to position [1319, 0]
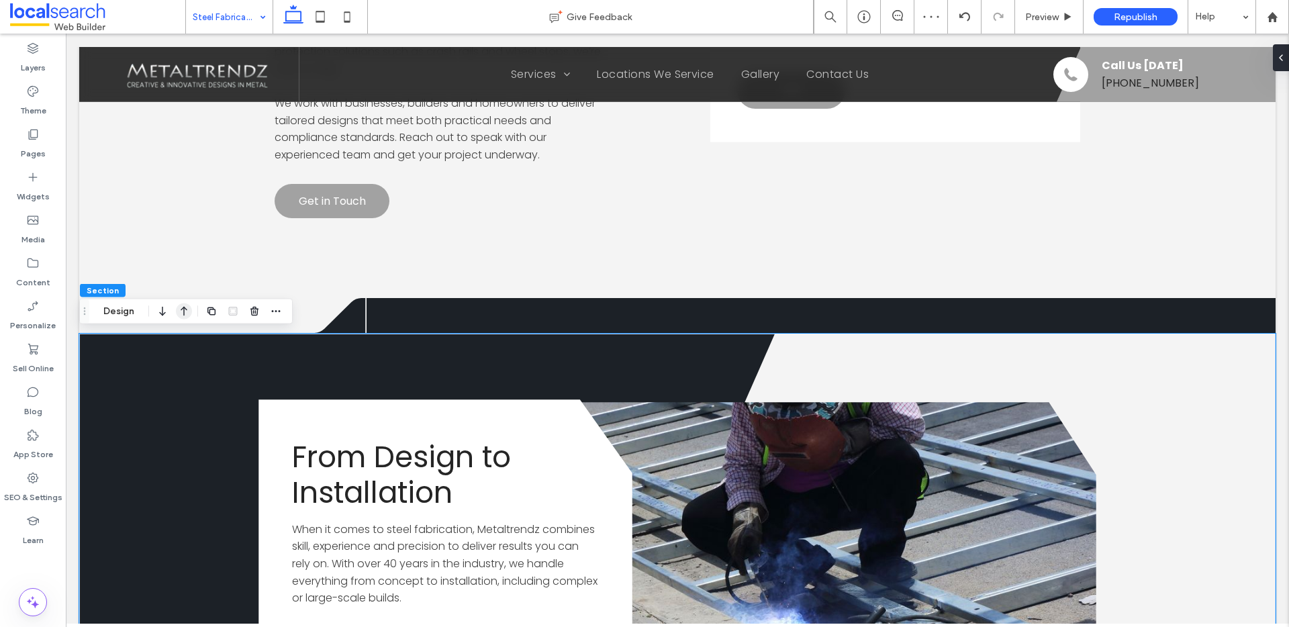
click at [183, 310] on icon "button" at bounding box center [184, 311] width 16 height 24
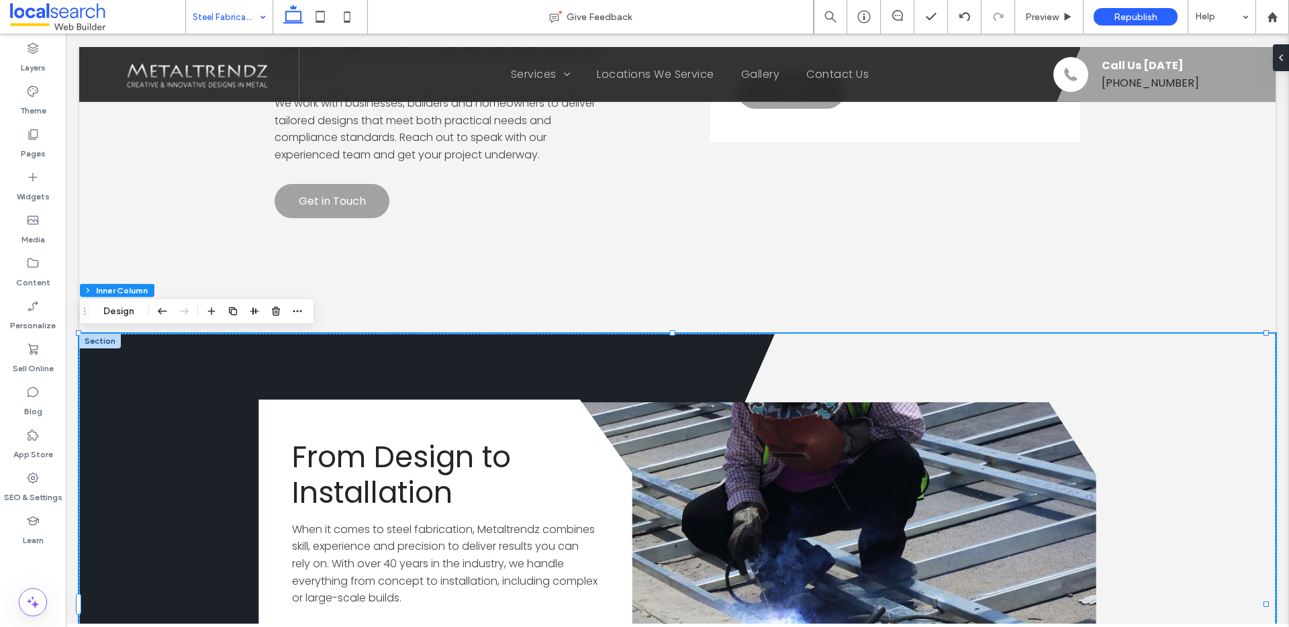
click at [106, 342] on div at bounding box center [100, 341] width 42 height 15
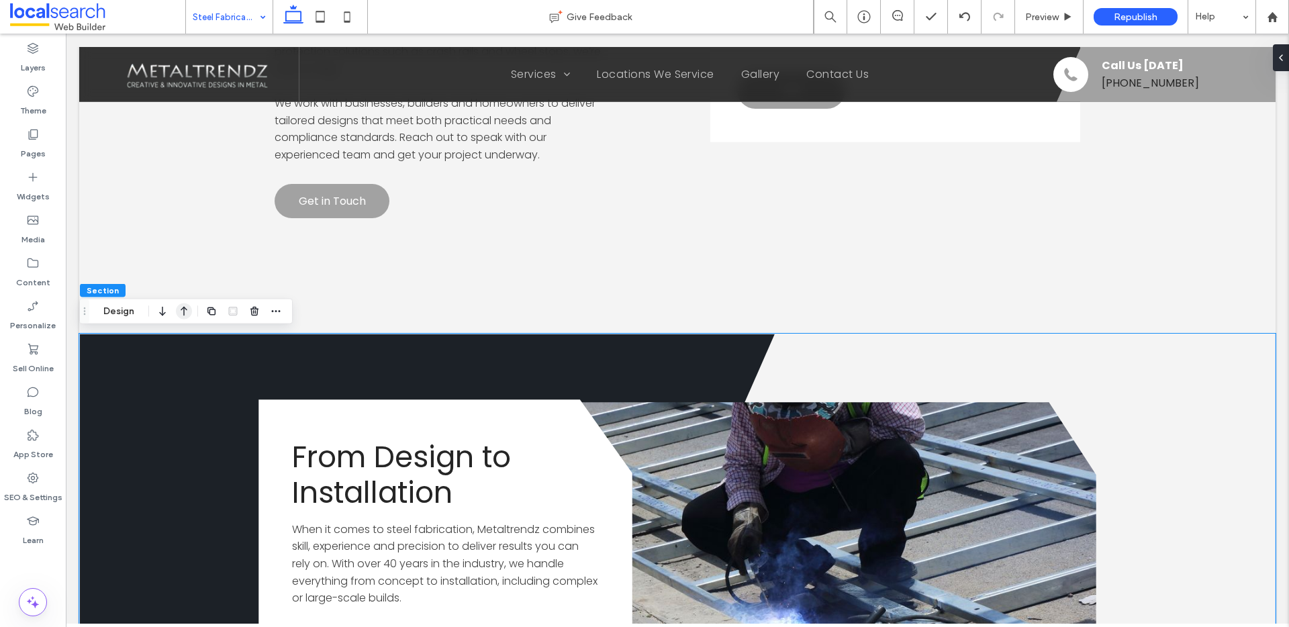
click at [180, 311] on icon "button" at bounding box center [184, 311] width 16 height 24
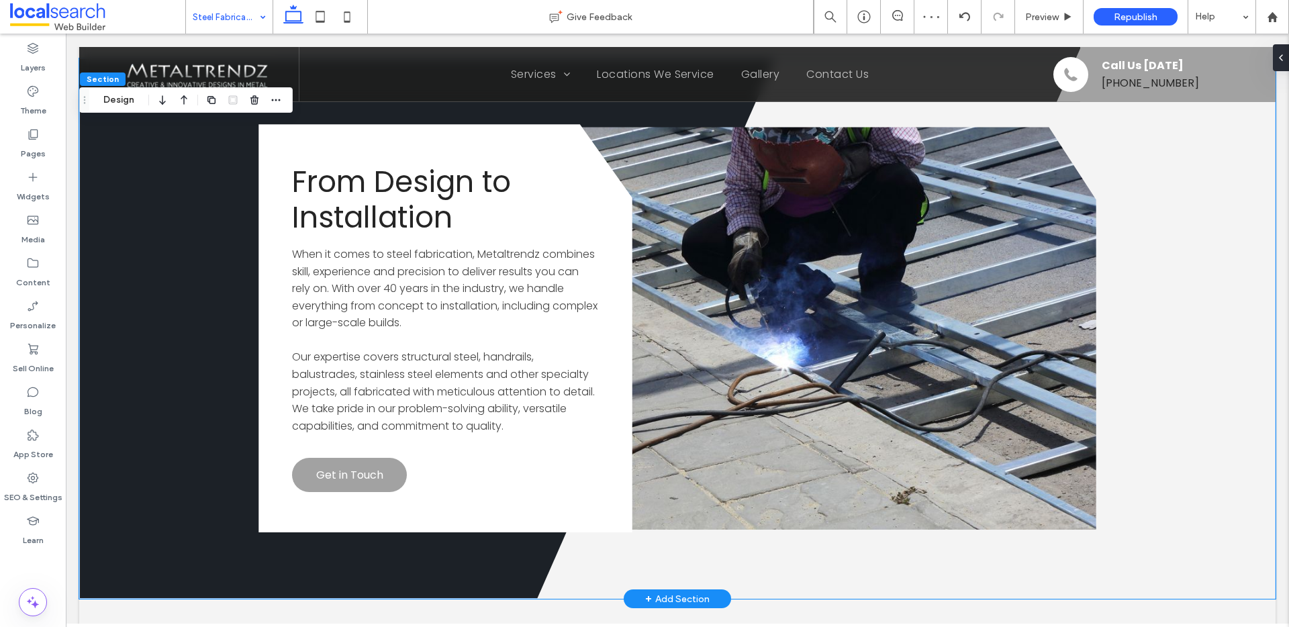
scroll to position [780, 0]
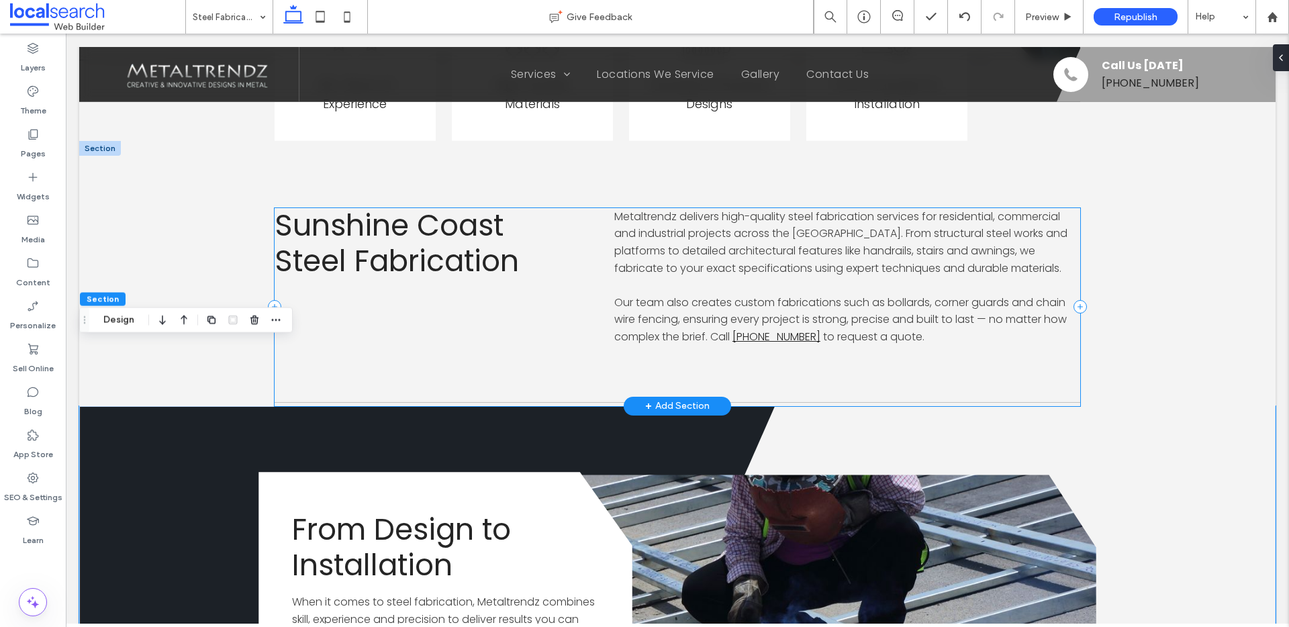
scroll to position [509, 0]
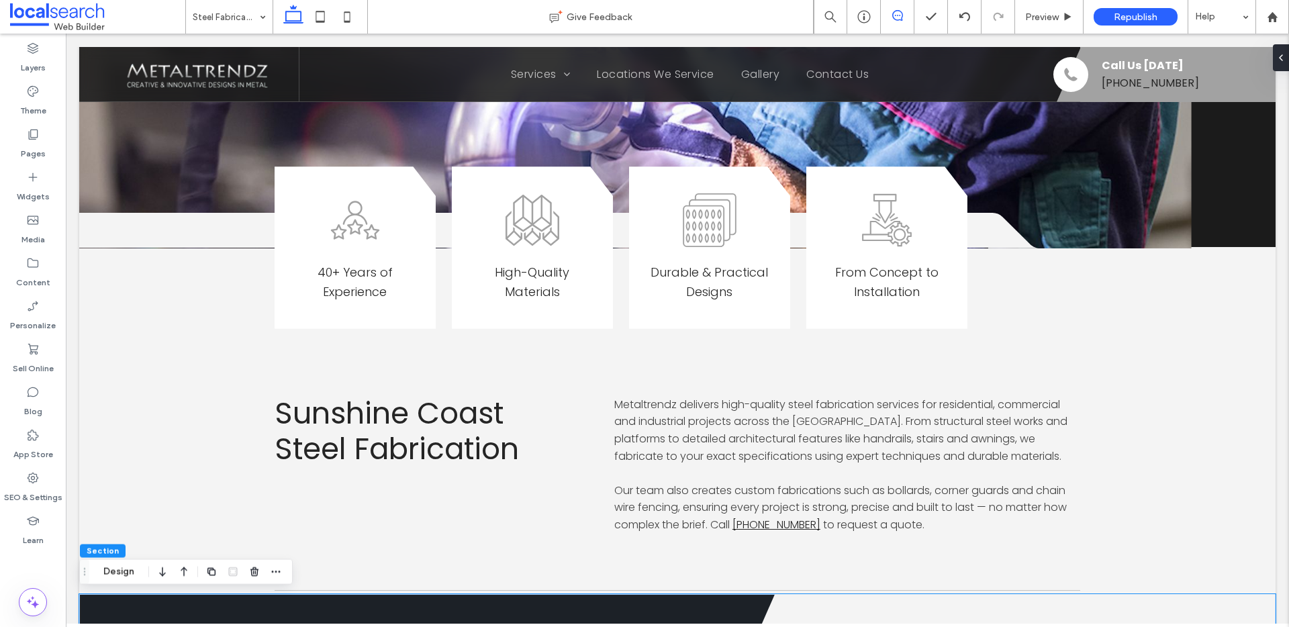
click at [896, 13] on icon at bounding box center [897, 15] width 11 height 11
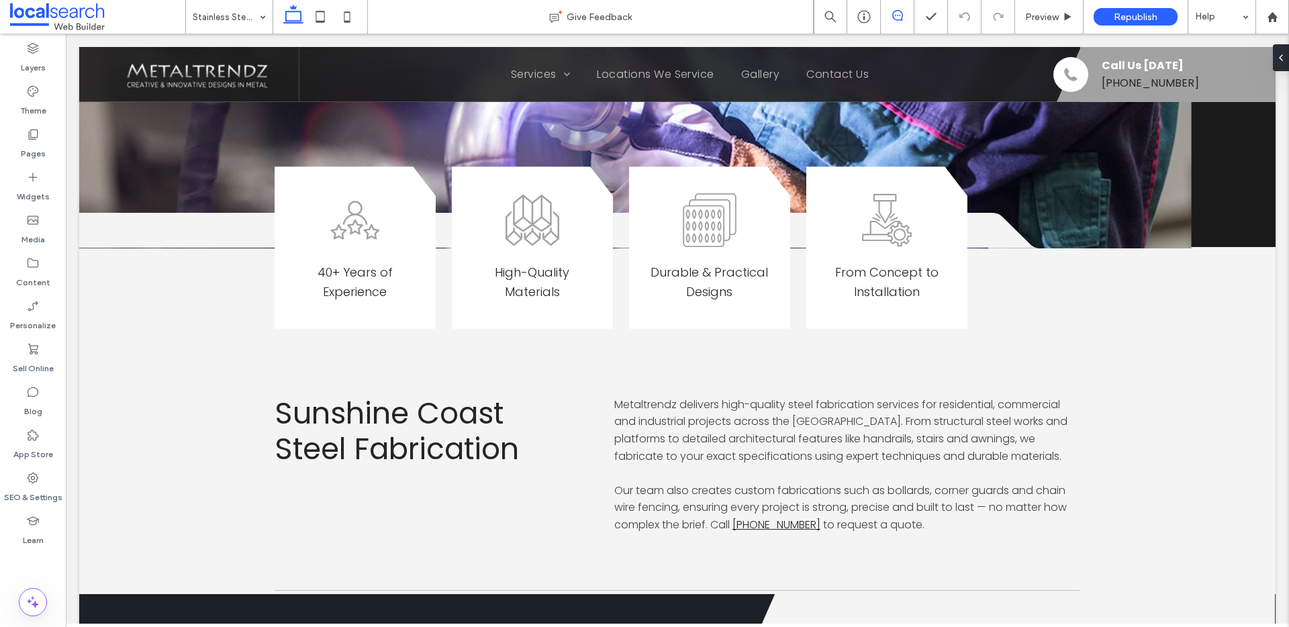
click at [892, 19] on icon at bounding box center [897, 15] width 11 height 11
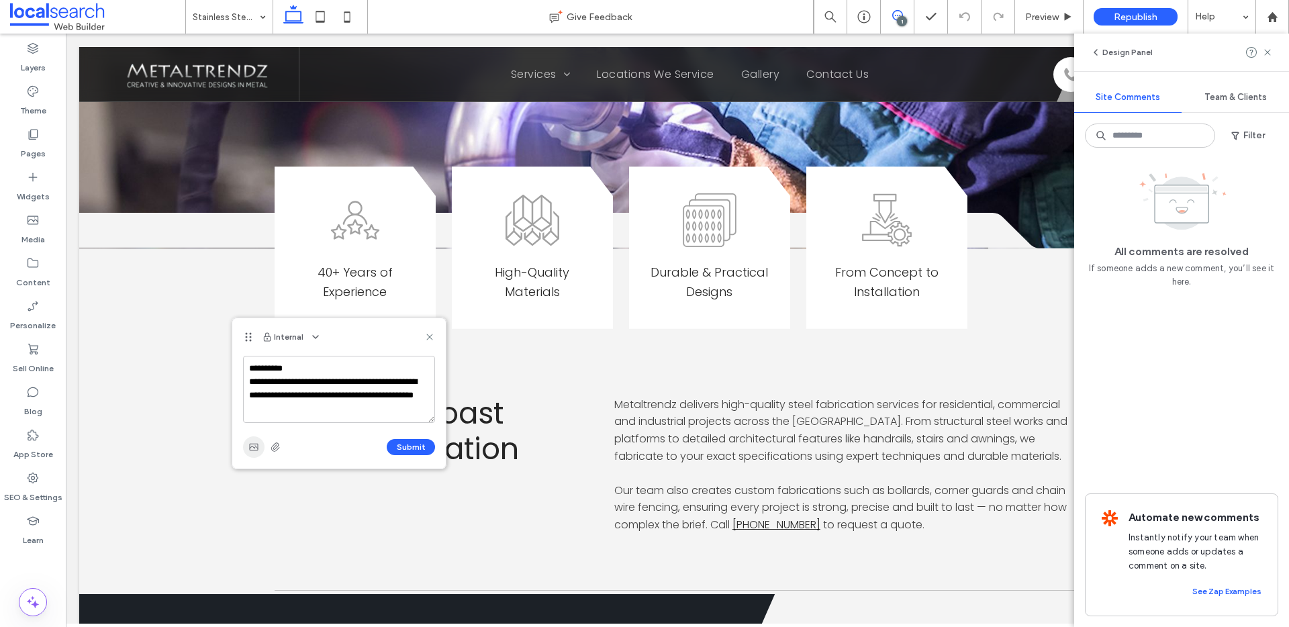
type textarea "**********"
click at [258, 452] on icon "button" at bounding box center [253, 447] width 11 height 11
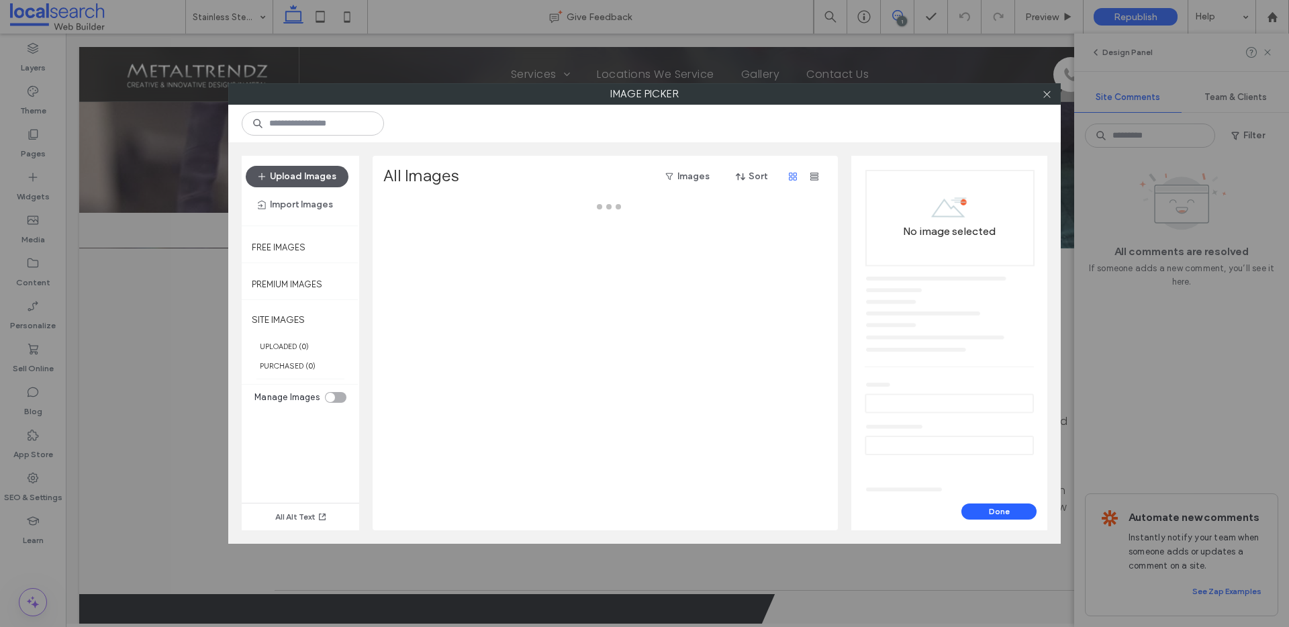
click at [323, 186] on button "Upload Images" at bounding box center [297, 176] width 103 height 21
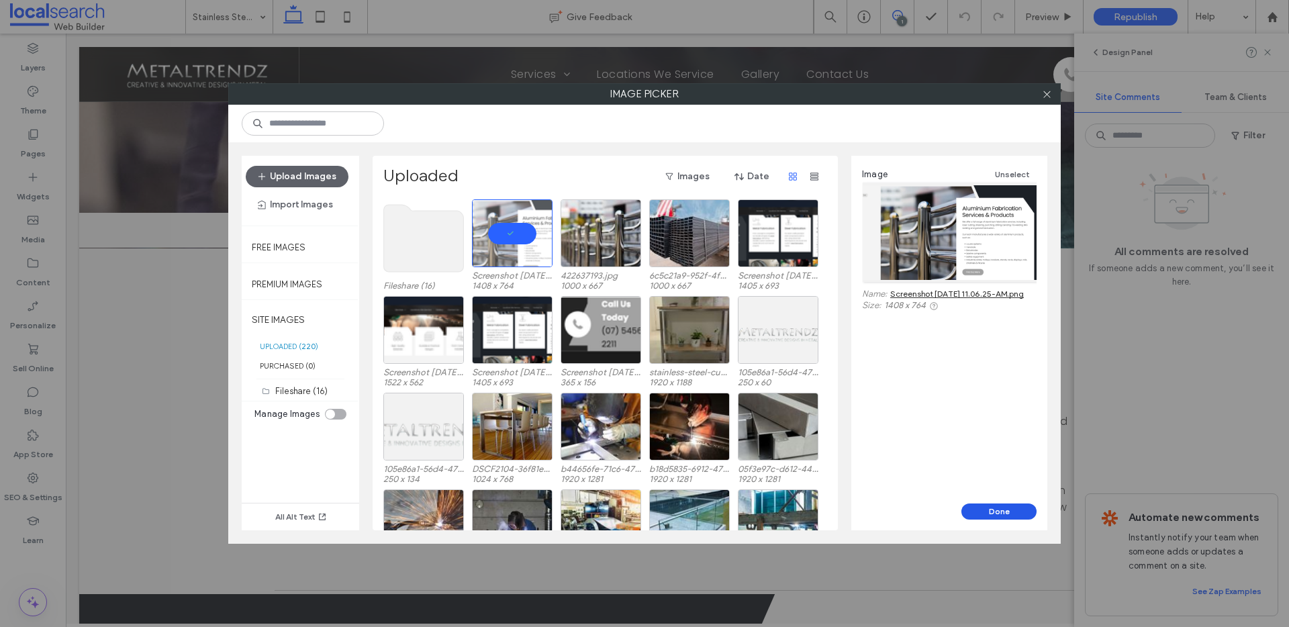
click at [995, 512] on button "Done" at bounding box center [998, 511] width 75 height 16
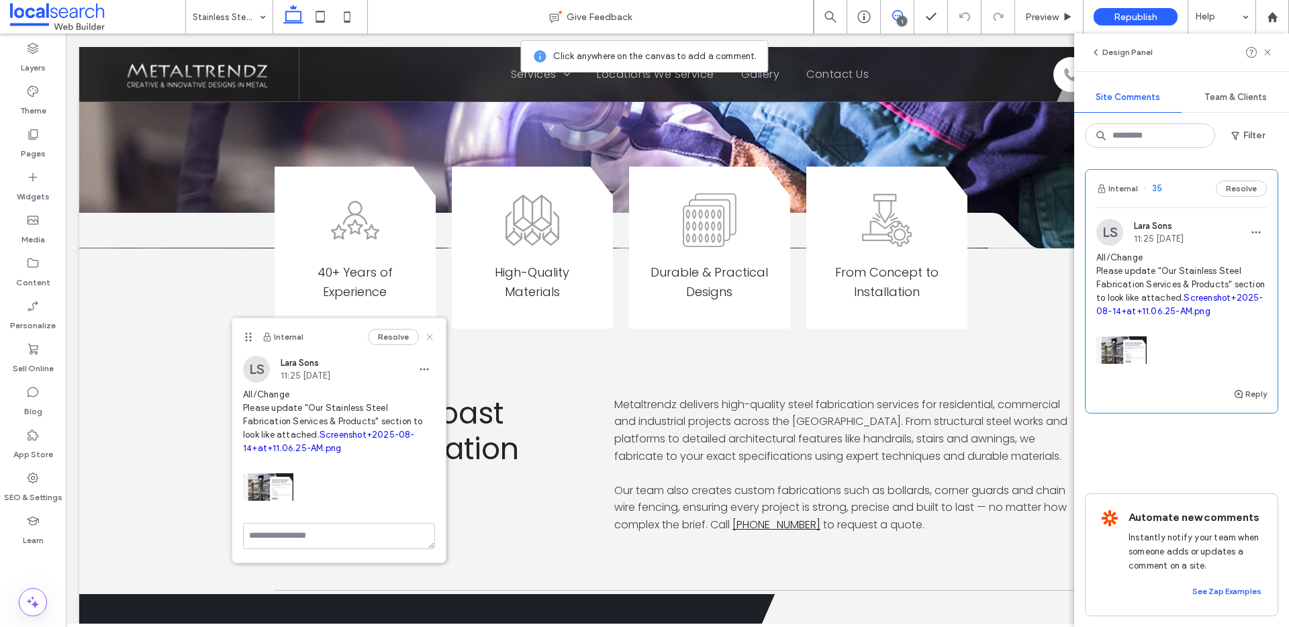
click at [430, 334] on use at bounding box center [429, 337] width 6 height 6
